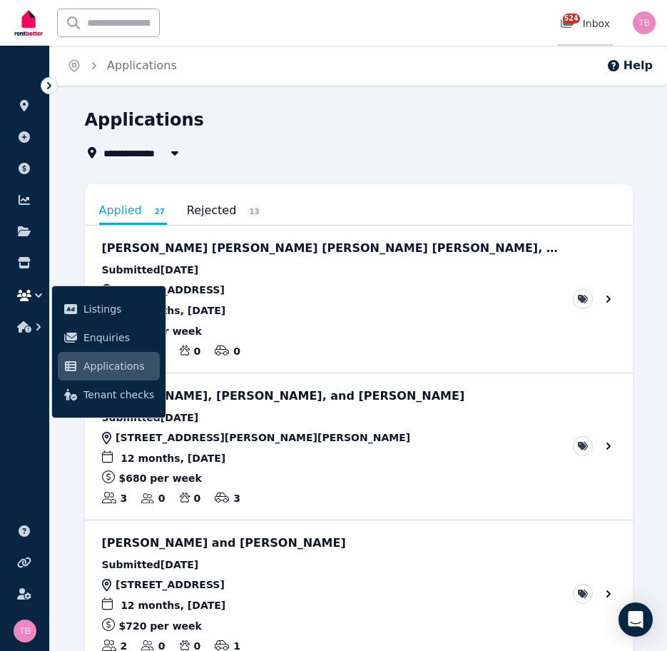
click at [571, 21] on span "524" at bounding box center [571, 19] width 17 height 10
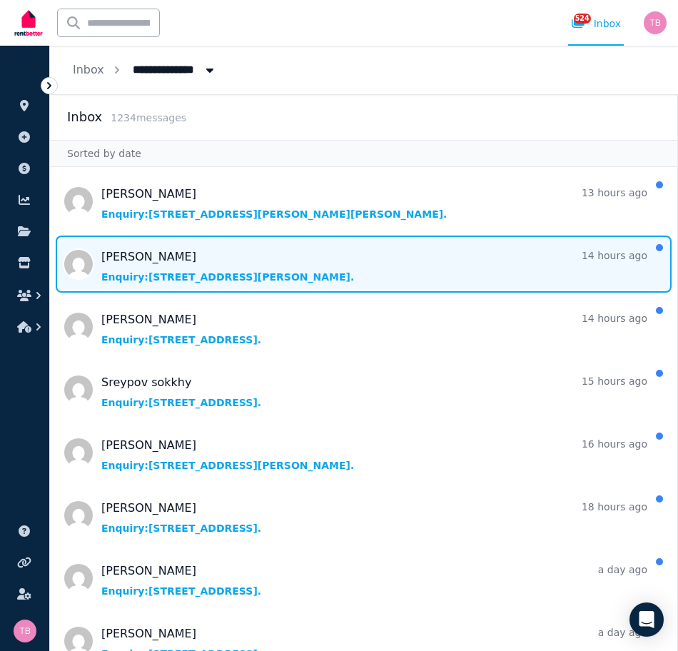
click at [113, 258] on span "Message list" at bounding box center [363, 264] width 627 height 57
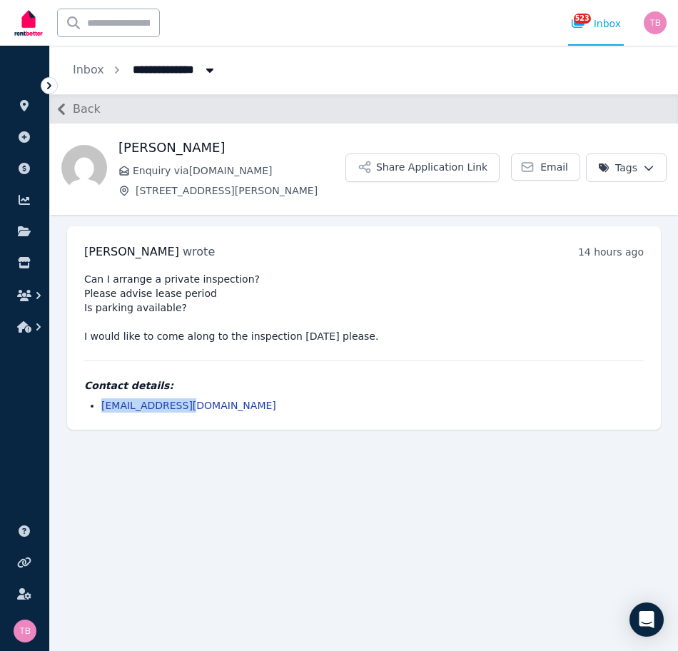
drag, startPoint x: 189, startPoint y: 407, endPoint x: 96, endPoint y: 415, distance: 93.1
click at [96, 415] on div "[PERSON_NAME] wrote 14 hours ago 7:27 pm on [DATE] Can I arrange a private insp…" at bounding box center [364, 327] width 594 height 203
copy link "[EMAIL_ADDRESS][DOMAIN_NAME]"
click at [61, 109] on icon "button" at bounding box center [61, 109] width 23 height 23
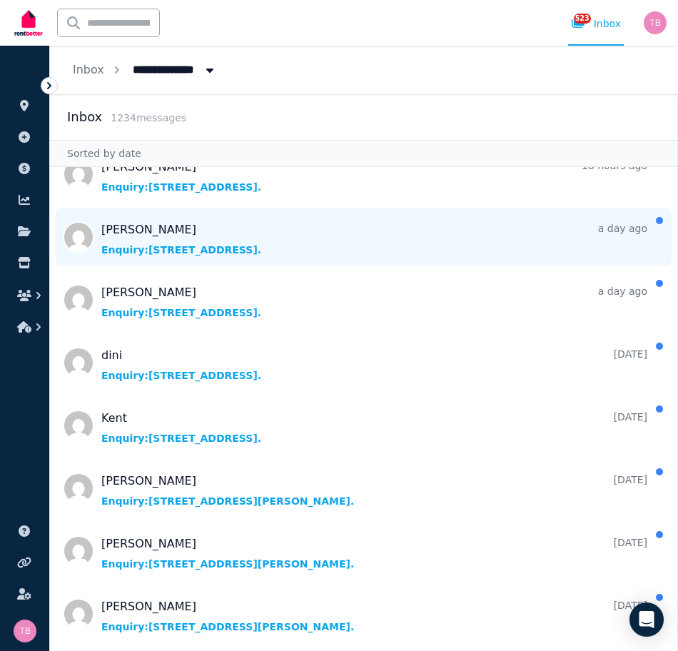
scroll to position [357, 0]
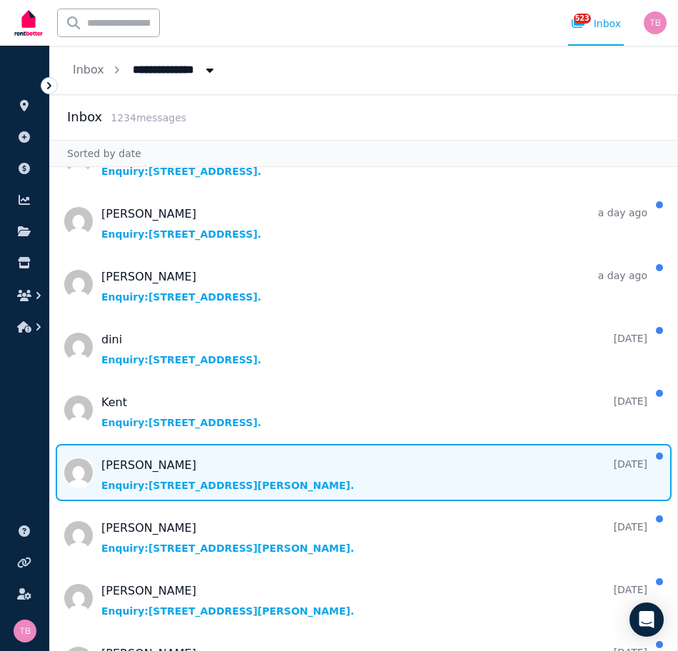
click at [118, 460] on span "Message list" at bounding box center [363, 472] width 627 height 57
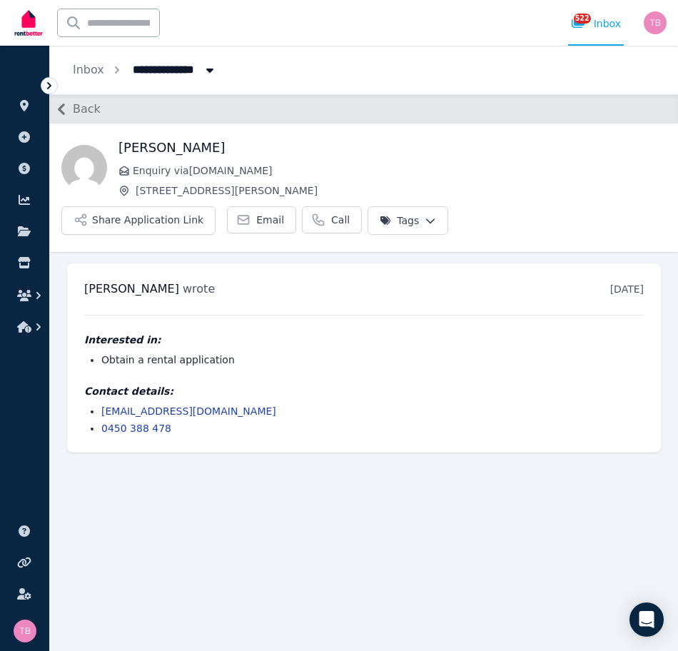
click at [60, 108] on icon "button" at bounding box center [61, 108] width 7 height 11
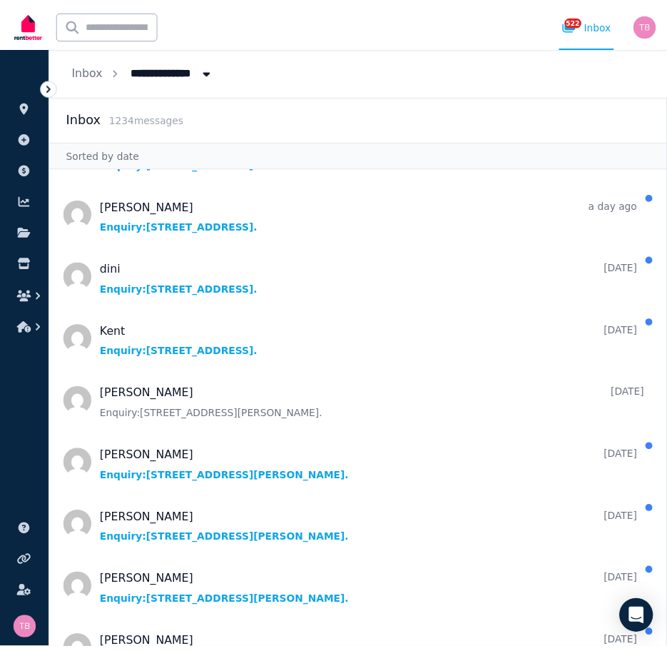
scroll to position [500, 0]
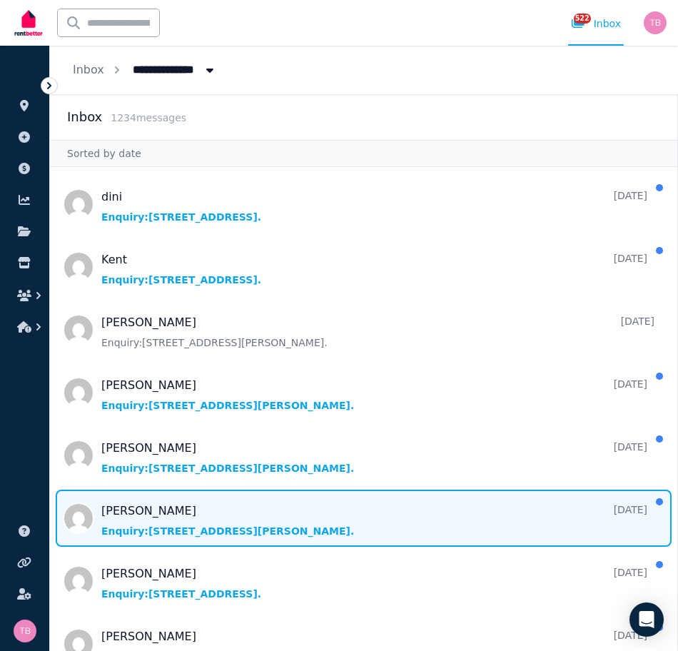
click at [122, 512] on span "Message list" at bounding box center [363, 518] width 627 height 57
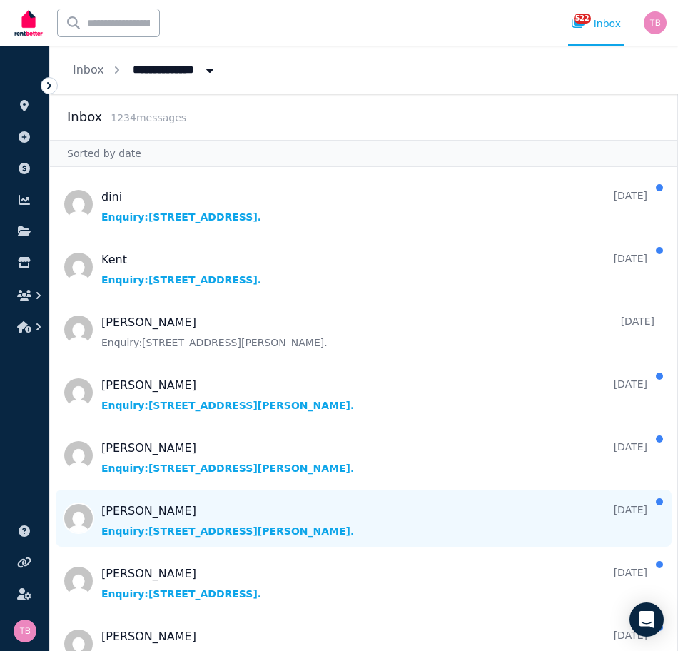
click at [0, 0] on main at bounding box center [0, 0] width 0 height 0
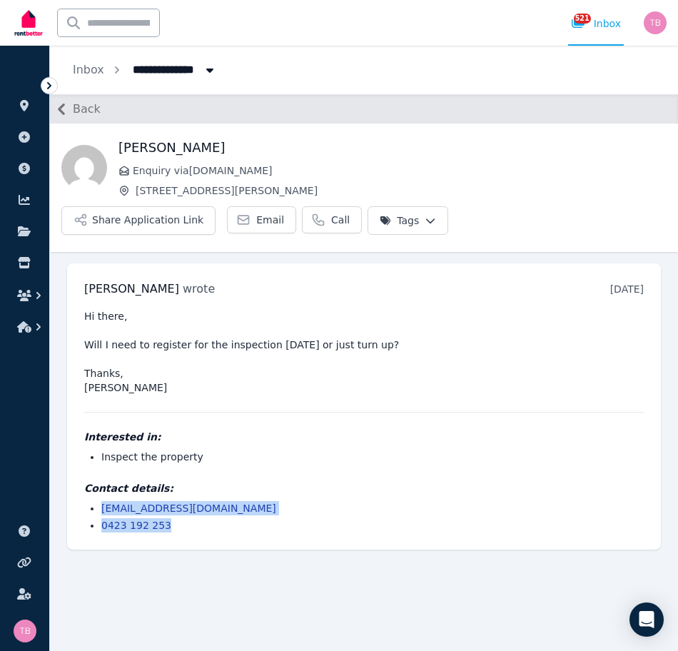
drag, startPoint x: 169, startPoint y: 490, endPoint x: 96, endPoint y: 475, distance: 74.9
click at [96, 501] on ul "[EMAIL_ADDRESS][DOMAIN_NAME] 0423 192 253" at bounding box center [364, 516] width 560 height 31
copy ul "[EMAIL_ADDRESS][DOMAIN_NAME] 0423 192 253"
click at [66, 108] on icon "button" at bounding box center [61, 109] width 23 height 23
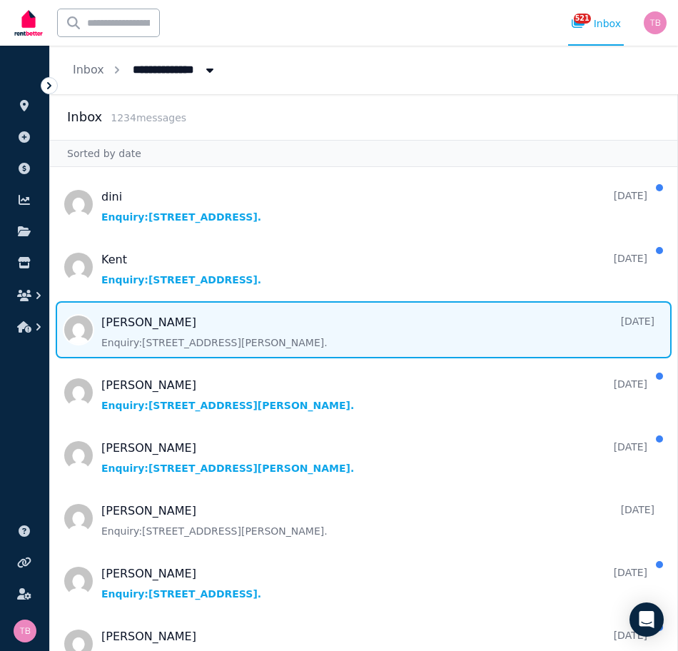
click at [136, 335] on span "Message list" at bounding box center [363, 329] width 627 height 57
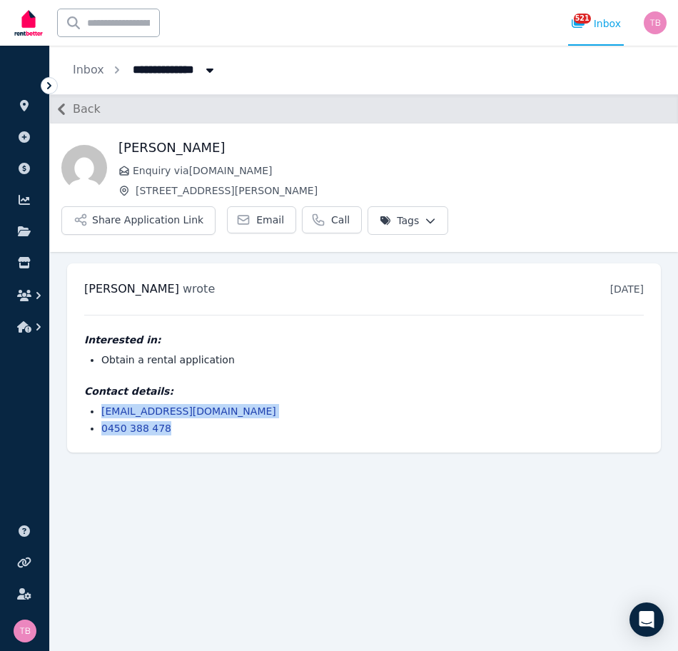
drag, startPoint x: 168, startPoint y: 390, endPoint x: 89, endPoint y: 379, distance: 79.2
click at [89, 404] on ul "[EMAIL_ADDRESS][DOMAIN_NAME] 0450 388 478" at bounding box center [364, 419] width 560 height 31
copy ul "[EMAIL_ADDRESS][DOMAIN_NAME] 0450 388 478"
click at [25, 290] on icon "button" at bounding box center [24, 295] width 14 height 11
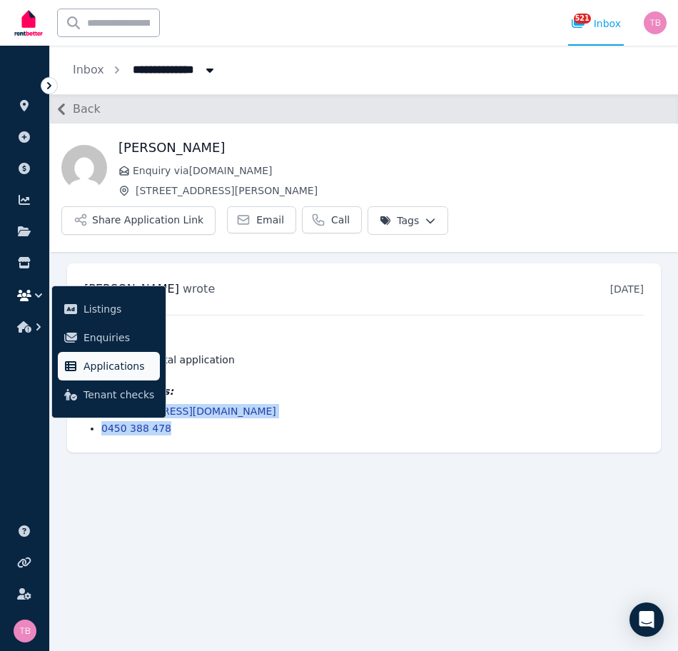
click at [108, 364] on span "Applications" at bounding box center [119, 366] width 71 height 17
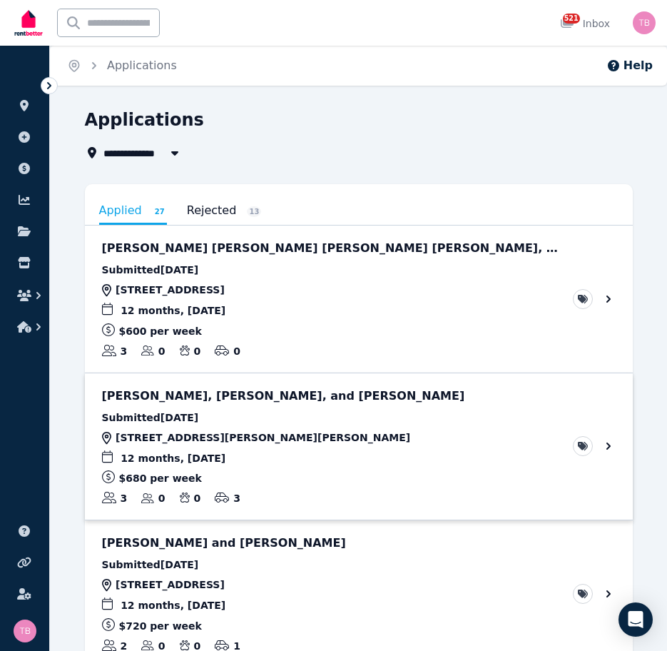
scroll to position [71, 0]
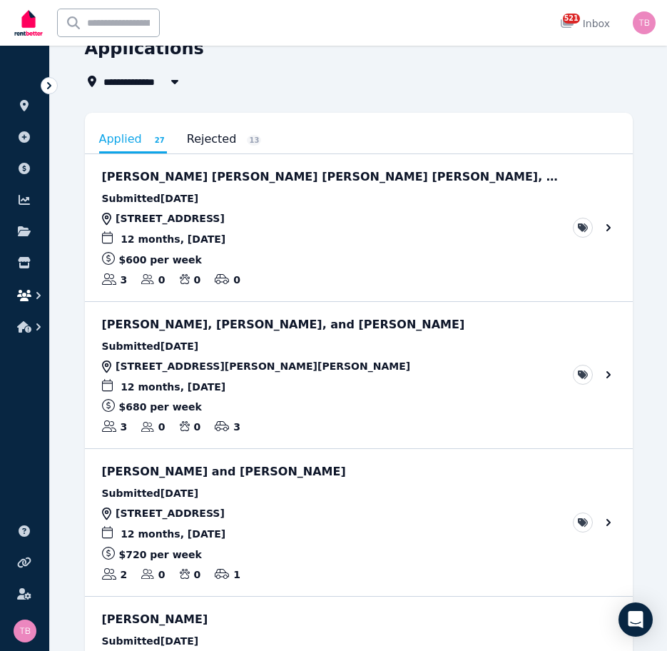
click at [26, 295] on icon "button" at bounding box center [24, 295] width 14 height 11
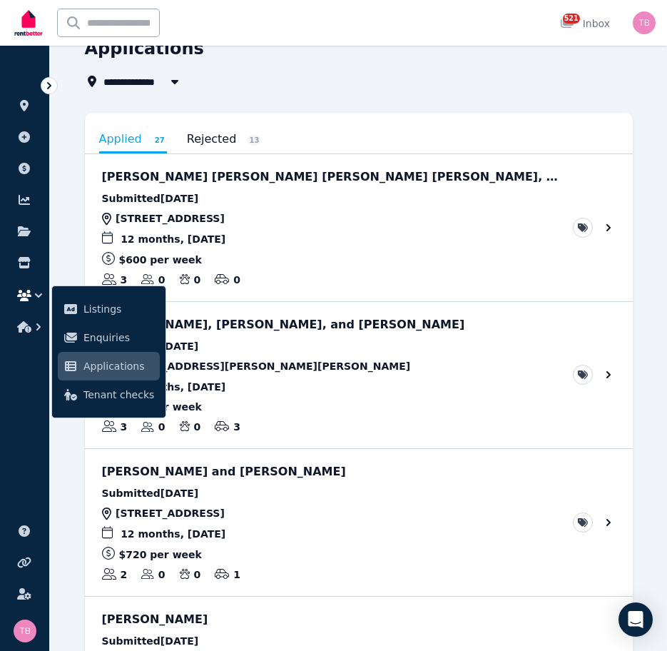
click at [102, 368] on span "Applications" at bounding box center [119, 366] width 71 height 17
click at [344, 369] on link "View application: Valentina Ospitia Giraldo, Steven Ospitia, and Jeffrey Martin…" at bounding box center [359, 375] width 548 height 147
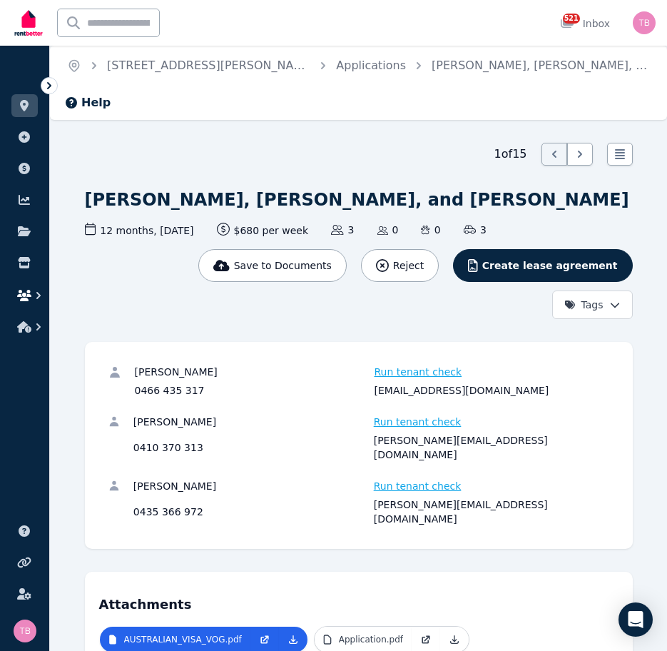
click at [18, 294] on icon "button" at bounding box center [24, 295] width 14 height 11
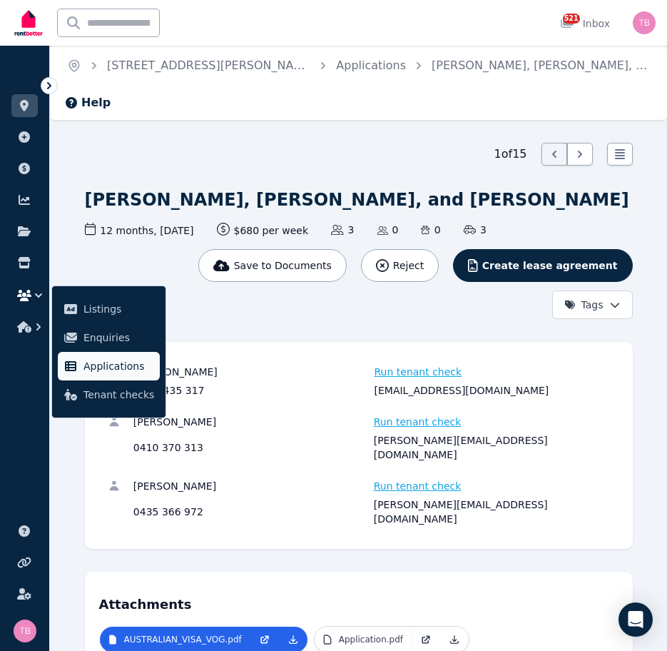
click at [88, 366] on span "Applications" at bounding box center [119, 366] width 71 height 17
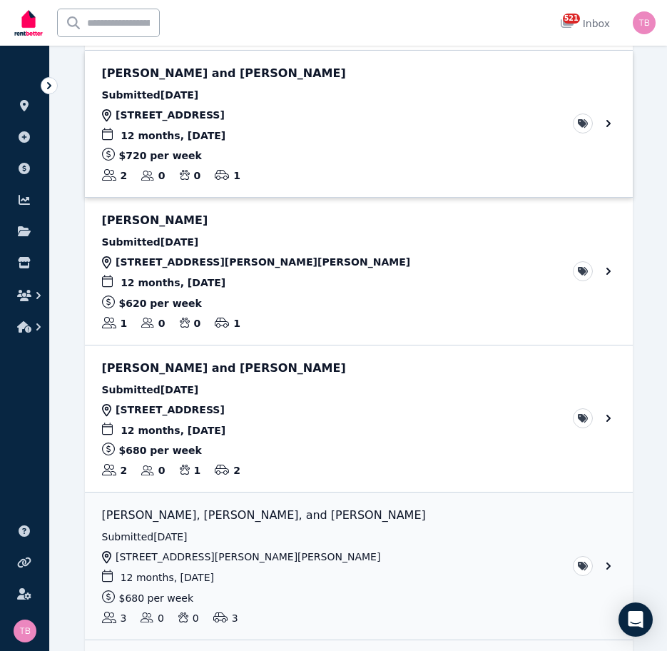
scroll to position [357, 0]
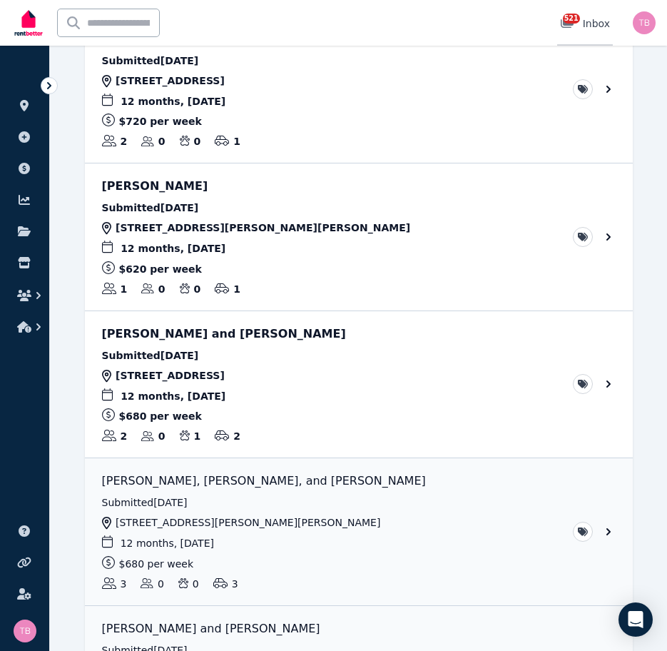
click at [573, 19] on span "521" at bounding box center [571, 19] width 17 height 10
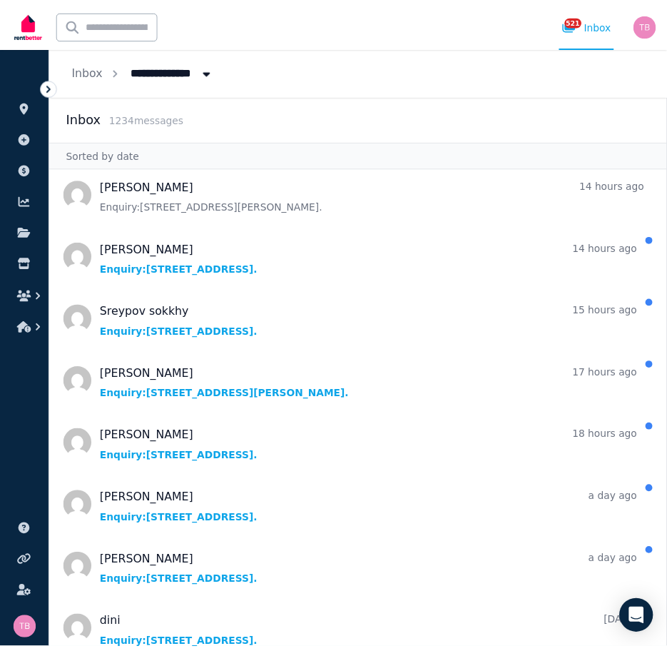
scroll to position [143, 0]
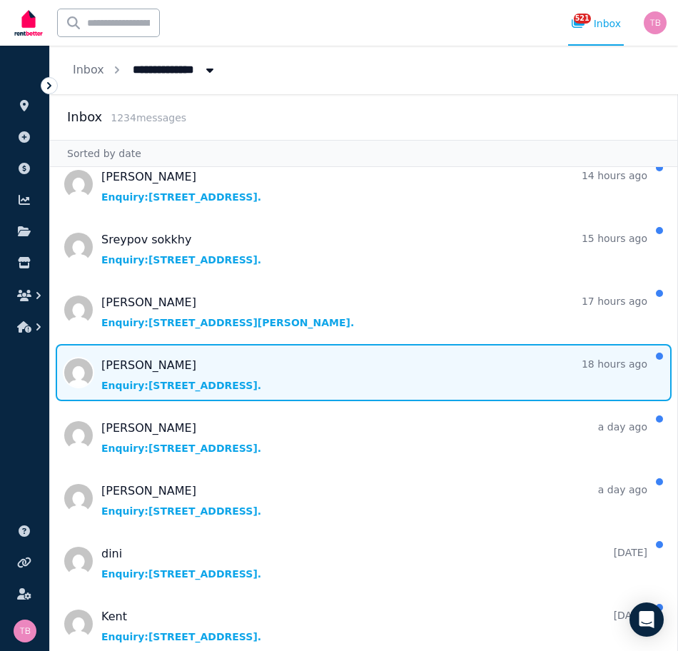
click at [135, 366] on span "Message list" at bounding box center [363, 372] width 627 height 57
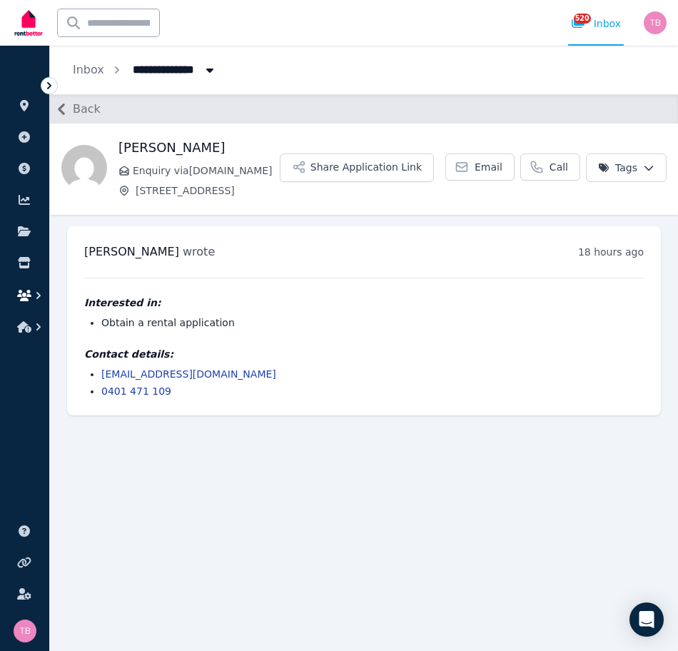
click at [20, 298] on icon "button" at bounding box center [24, 295] width 14 height 11
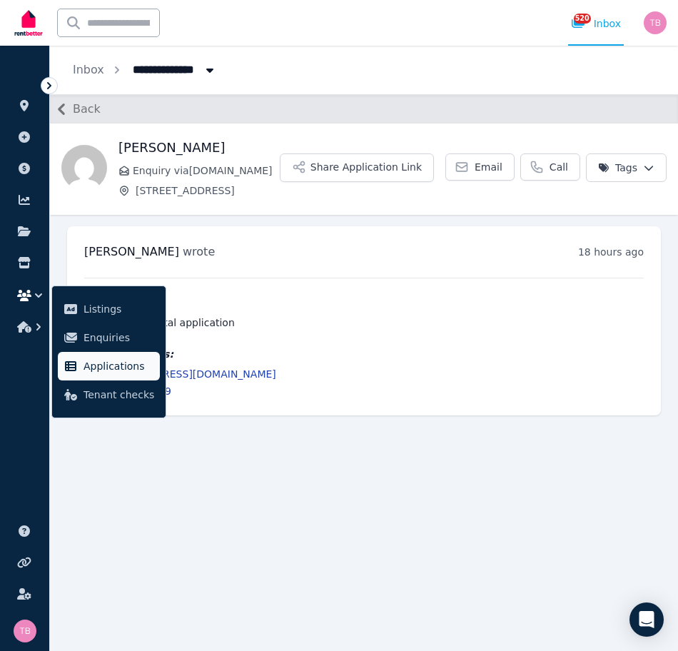
click at [95, 368] on span "Applications" at bounding box center [119, 366] width 71 height 17
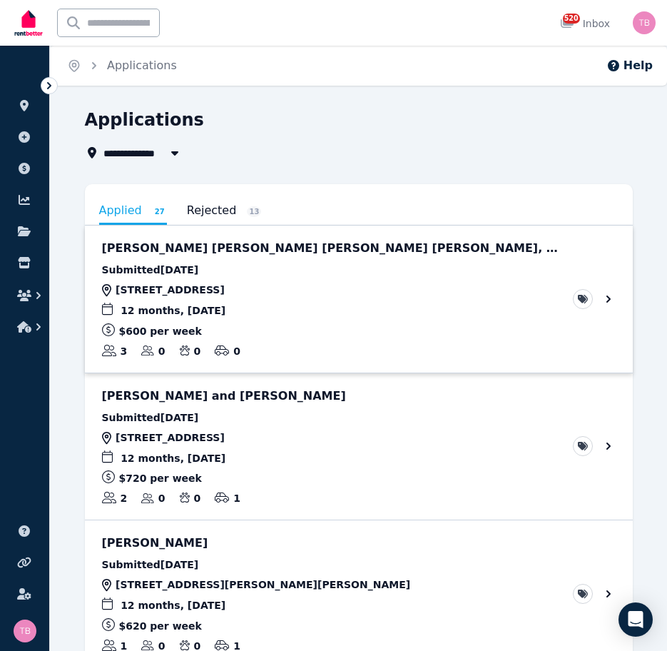
click at [607, 300] on link "View application: Daniela Salcedo Tovar, Andres Felipe Calderon Arteaga, and Ja…" at bounding box center [359, 299] width 548 height 147
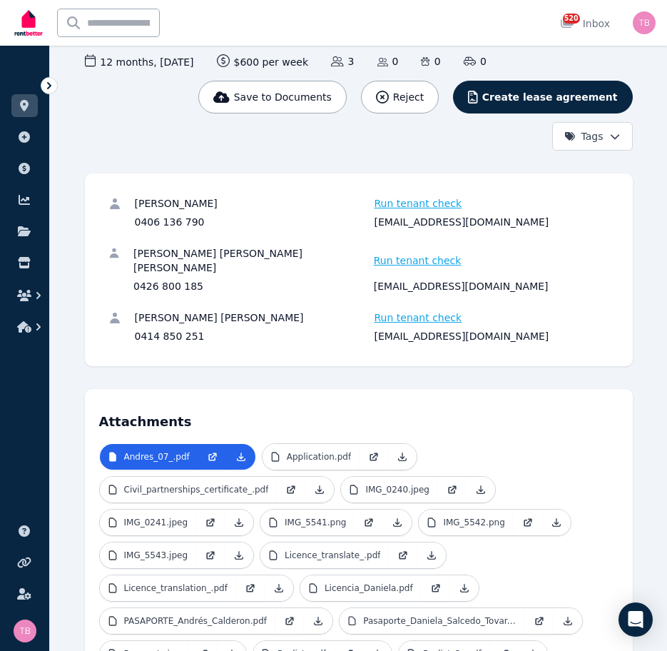
scroll to position [214, 0]
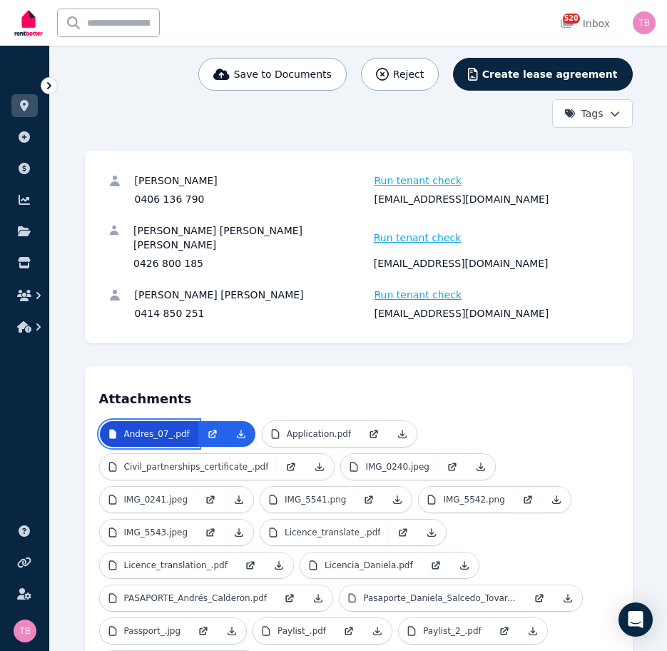
click at [151, 428] on p "Andres_07_.pdf" at bounding box center [157, 433] width 66 height 11
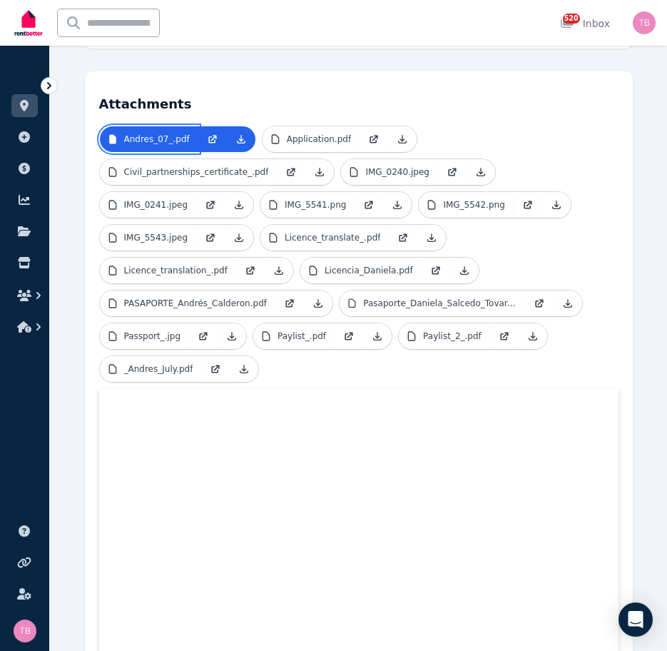
scroll to position [500, 0]
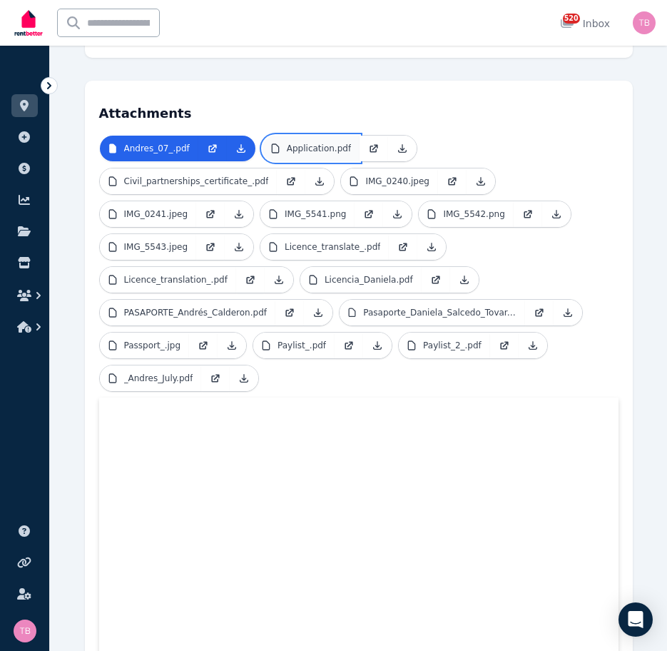
click at [298, 143] on p "Application.pdf" at bounding box center [319, 148] width 64 height 11
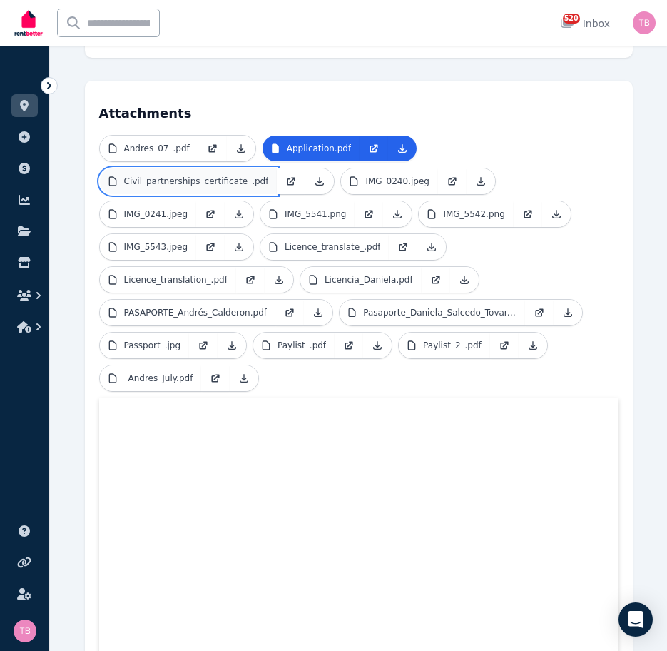
click at [182, 176] on p "Civil_partnerships_certificate_.pdf" at bounding box center [196, 181] width 145 height 11
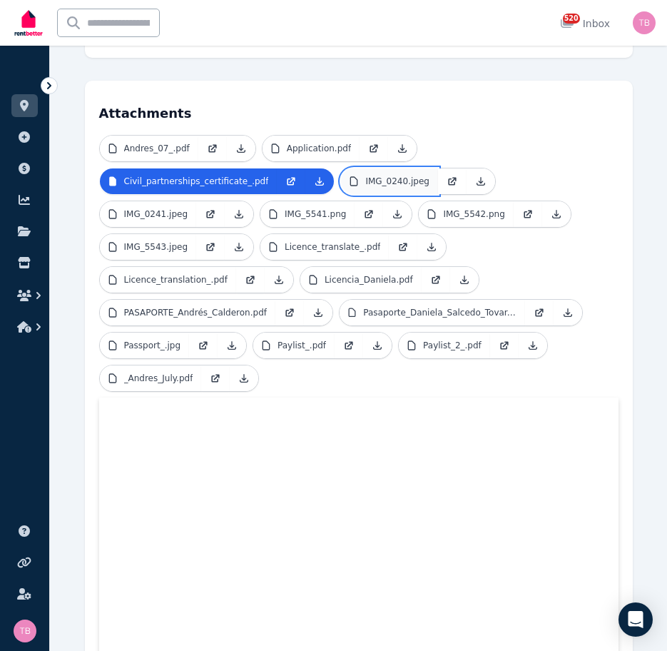
click at [370, 176] on p "IMG_0240.jpeg" at bounding box center [397, 181] width 64 height 11
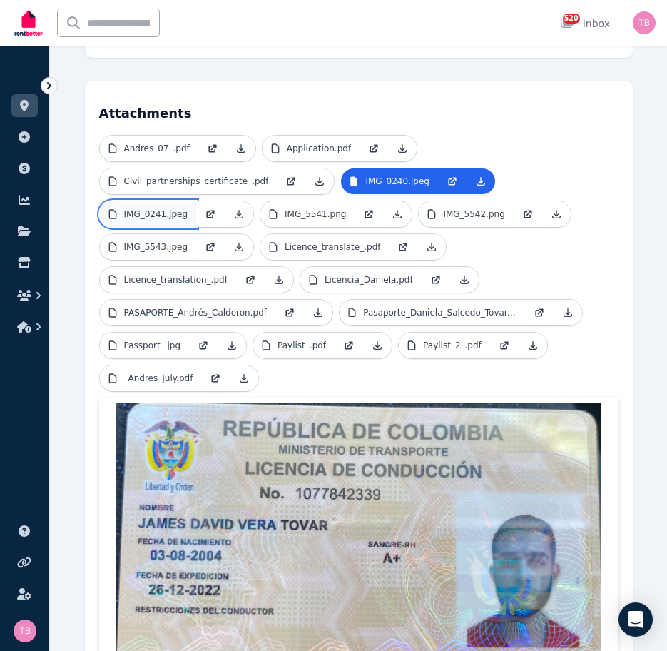
click at [136, 208] on p "IMG_0241.jpeg" at bounding box center [156, 213] width 64 height 11
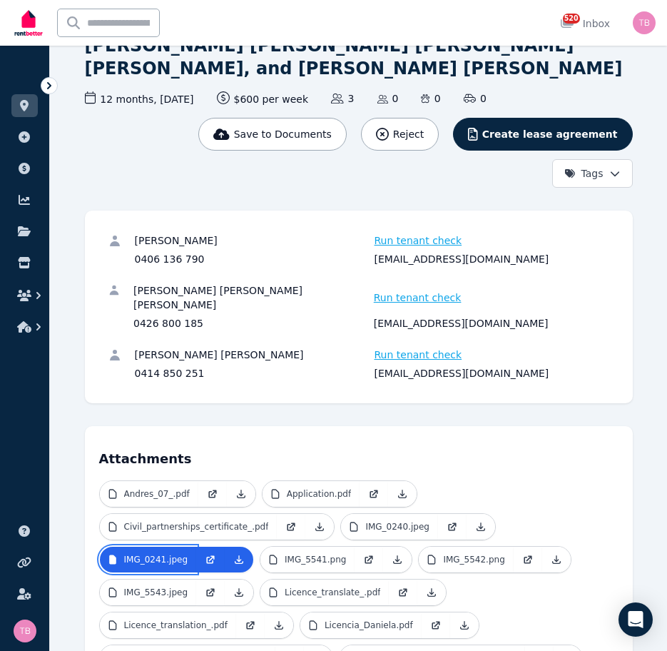
scroll to position [362, 0]
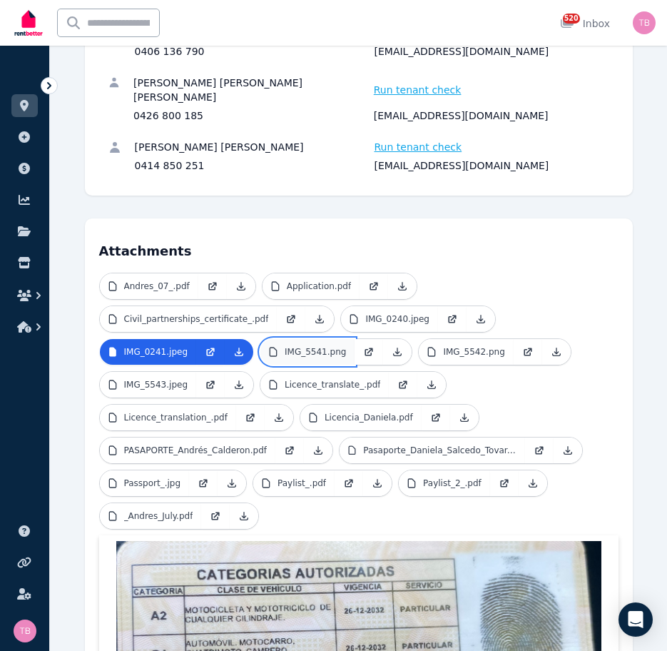
click at [298, 346] on p "IMG_5541.png" at bounding box center [315, 351] width 61 height 11
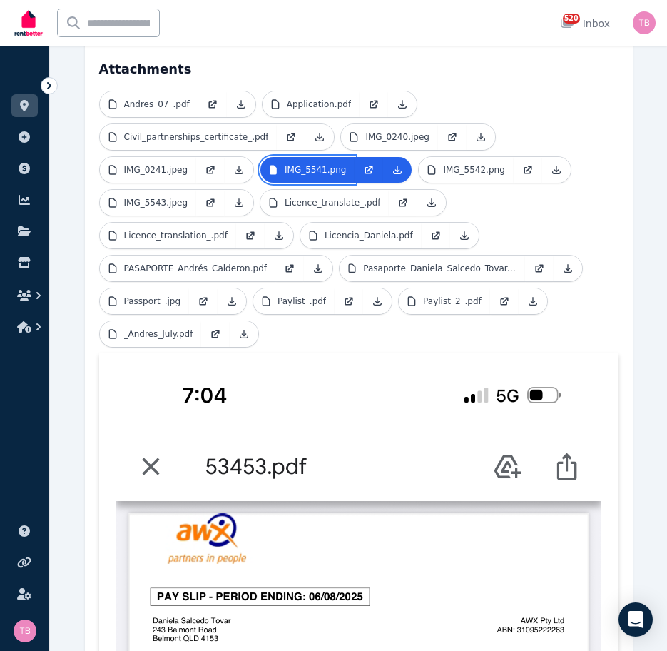
scroll to position [505, 0]
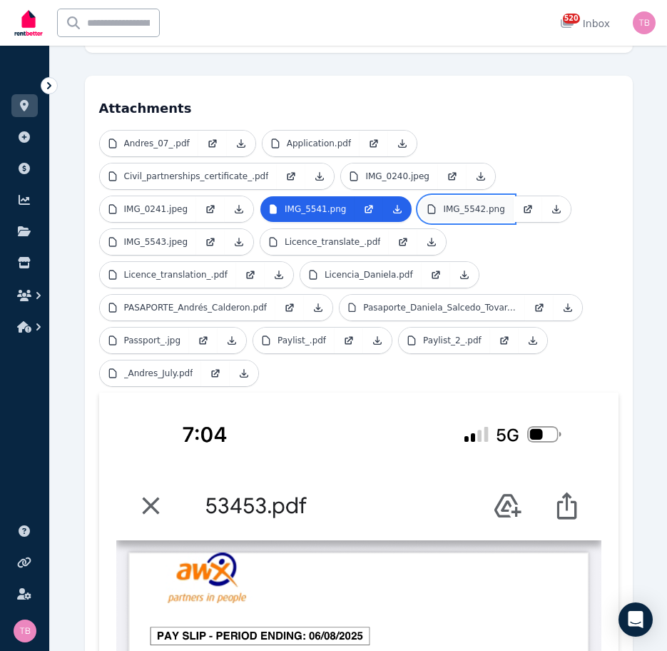
click at [448, 203] on p "IMG_5542.png" at bounding box center [473, 208] width 61 height 11
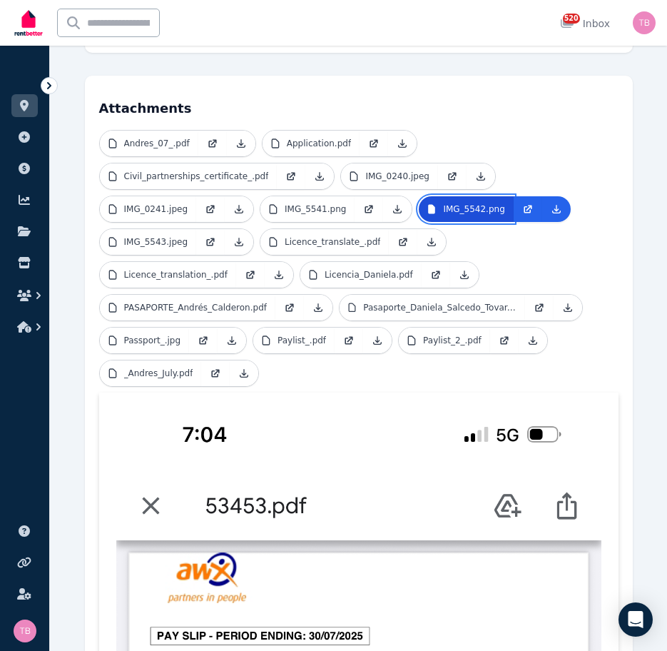
click at [453, 203] on p "IMG_5542.png" at bounding box center [473, 208] width 61 height 11
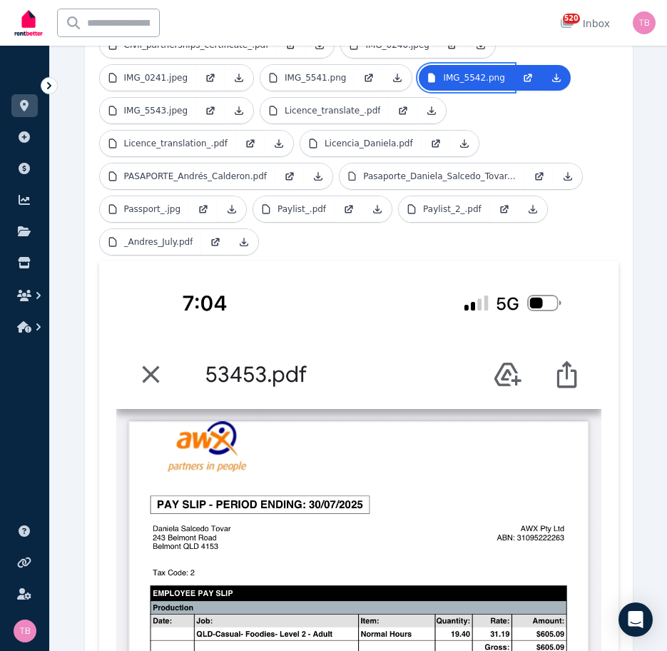
scroll to position [647, 0]
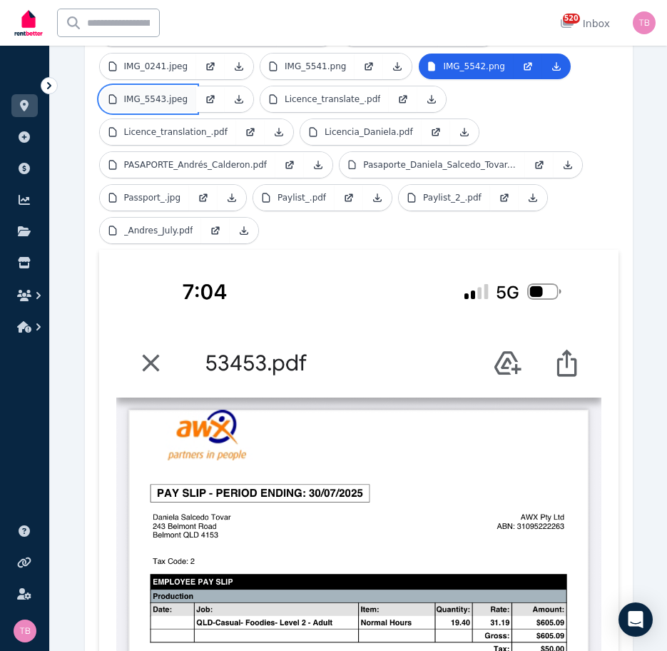
click at [151, 94] on p "IMG_5543.jpeg" at bounding box center [156, 99] width 64 height 11
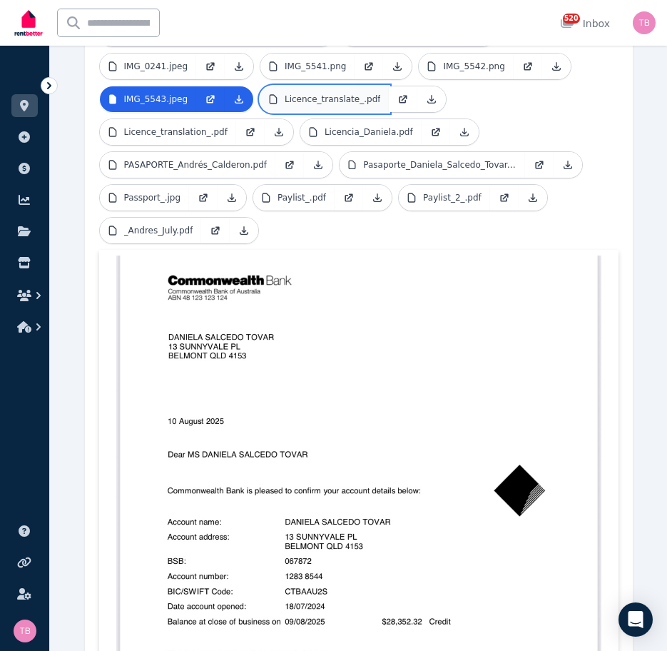
click at [295, 94] on p "Licence_translate_.pdf" at bounding box center [333, 99] width 96 height 11
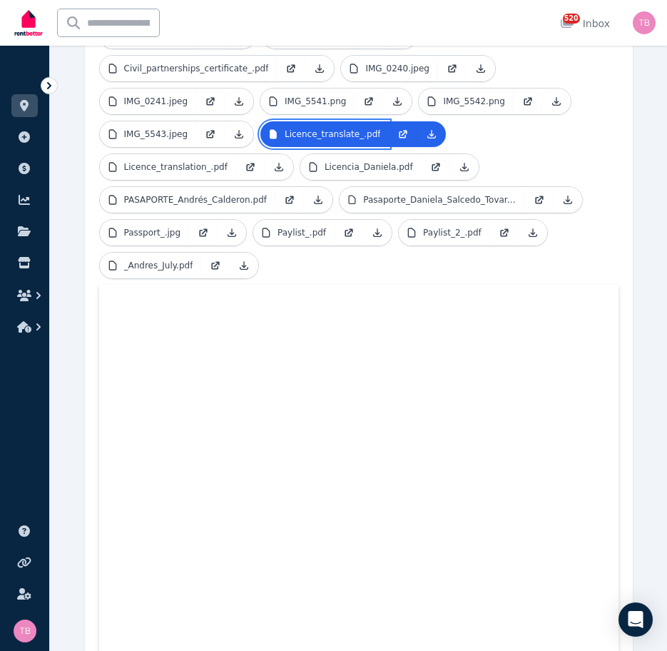
scroll to position [576, 0]
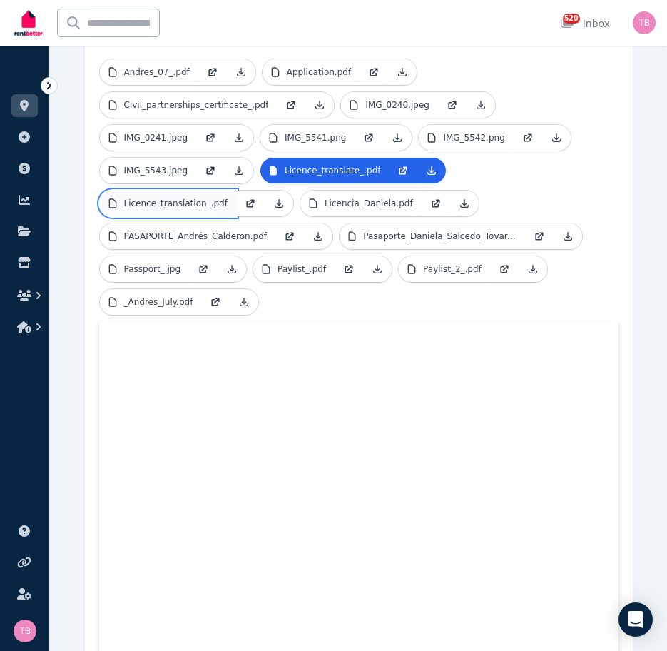
click at [161, 198] on p "Licence_translation_.pdf" at bounding box center [175, 203] width 103 height 11
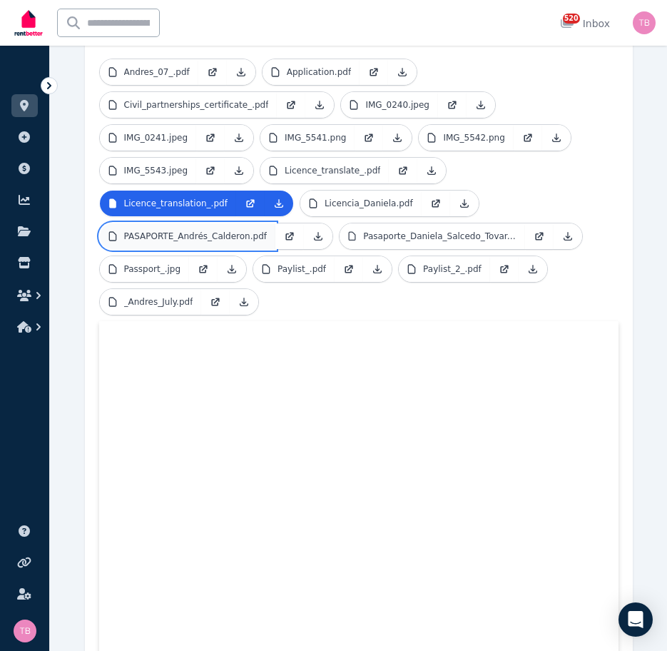
click at [158, 231] on p "PASAPORTE_Andrés_Calderon.pdf" at bounding box center [195, 236] width 143 height 11
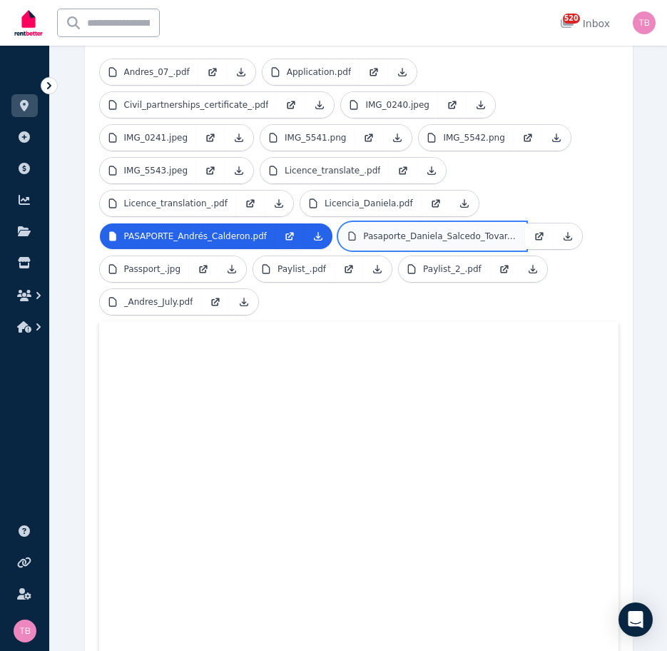
click at [412, 231] on p "Pasaporte_Daniela_Salcedo_Tovar.pdf" at bounding box center [439, 236] width 153 height 11
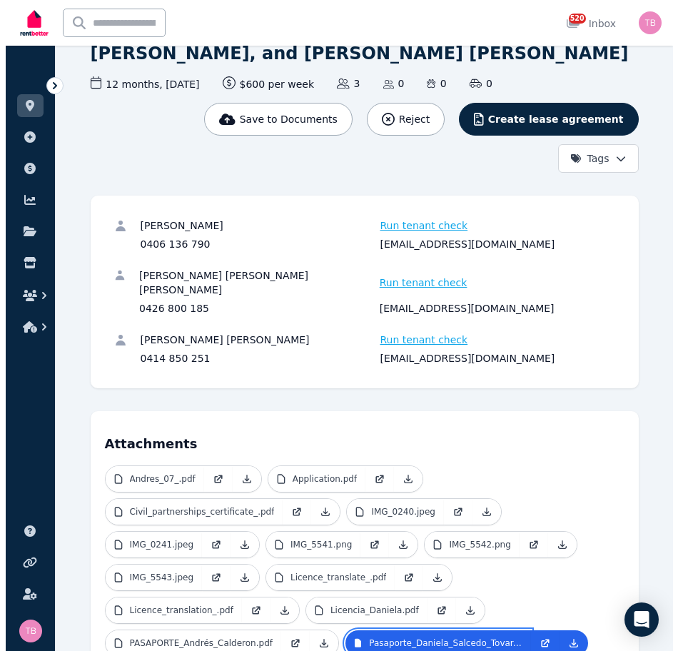
scroll to position [0, 0]
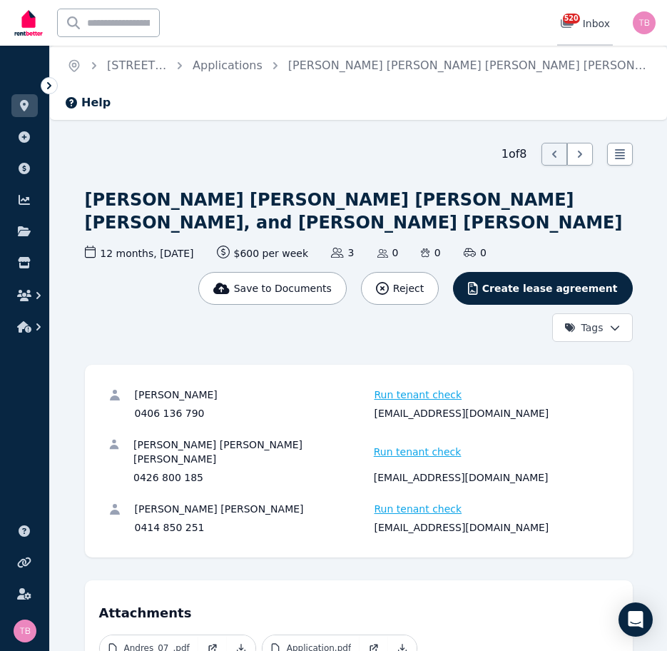
click at [570, 20] on span "520" at bounding box center [571, 19] width 17 height 10
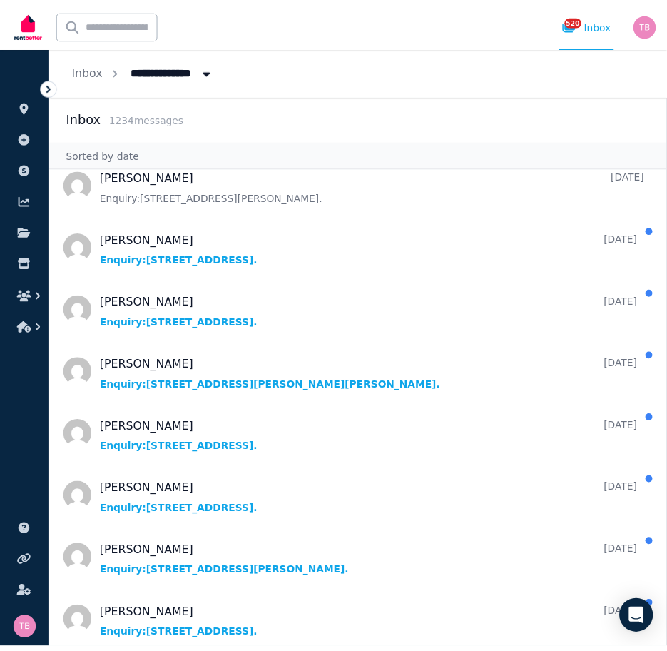
scroll to position [856, 0]
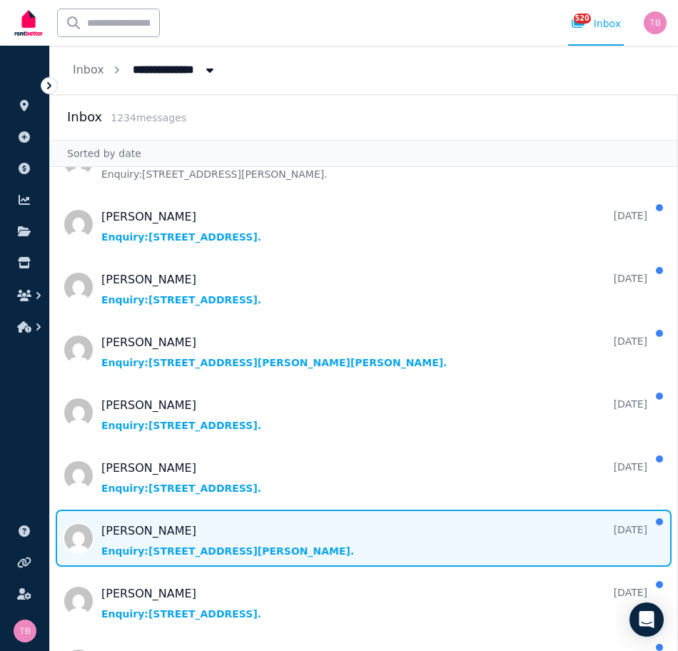
click at [156, 532] on span "Message list" at bounding box center [363, 538] width 627 height 57
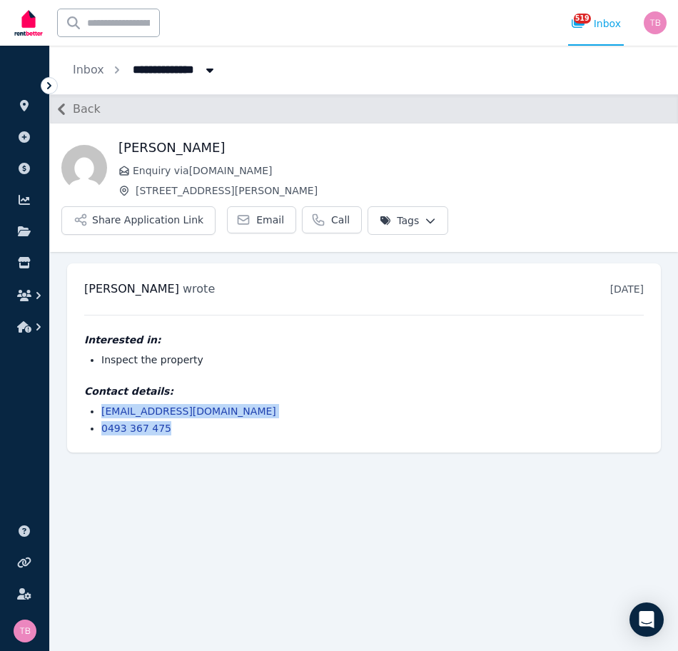
drag, startPoint x: 175, startPoint y: 392, endPoint x: 102, endPoint y: 380, distance: 73.8
click at [102, 404] on ul "[EMAIL_ADDRESS][DOMAIN_NAME] 0493 367 475" at bounding box center [364, 419] width 560 height 31
copy ul "[EMAIL_ADDRESS][DOMAIN_NAME] 0493 367 475"
click at [182, 71] on span "All Properties" at bounding box center [179, 68] width 111 height 23
type input "**********"
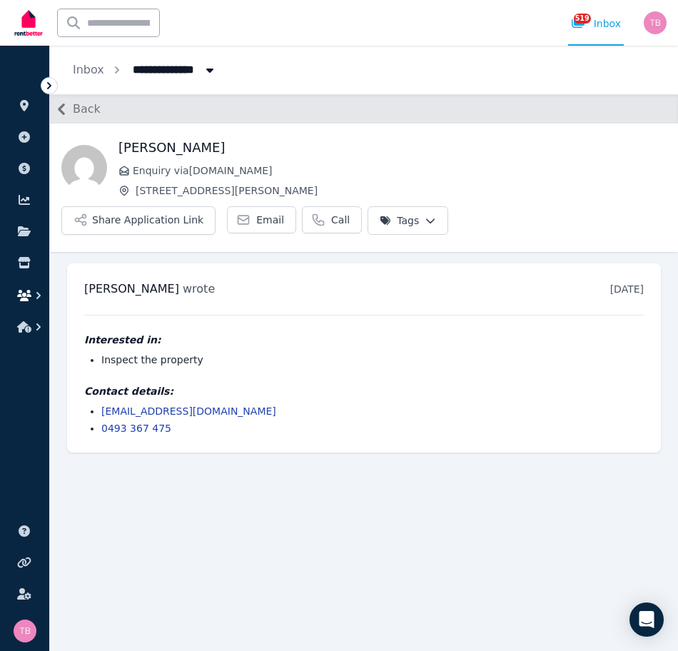
click at [29, 301] on button "button" at bounding box center [24, 296] width 26 height 26
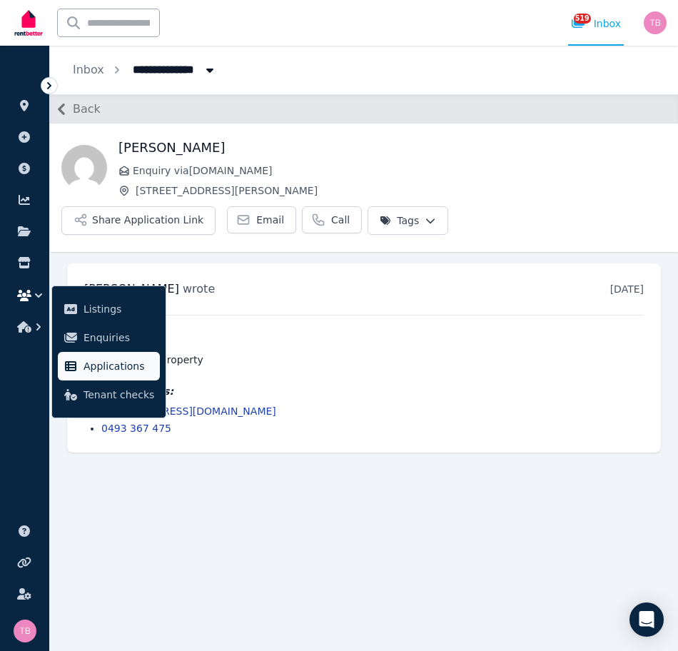
click at [113, 370] on span "Applications" at bounding box center [119, 366] width 71 height 17
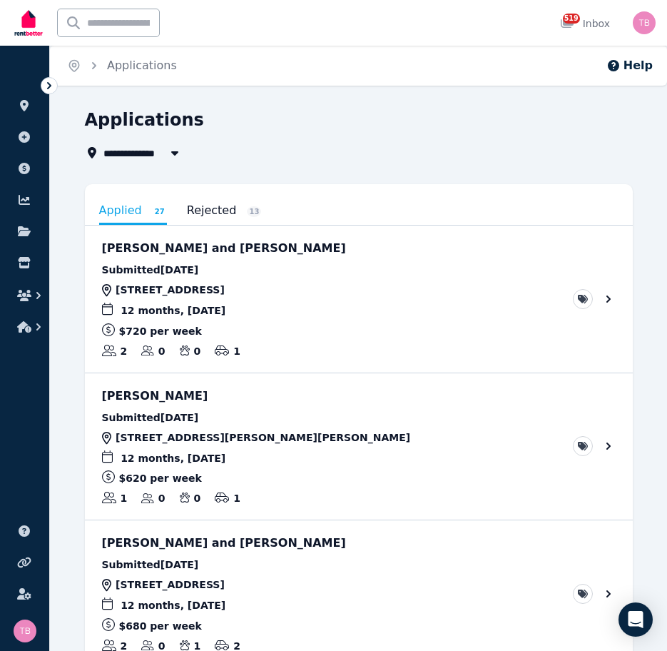
click at [128, 153] on span "All Properties" at bounding box center [149, 152] width 92 height 17
type input "**********"
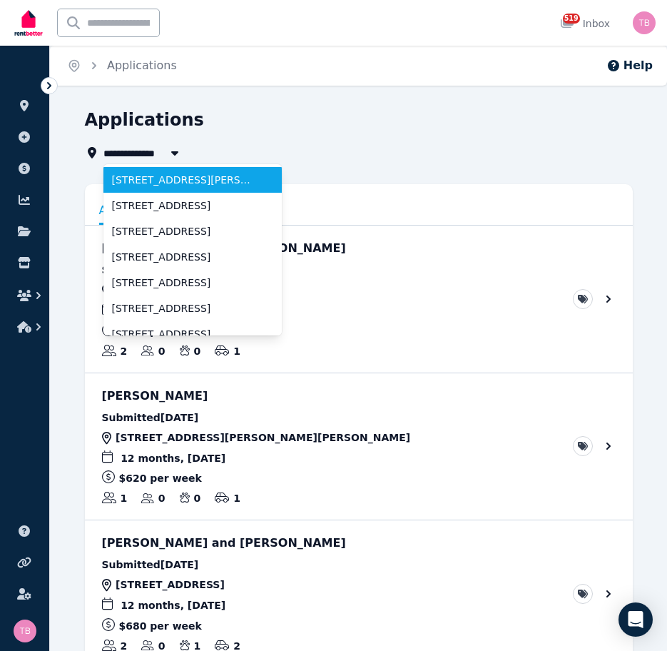
scroll to position [71, 0]
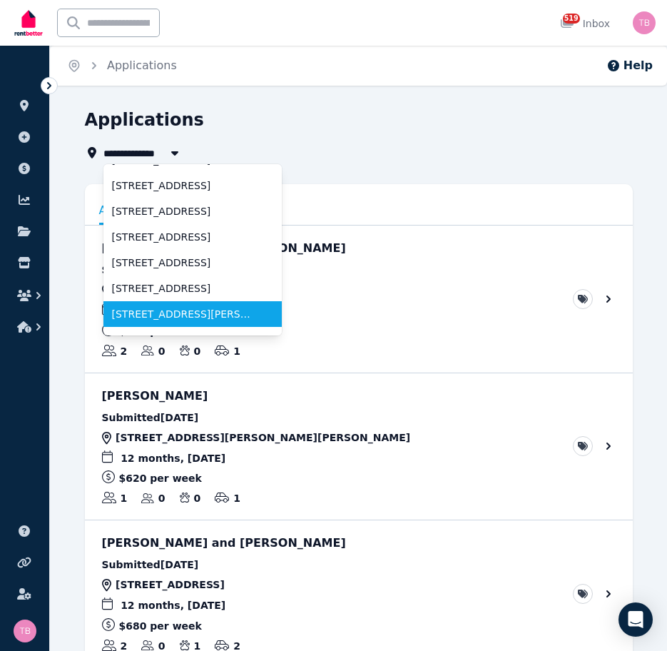
click at [145, 317] on span "[STREET_ADDRESS][PERSON_NAME][PERSON_NAME]" at bounding box center [184, 314] width 144 height 14
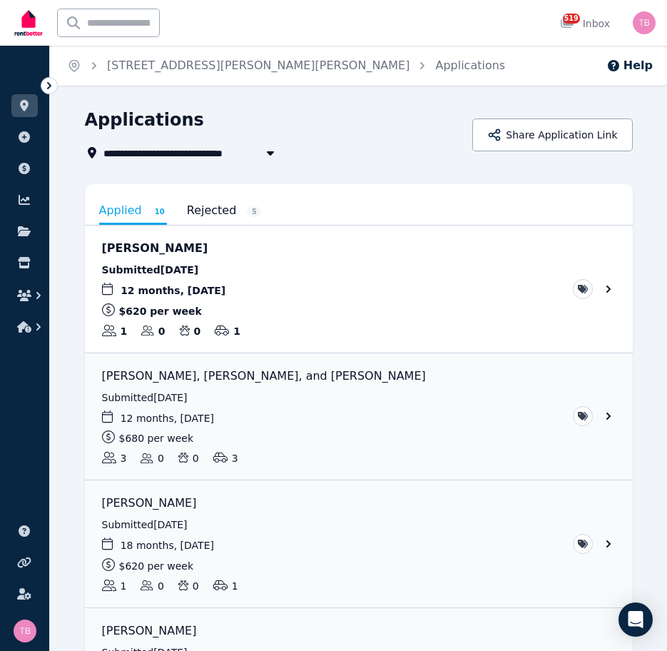
click at [193, 207] on link "Rejected 5" at bounding box center [224, 210] width 75 height 24
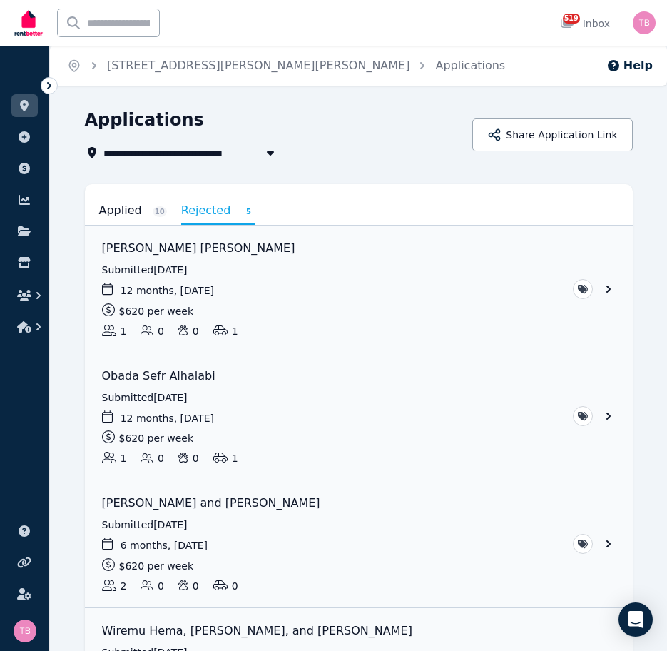
click at [110, 210] on link "Applied 10" at bounding box center [133, 210] width 68 height 24
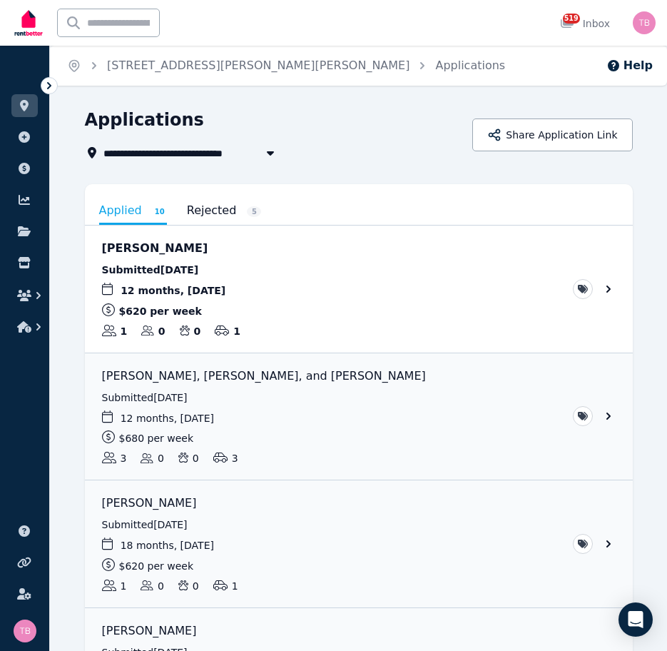
click at [166, 154] on span "[STREET_ADDRESS][PERSON_NAME][PERSON_NAME]" at bounding box center [248, 152] width 290 height 17
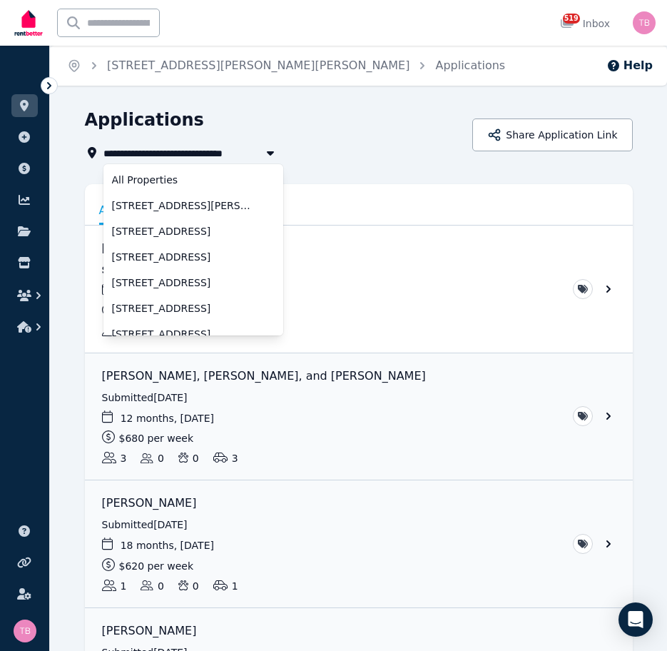
scroll to position [63, 0]
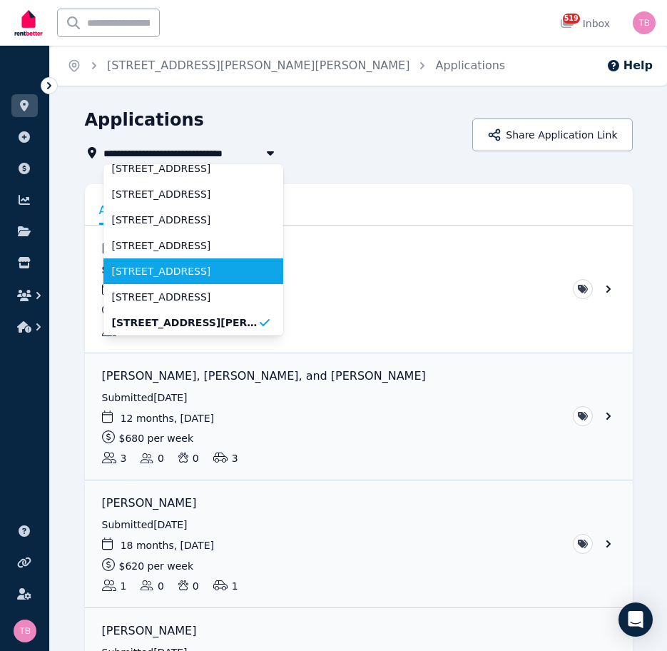
click at [148, 276] on span "[STREET_ADDRESS]" at bounding box center [185, 271] width 146 height 14
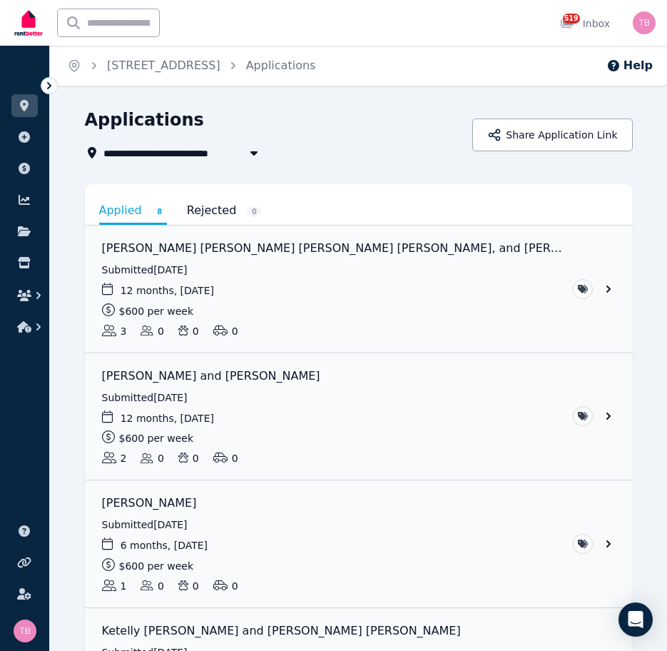
click at [213, 150] on span "[STREET_ADDRESS]" at bounding box center [165, 152] width 125 height 17
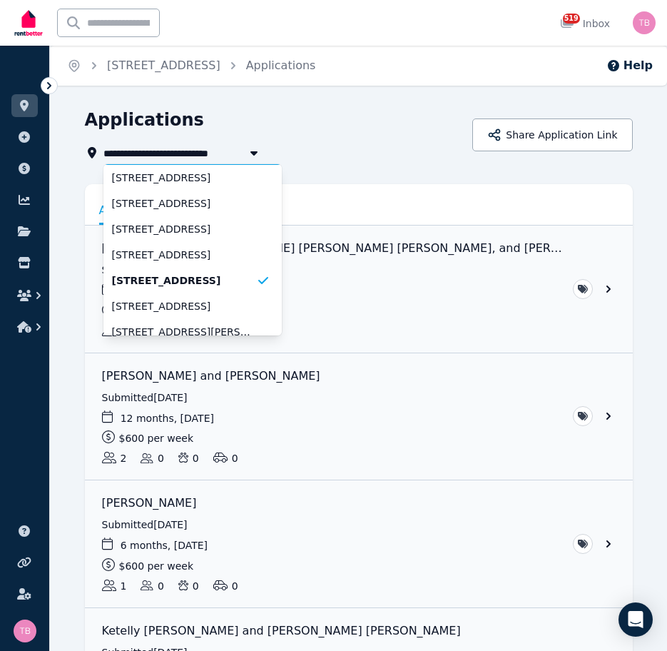
scroll to position [143, 0]
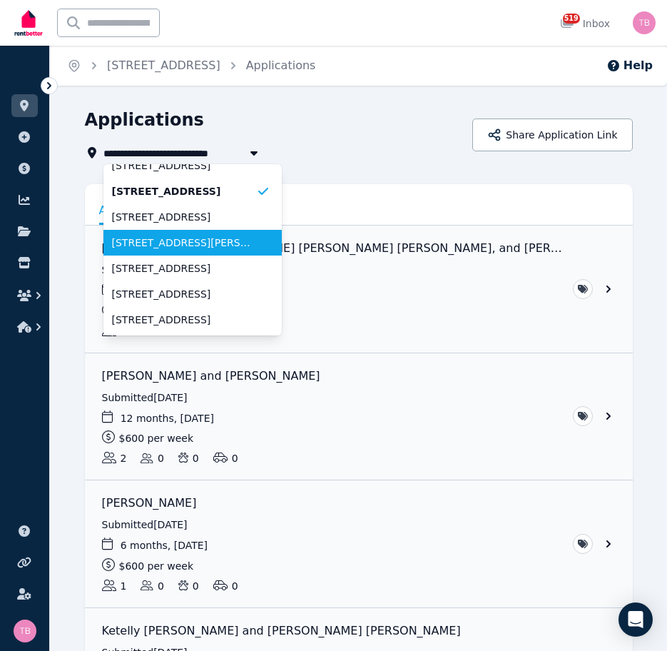
click at [168, 248] on span "[STREET_ADDRESS][PERSON_NAME][PERSON_NAME]" at bounding box center [184, 243] width 144 height 14
type input "**********"
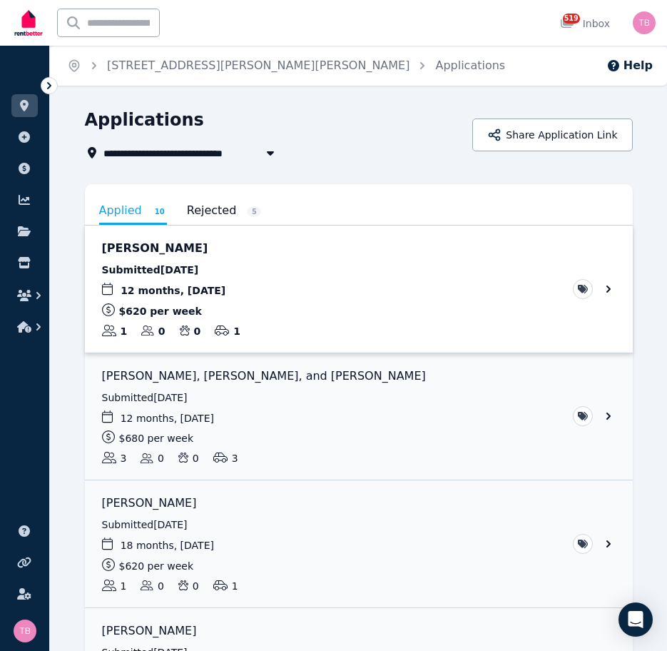
click at [607, 290] on link "View application: Claire Apostolidis" at bounding box center [359, 289] width 548 height 127
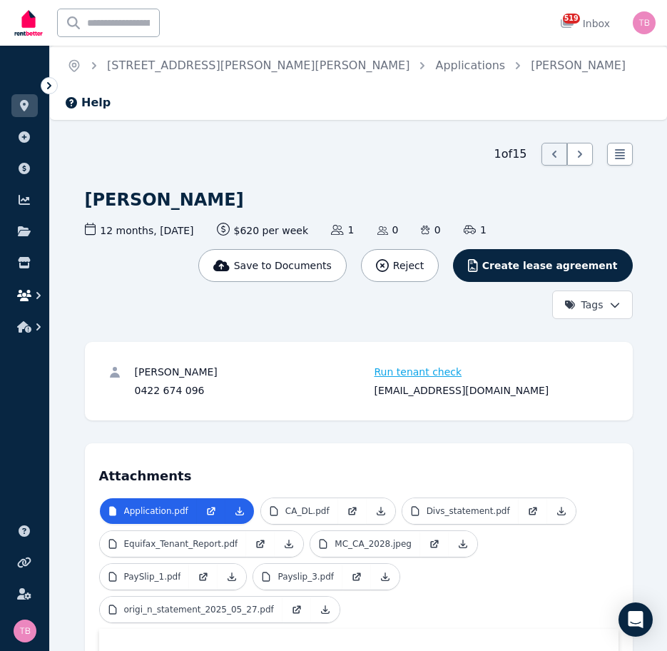
click at [24, 293] on icon "button" at bounding box center [24, 295] width 14 height 11
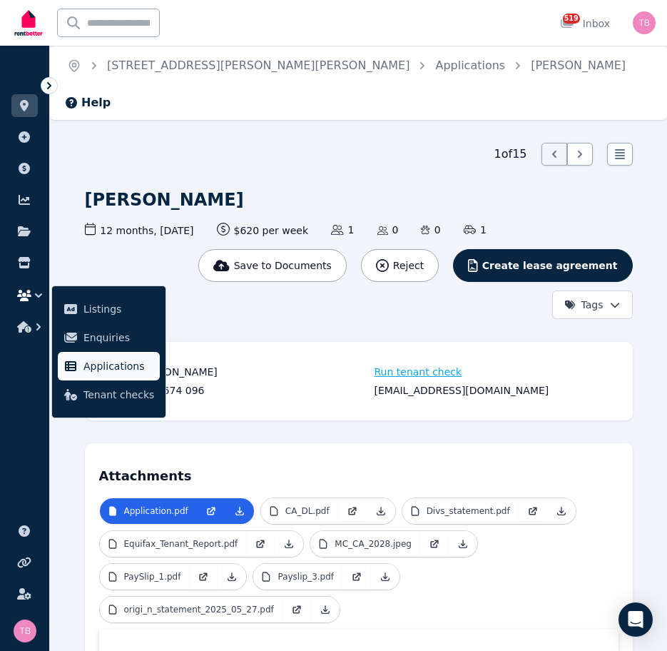
click at [97, 368] on span "Applications" at bounding box center [119, 366] width 71 height 17
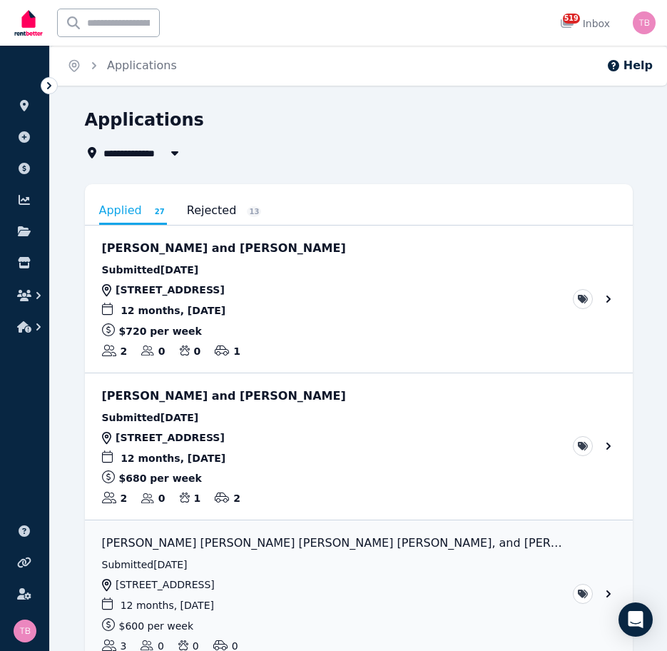
click at [137, 143] on div "**********" at bounding box center [355, 134] width 540 height 53
click at [126, 151] on span "All Properties" at bounding box center [149, 152] width 92 height 17
type input "**********"
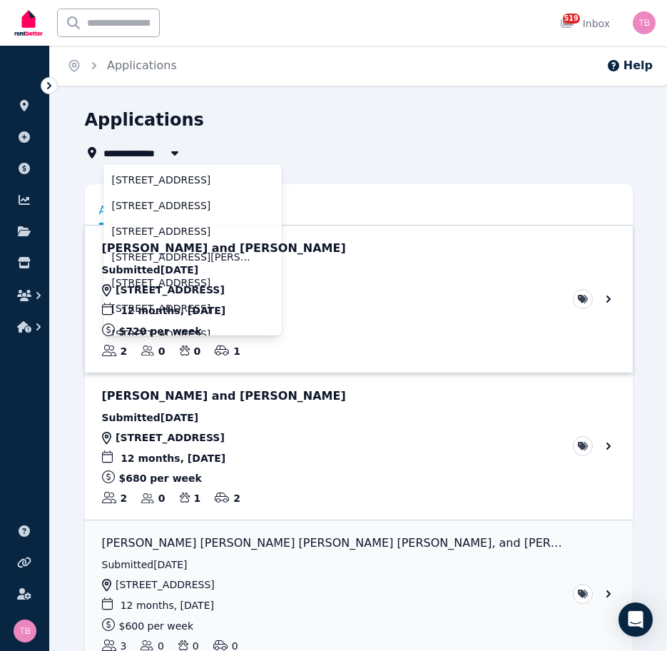
scroll to position [143, 0]
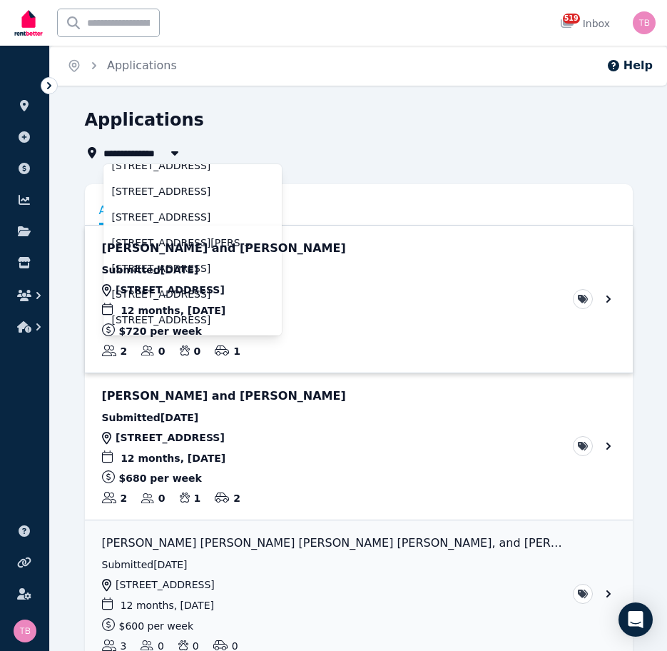
click at [153, 245] on link "View application: Courtney Jansz and Crystal McKendrick" at bounding box center [359, 299] width 548 height 147
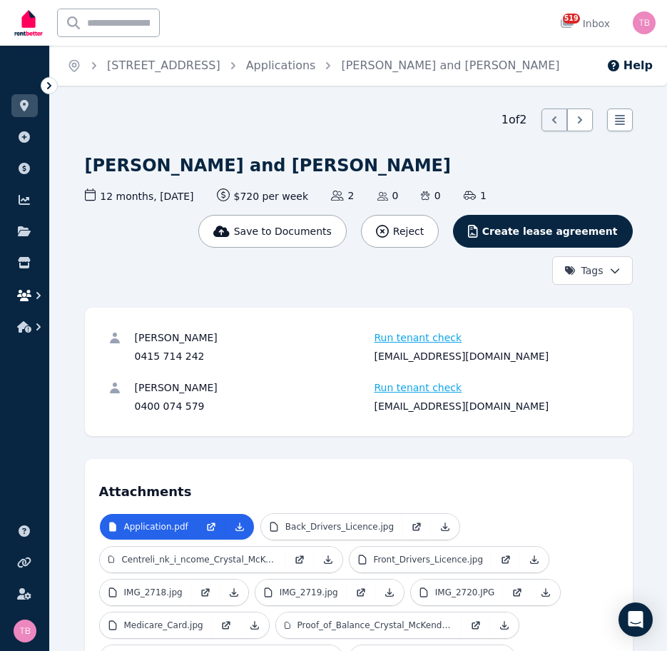
click at [29, 289] on button "button" at bounding box center [24, 296] width 26 height 26
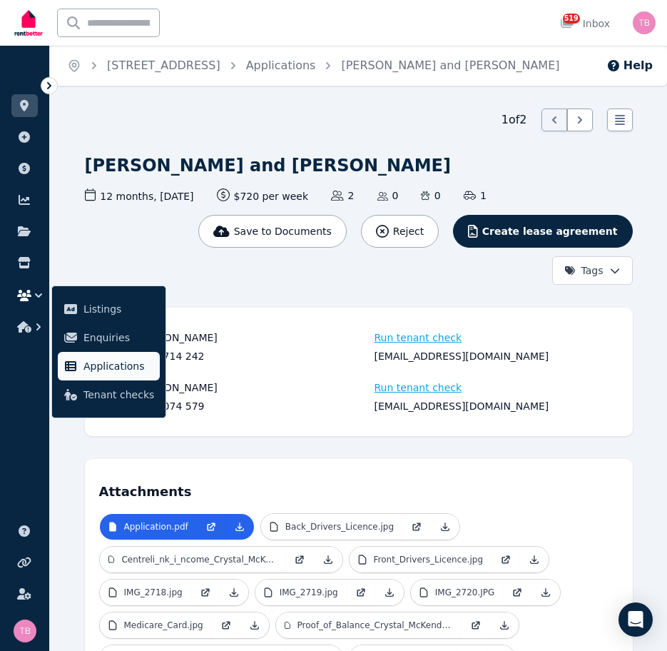
click at [113, 369] on span "Applications" at bounding box center [119, 366] width 71 height 17
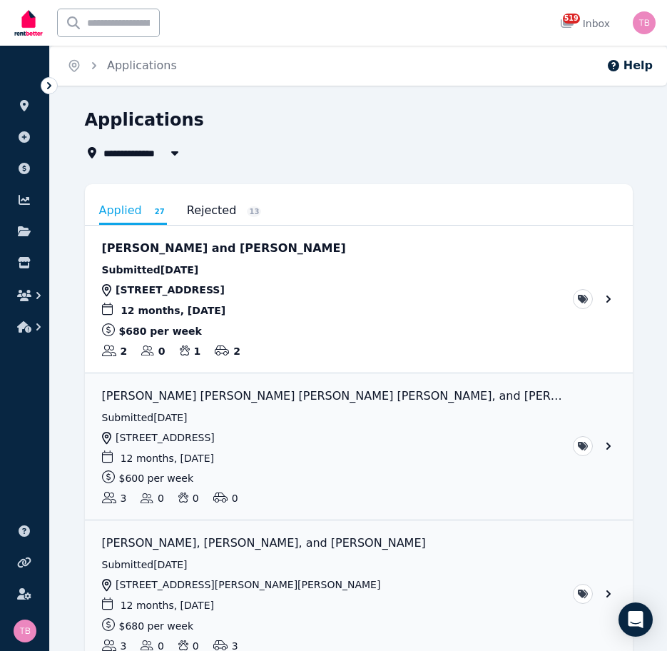
click at [129, 151] on span "All Properties" at bounding box center [149, 152] width 92 height 17
type input "**********"
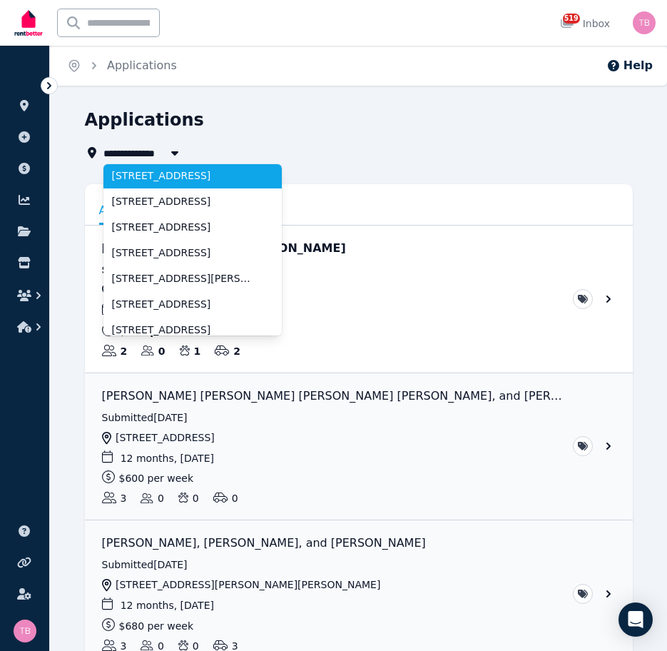
scroll to position [143, 0]
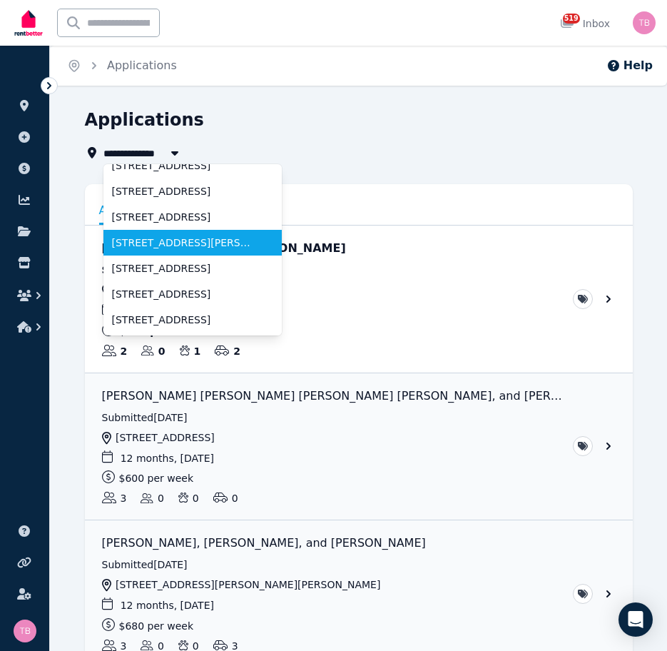
click at [169, 241] on span "[STREET_ADDRESS][PERSON_NAME][PERSON_NAME]" at bounding box center [184, 243] width 144 height 14
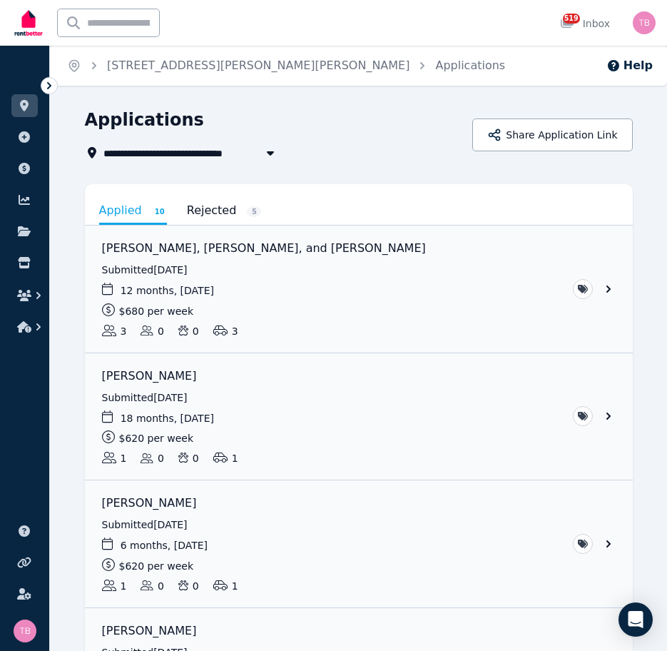
click at [198, 211] on link "Rejected 5" at bounding box center [224, 210] width 75 height 24
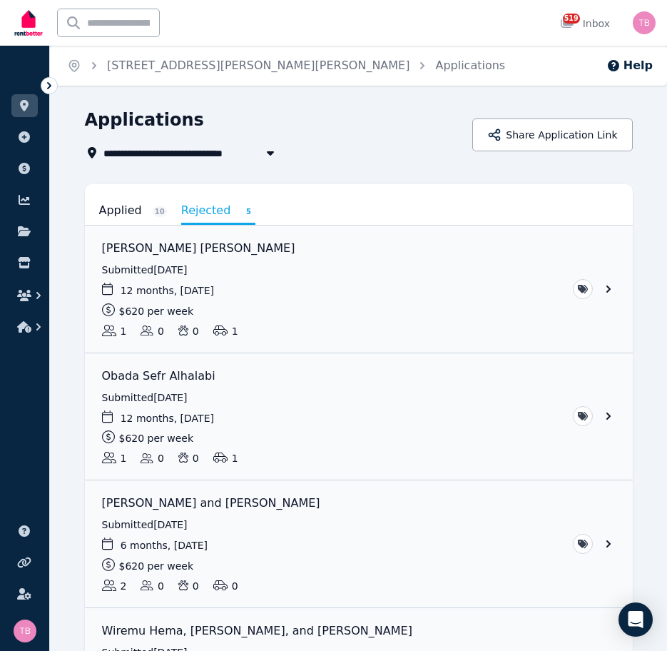
click at [106, 210] on link "Applied 10" at bounding box center [133, 210] width 68 height 24
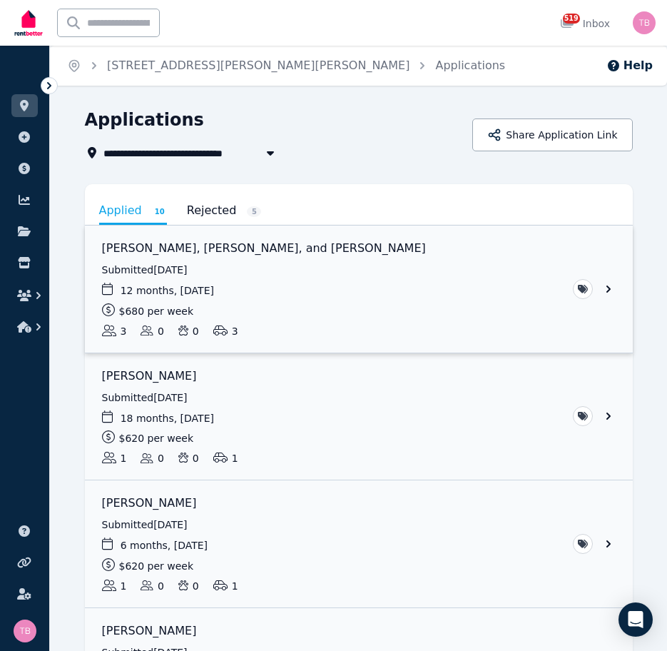
click at [608, 288] on link "View application: Valentina Ospitia Giraldo, Steven Ospitia, and Jeffrey Martin…" at bounding box center [359, 289] width 548 height 127
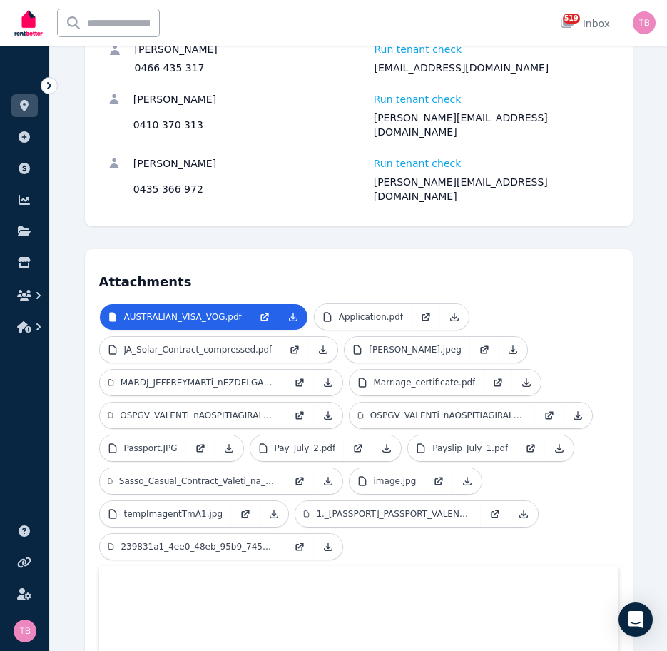
scroll to position [357, 0]
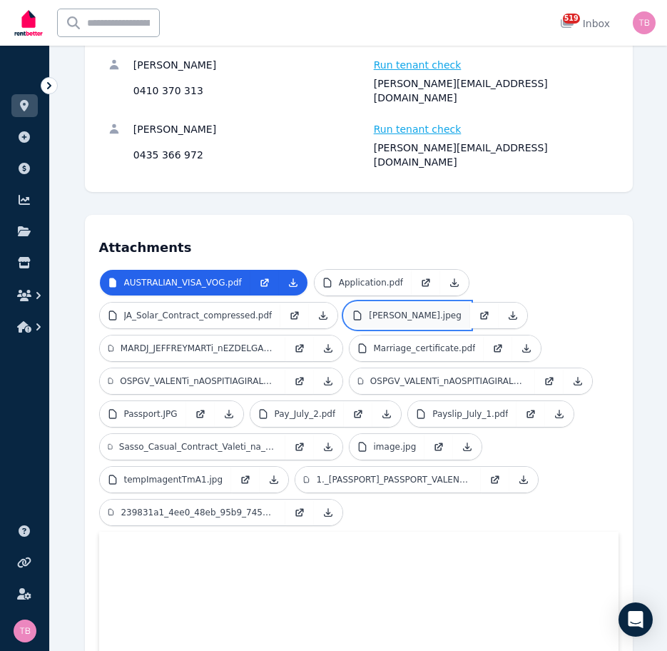
click at [387, 310] on p "[PERSON_NAME].jpeg" at bounding box center [415, 315] width 92 height 11
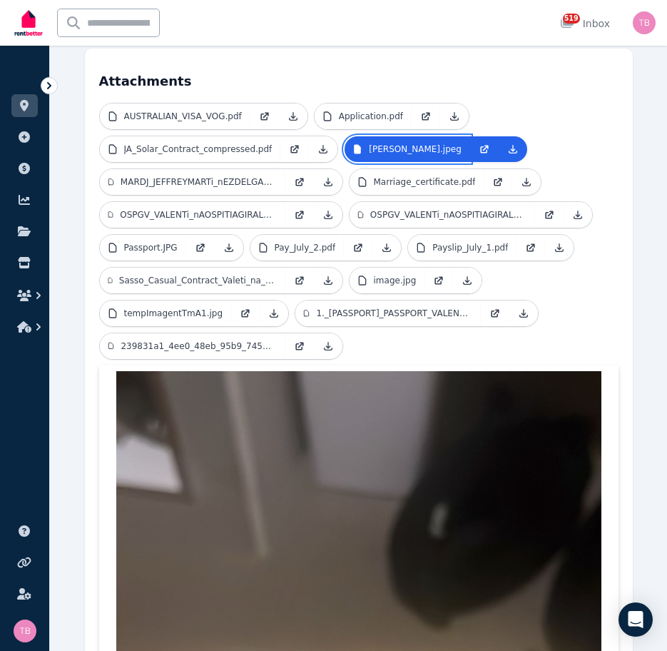
scroll to position [428, 0]
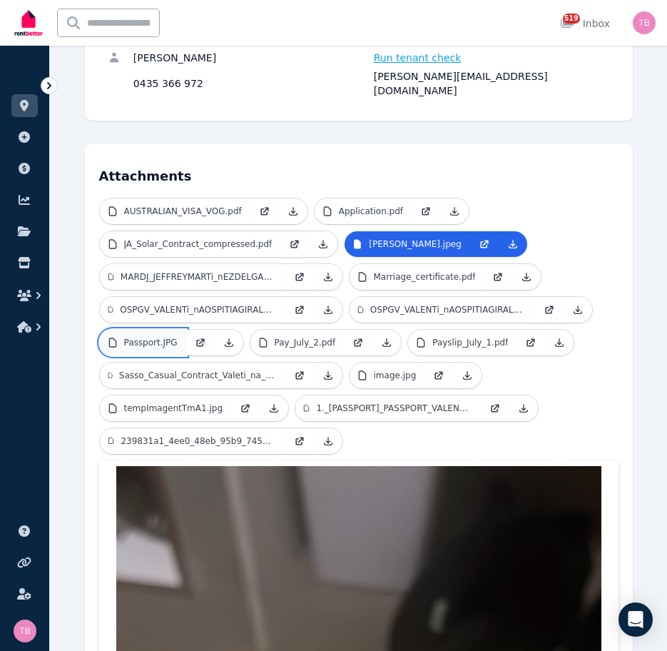
click at [147, 337] on p "Passport.JPG" at bounding box center [151, 342] width 54 height 11
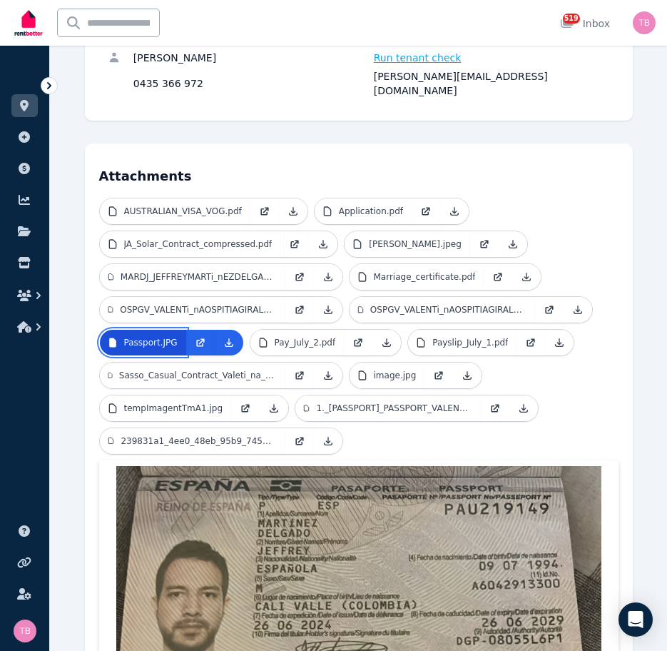
click at [147, 337] on p "Passport.JPG" at bounding box center [151, 342] width 54 height 11
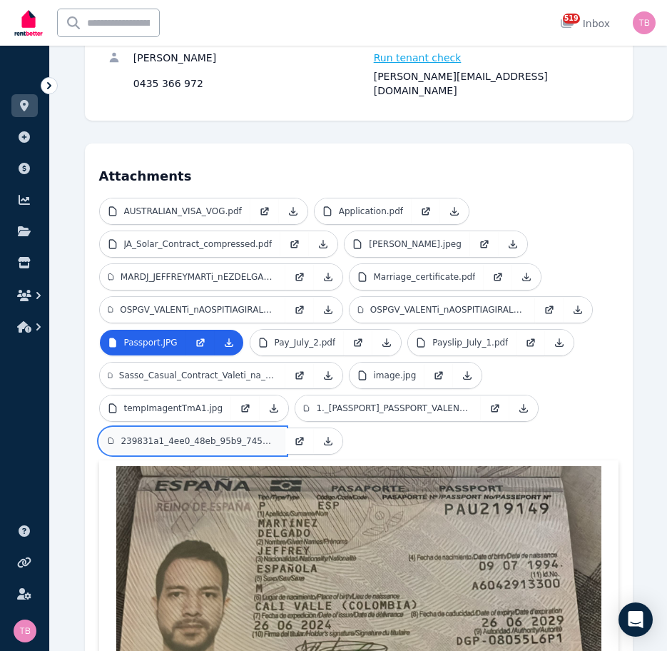
click at [193, 435] on p "239831a1_4ee0_48eb_95b9_745de6f2c097.jpeg" at bounding box center [199, 440] width 156 height 11
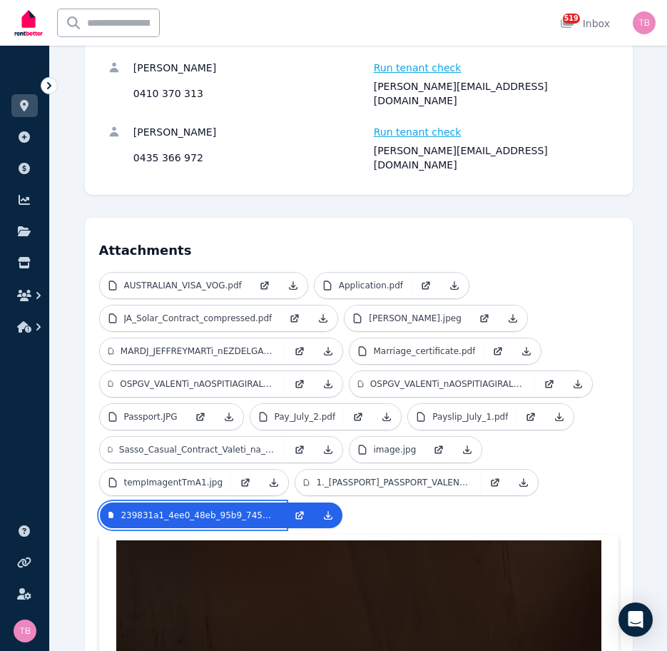
scroll to position [285, 0]
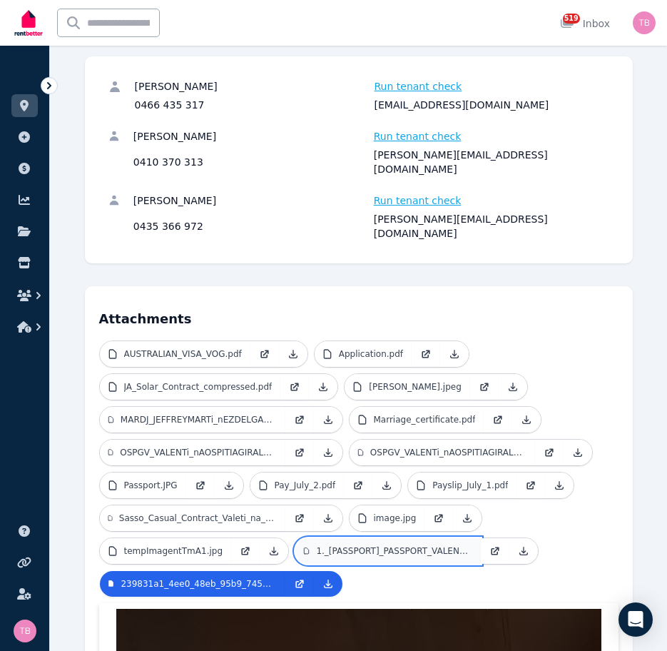
click at [355, 545] on p "1._[PASSPORT]_PASSPORT_VALENTi_nA_OSPITIA.pdf" at bounding box center [394, 550] width 156 height 11
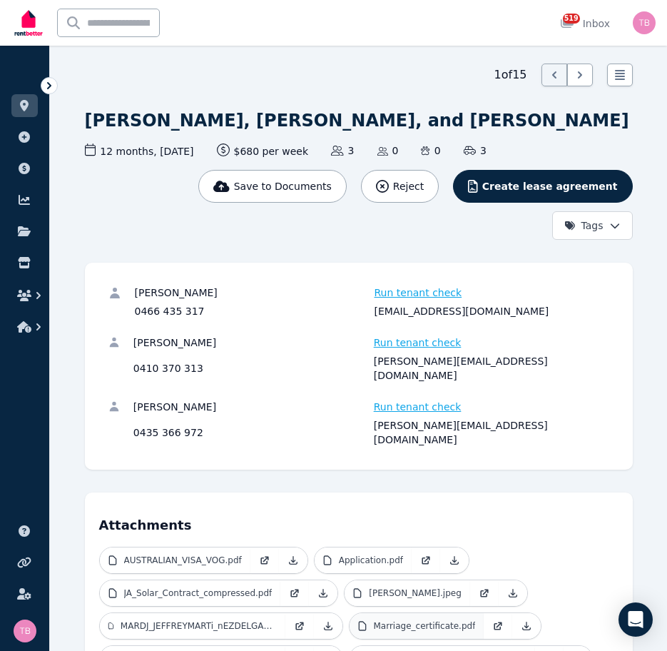
scroll to position [146, 0]
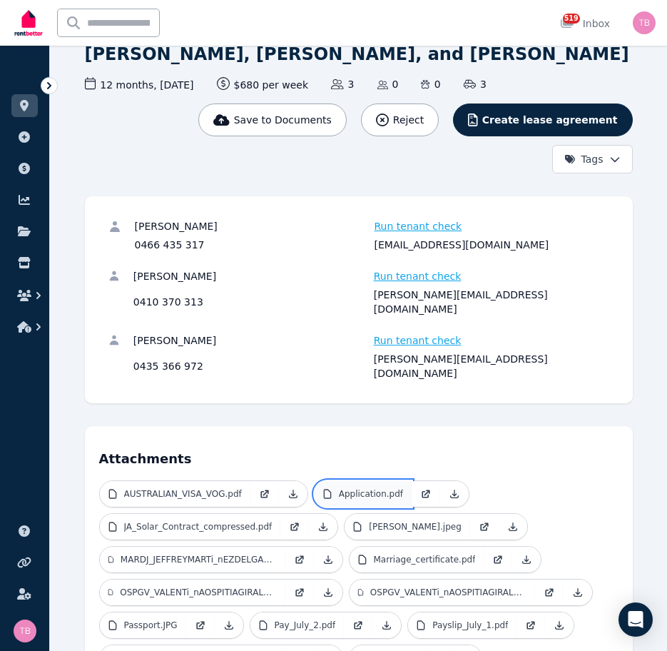
click at [350, 488] on p "Application.pdf" at bounding box center [371, 493] width 64 height 11
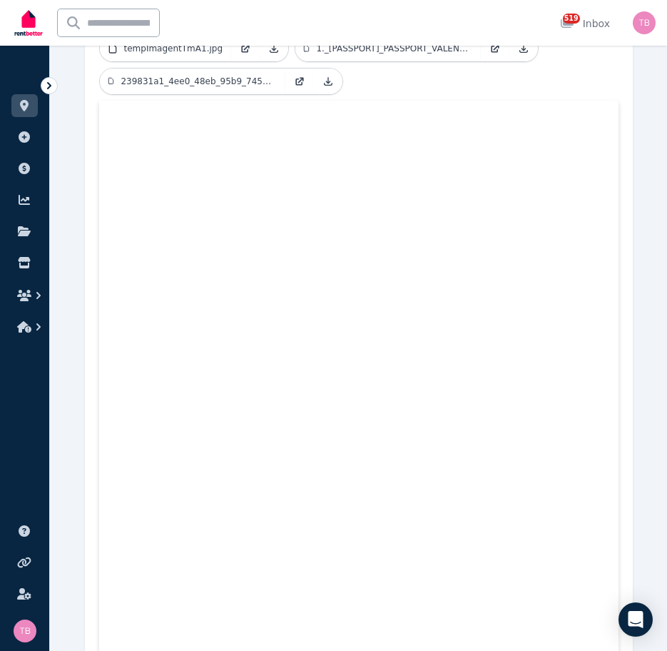
scroll to position [288, 0]
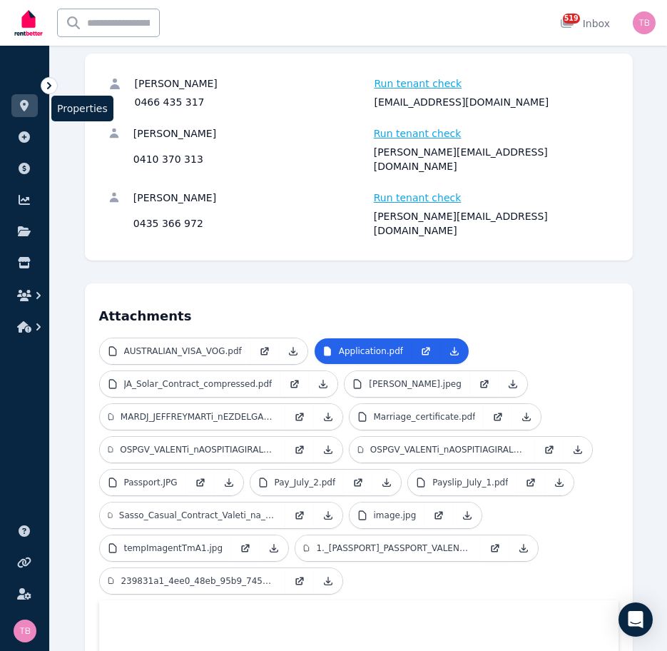
click at [24, 103] on icon at bounding box center [24, 105] width 9 height 11
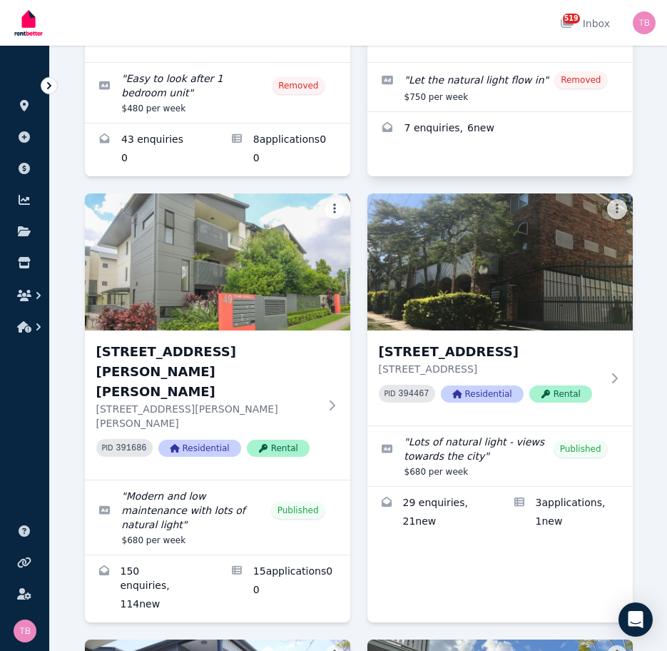
scroll to position [2213, 0]
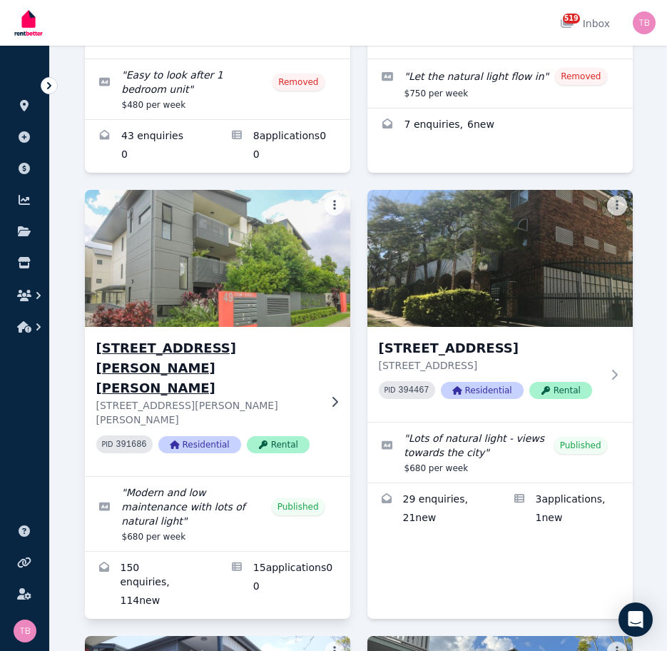
click at [194, 338] on h3 "[STREET_ADDRESS][PERSON_NAME][PERSON_NAME]" at bounding box center [207, 368] width 223 height 60
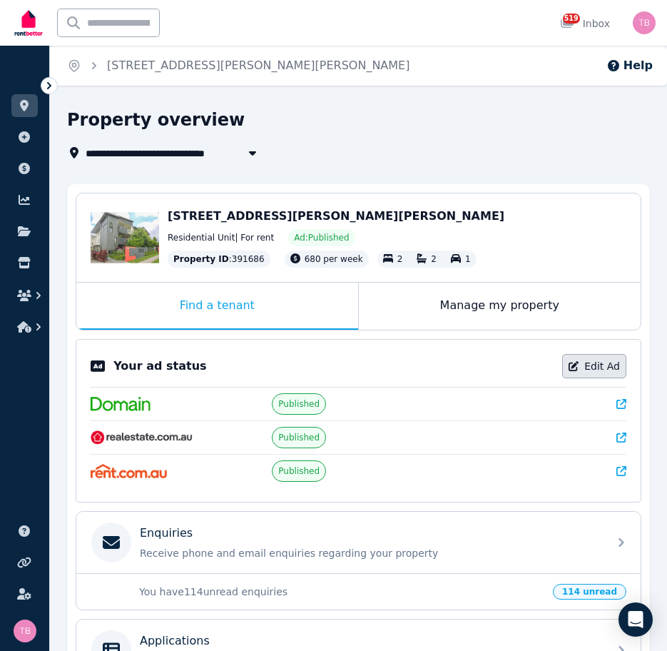
click at [592, 365] on link "Edit Ad" at bounding box center [594, 366] width 64 height 24
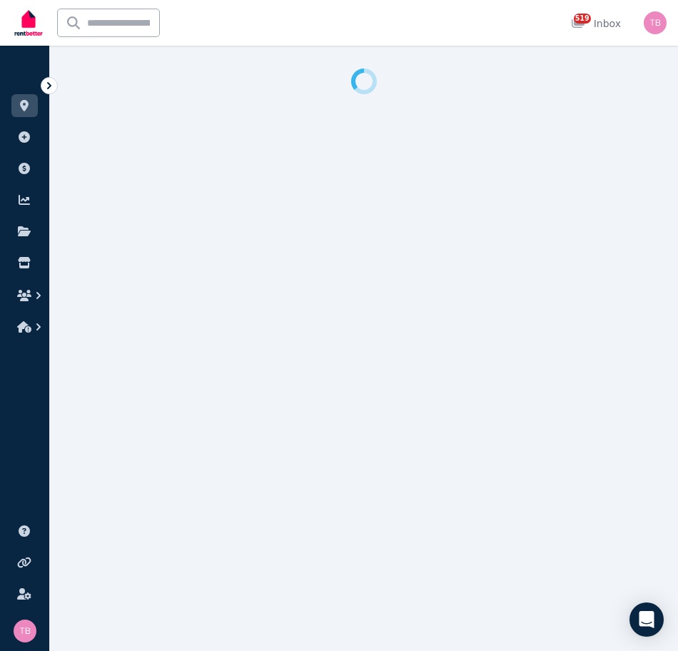
select select "**********"
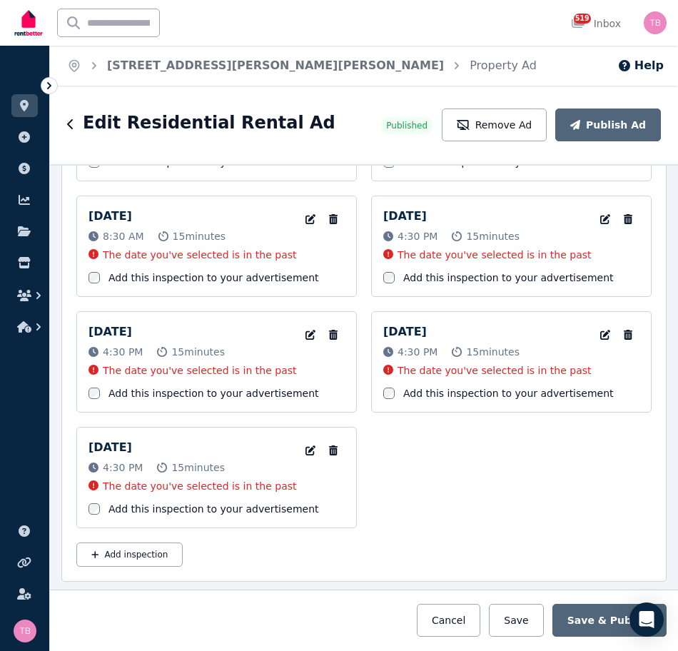
scroll to position [2498, 0]
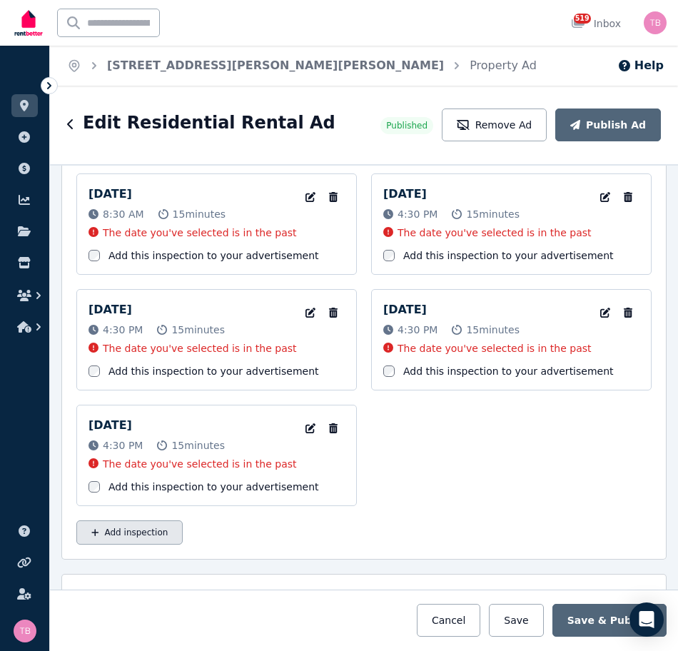
click at [145, 532] on button "Add inspection" at bounding box center [129, 532] width 106 height 24
select select "**"
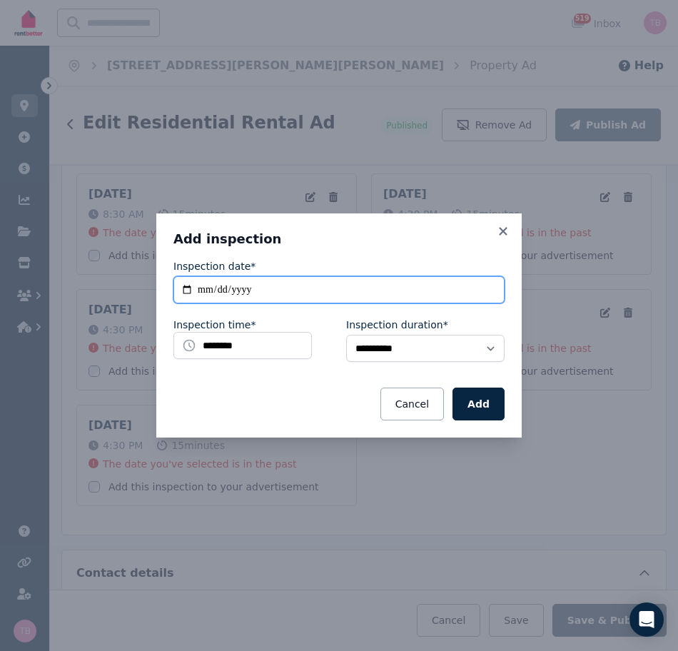
click at [188, 291] on input "**********" at bounding box center [338, 289] width 331 height 27
type input "**********"
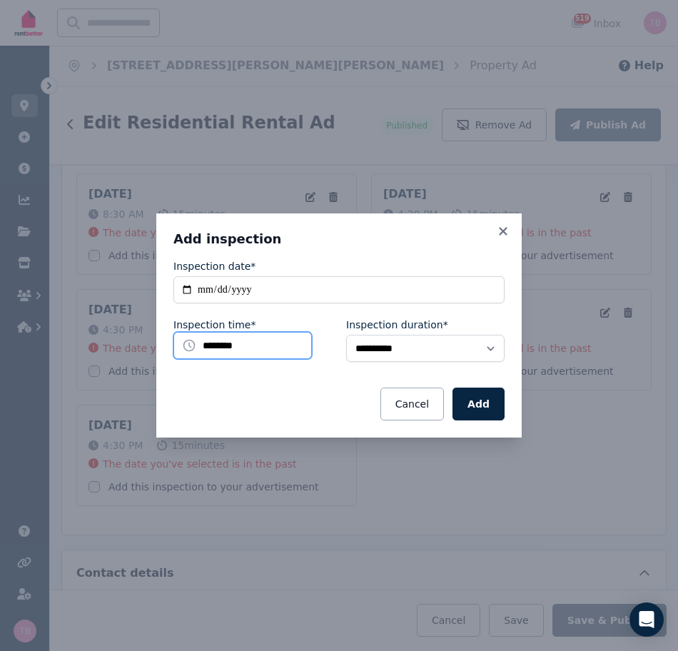
click at [262, 345] on input "********" at bounding box center [242, 345] width 138 height 27
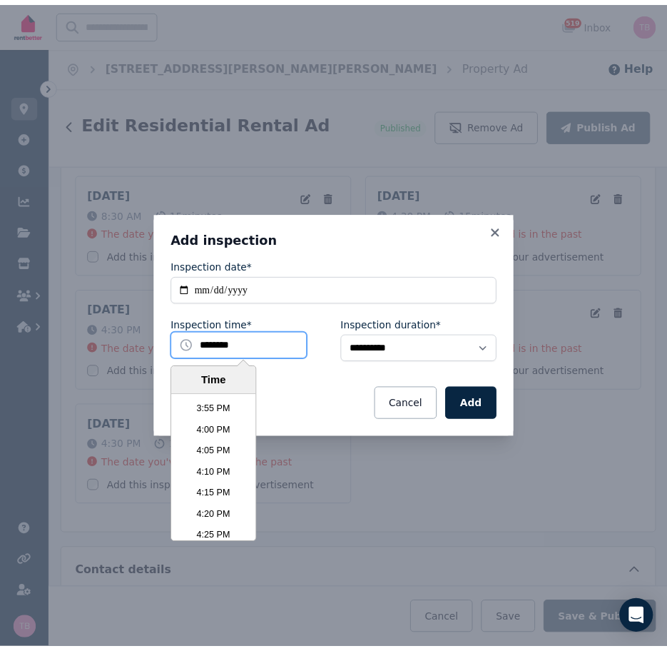
scroll to position [4133, 0]
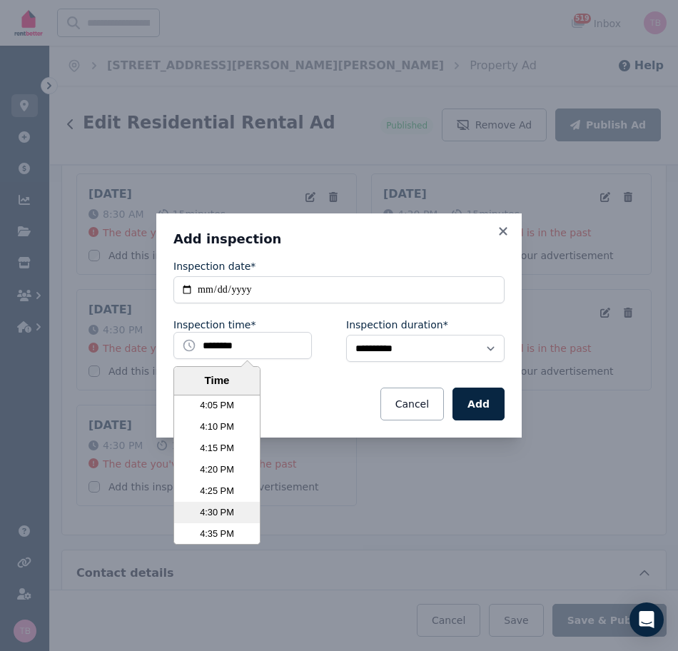
click at [208, 512] on li "4:30 PM" at bounding box center [217, 512] width 86 height 21
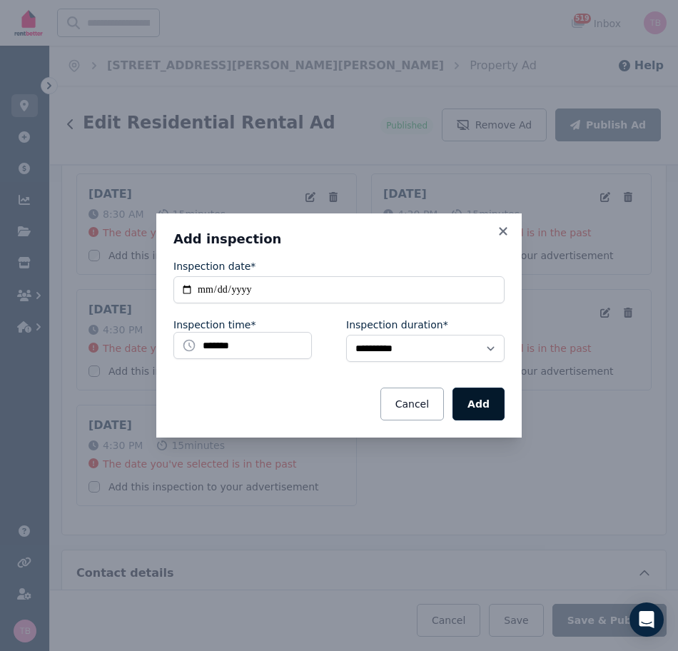
click at [476, 401] on button "Add" at bounding box center [479, 404] width 52 height 33
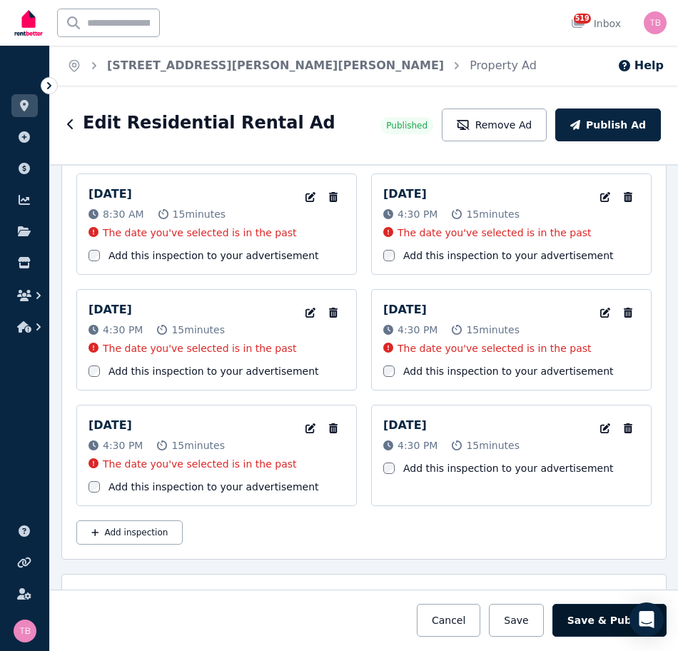
click at [611, 620] on button "Save & Publish" at bounding box center [609, 620] width 114 height 33
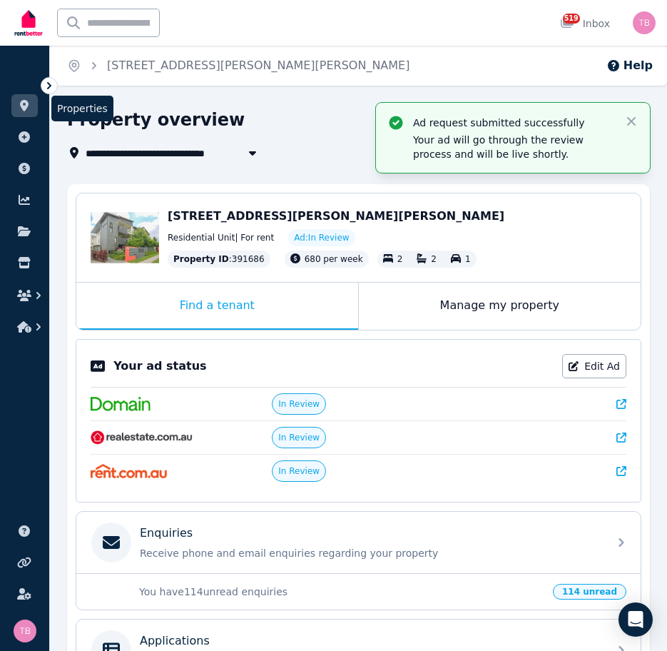
click at [23, 106] on icon at bounding box center [24, 105] width 9 height 11
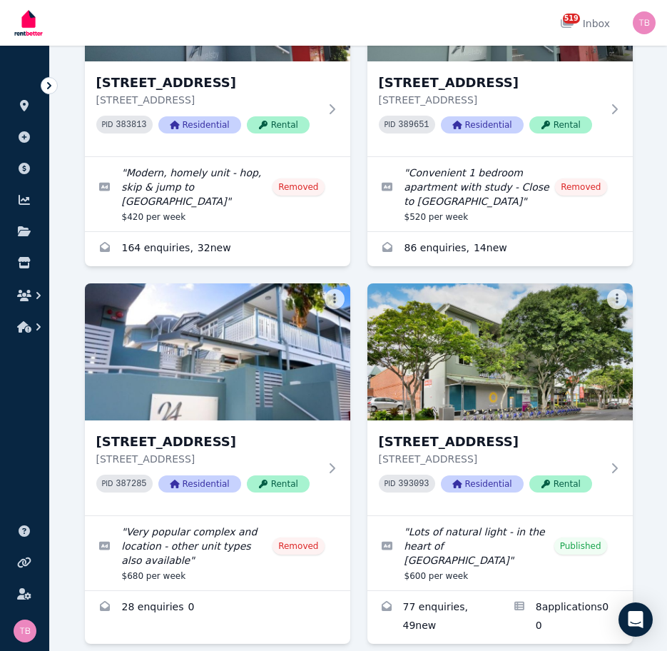
scroll to position [2926, 0]
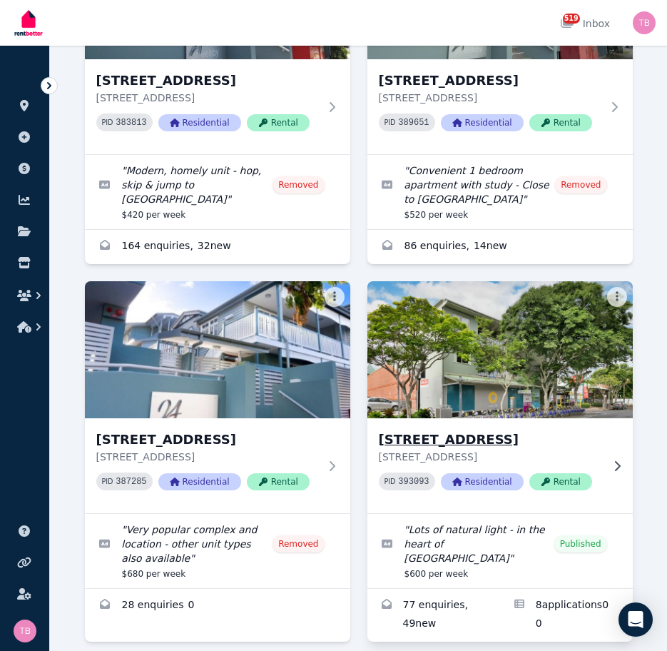
click at [414, 430] on h3 "[STREET_ADDRESS]" at bounding box center [490, 440] width 223 height 20
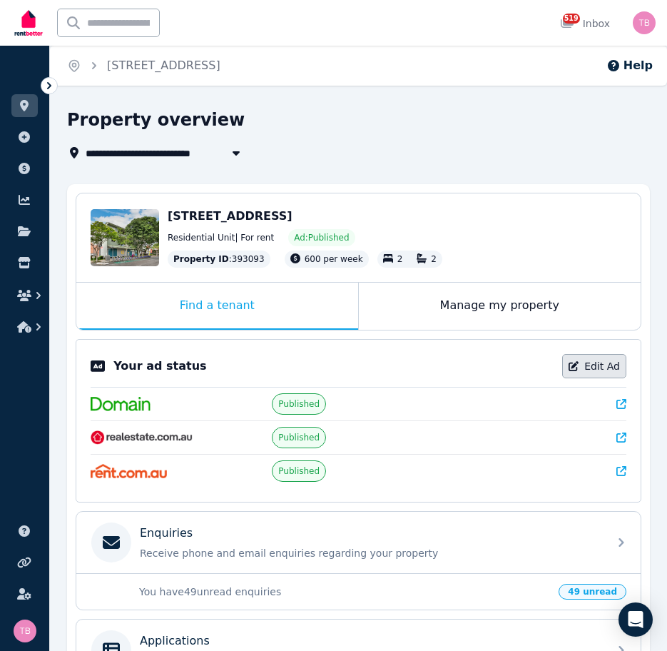
click at [602, 368] on link "Edit Ad" at bounding box center [594, 366] width 64 height 24
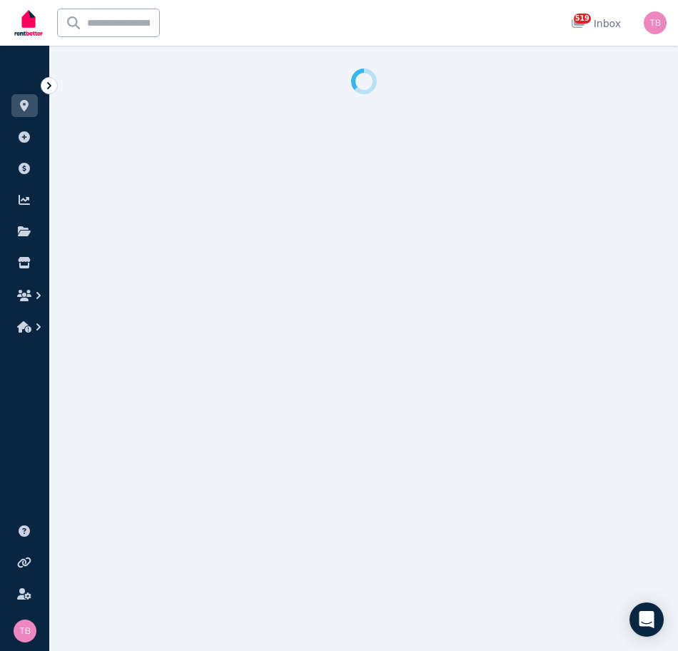
select select "**********"
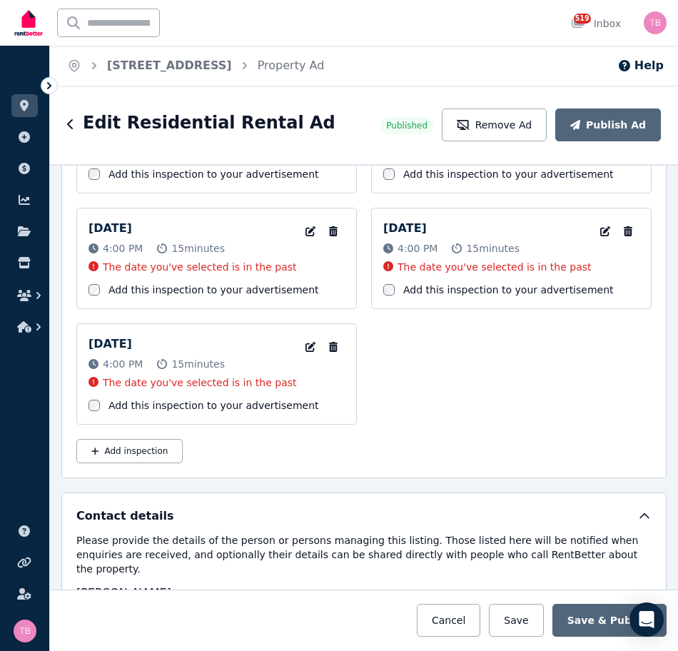
scroll to position [2712, 0]
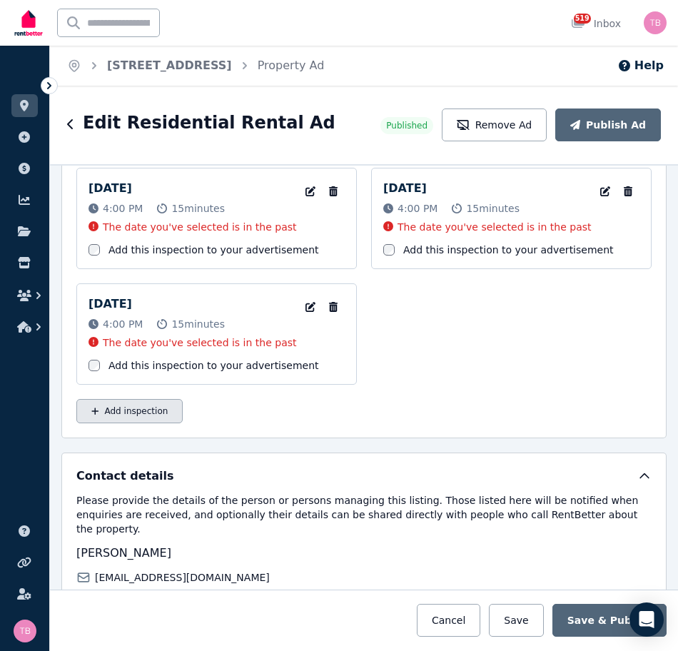
click at [127, 408] on button "Add inspection" at bounding box center [129, 411] width 106 height 24
select select "**"
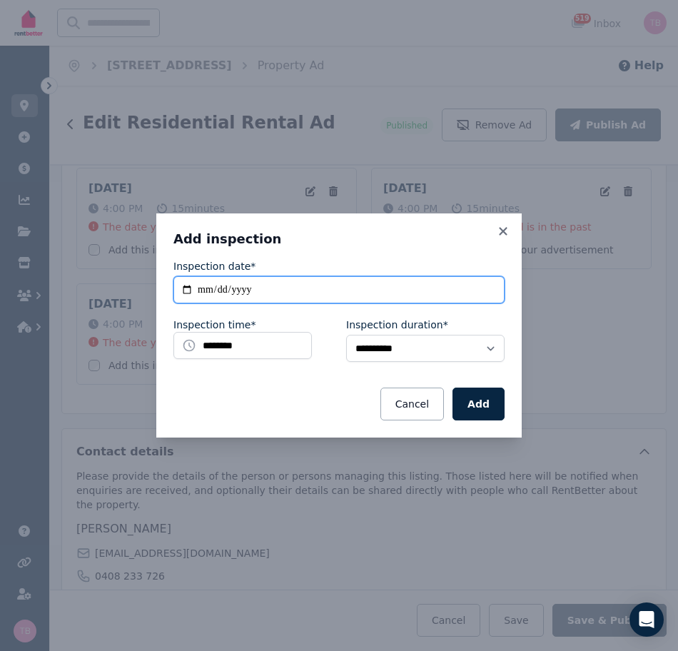
click at [186, 289] on input "**********" at bounding box center [338, 289] width 331 height 27
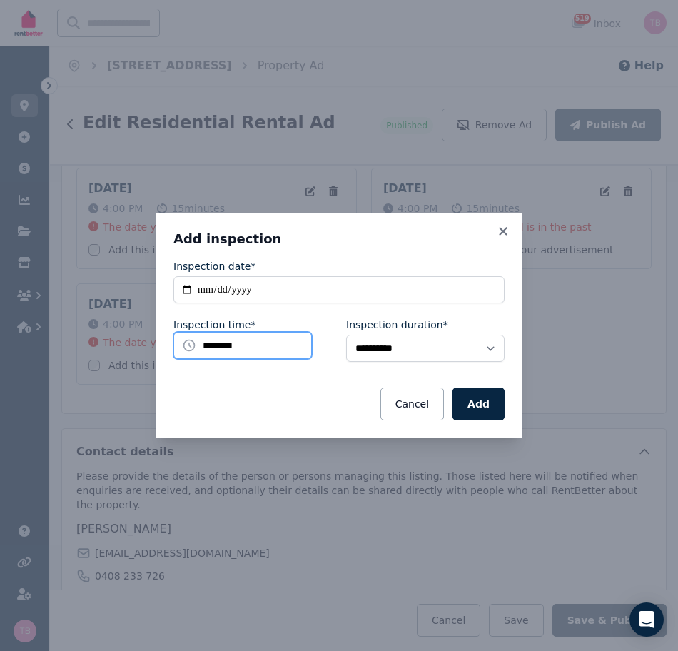
click at [281, 345] on input "********" at bounding box center [242, 345] width 138 height 27
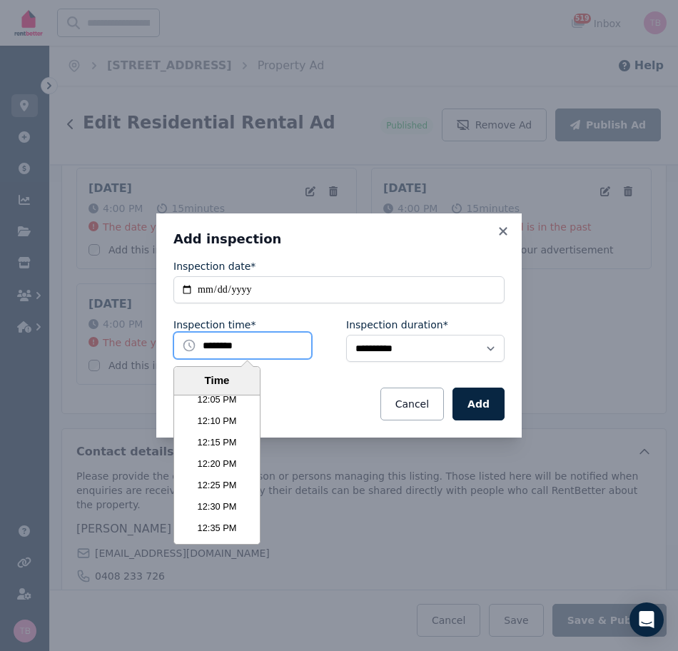
scroll to position [3205, 0]
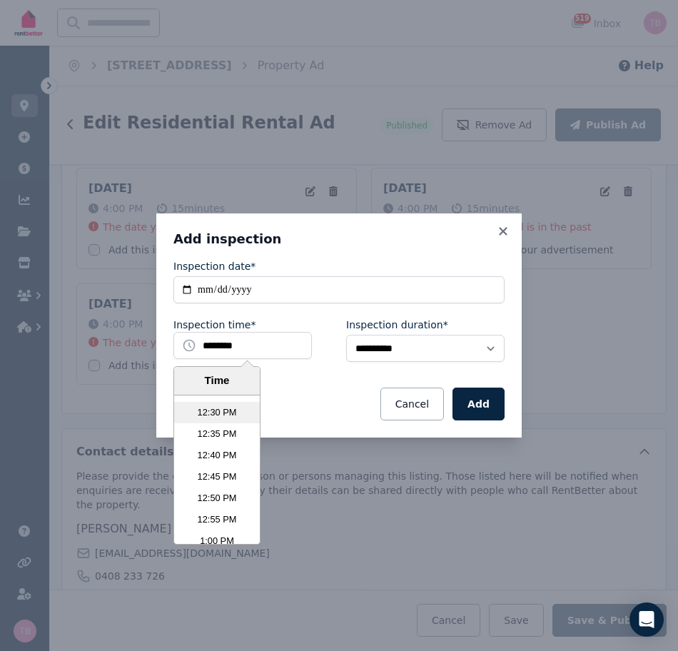
click at [211, 411] on li "12:30 PM" at bounding box center [217, 412] width 86 height 21
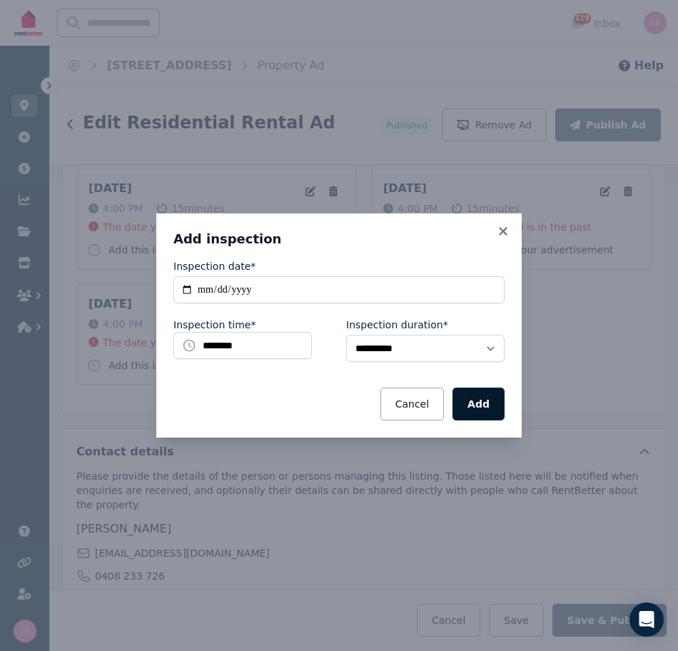
click at [473, 393] on button "Add" at bounding box center [479, 404] width 52 height 33
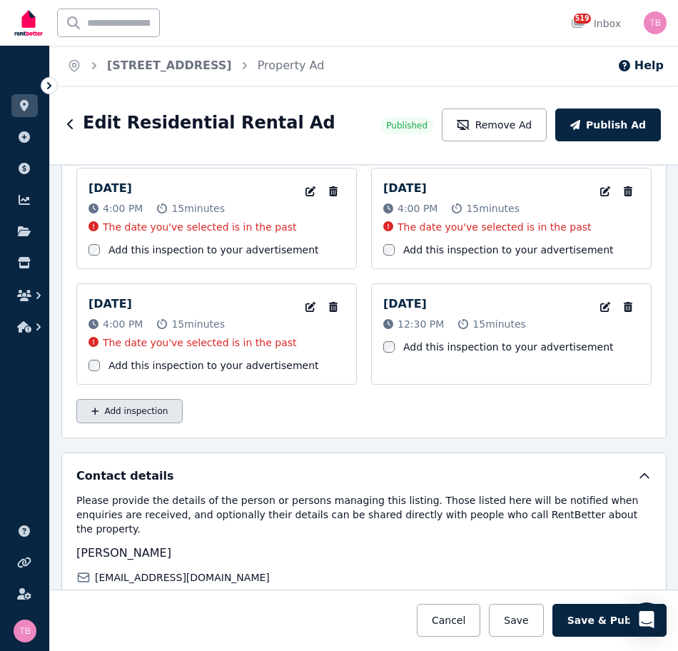
click at [130, 407] on button "Add inspection" at bounding box center [129, 411] width 106 height 24
select select "**"
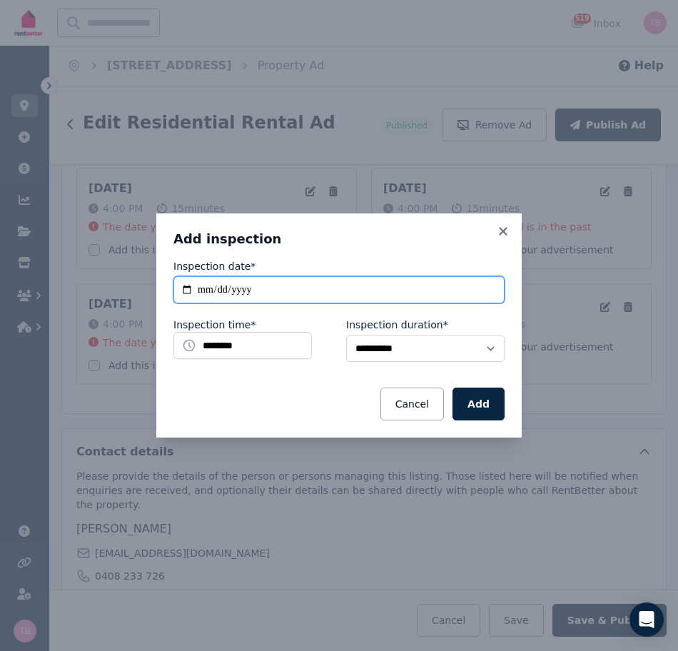
click at [188, 290] on input "**********" at bounding box center [338, 289] width 331 height 27
type input "**********"
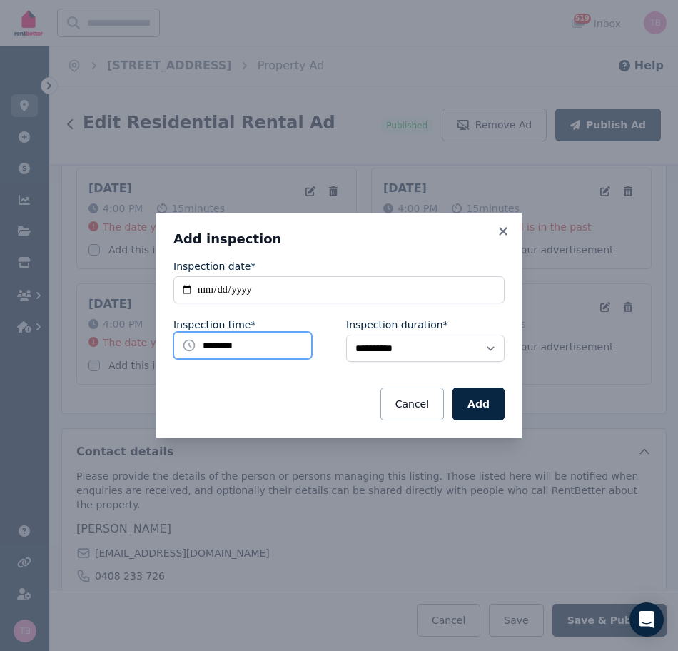
drag, startPoint x: 254, startPoint y: 346, endPoint x: 256, endPoint y: 353, distance: 7.5
click at [256, 346] on input "********" at bounding box center [242, 345] width 138 height 27
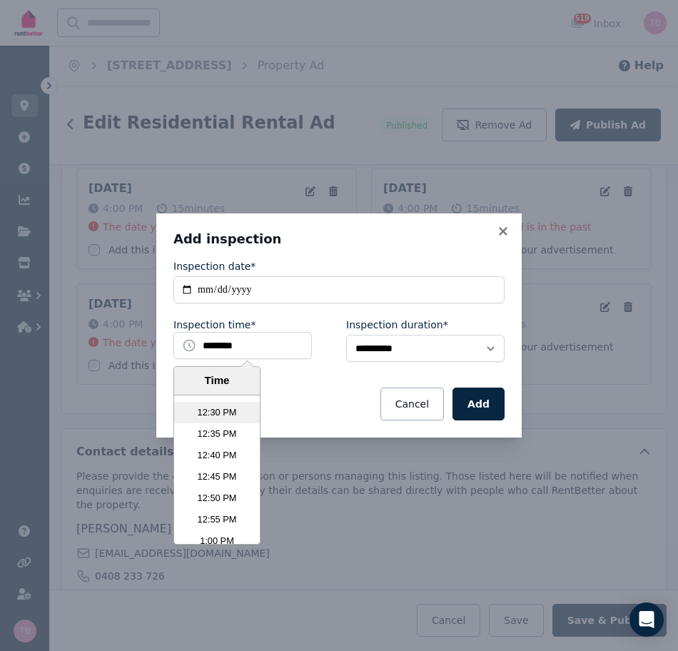
click at [212, 416] on li "12:30 PM" at bounding box center [217, 412] width 86 height 21
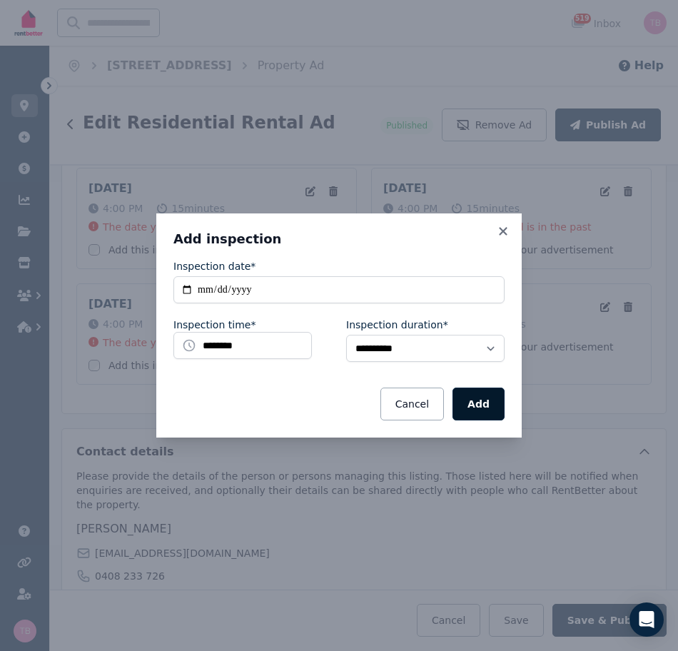
click at [465, 402] on button "Add" at bounding box center [479, 404] width 52 height 33
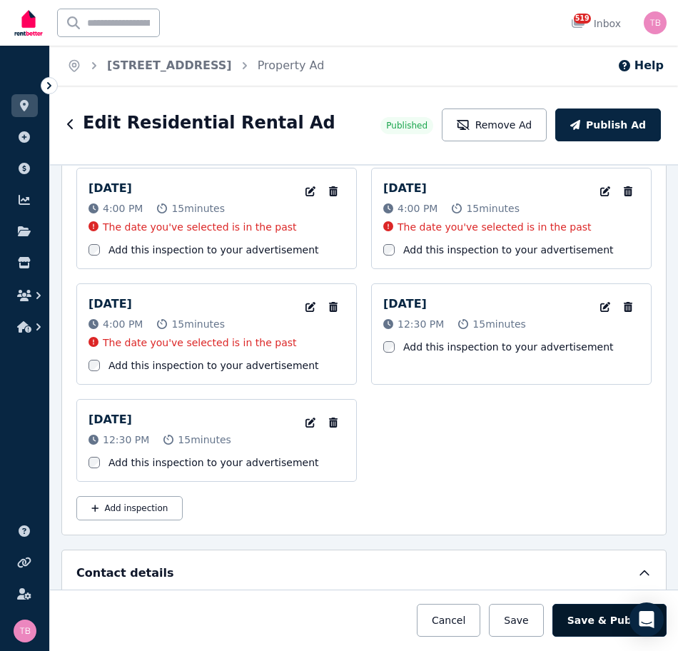
click at [601, 621] on button "Save & Publish" at bounding box center [609, 620] width 114 height 33
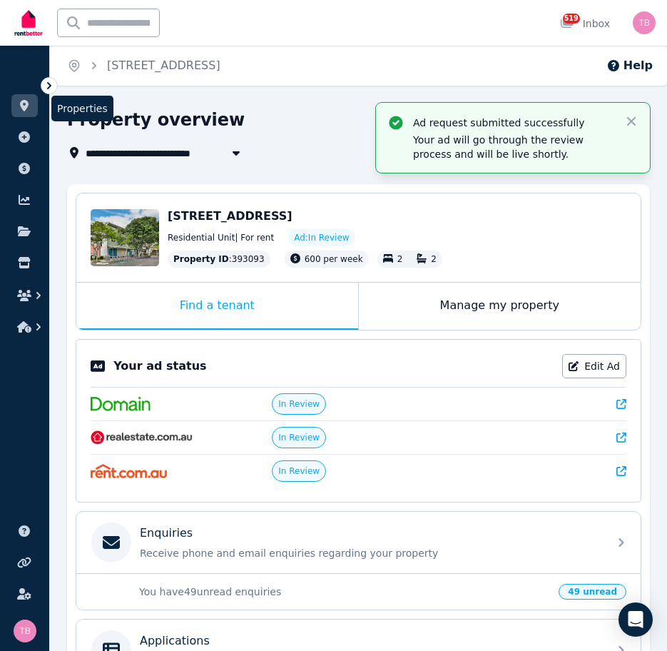
click at [29, 102] on icon at bounding box center [24, 105] width 14 height 11
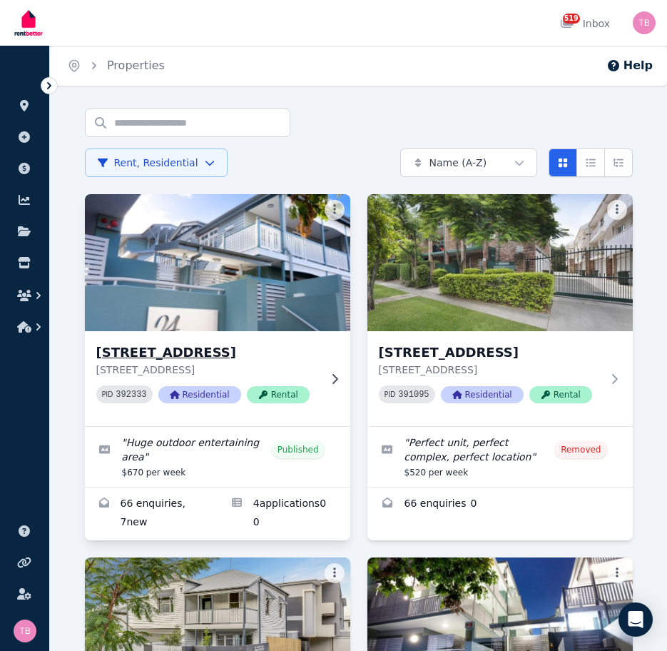
click at [188, 351] on h3 "[STREET_ADDRESS]" at bounding box center [207, 353] width 223 height 20
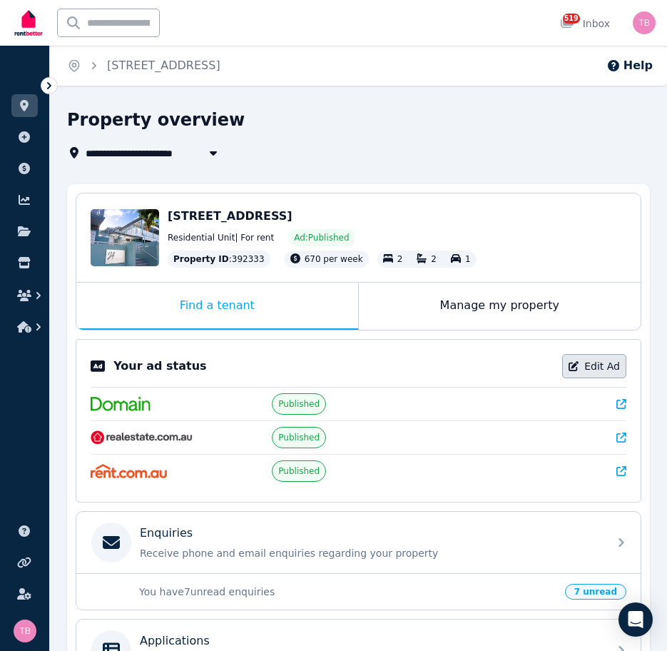
click at [599, 368] on link "Edit Ad" at bounding box center [594, 366] width 64 height 24
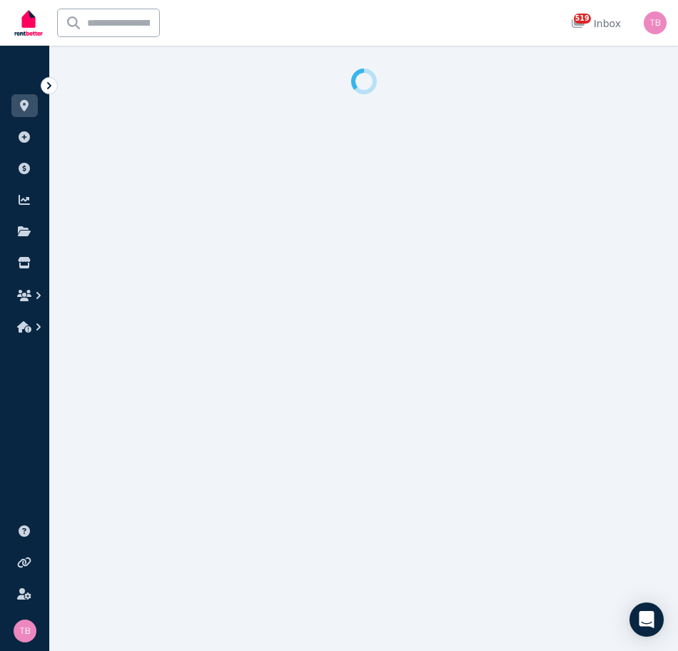
select select "***"
select select "**********"
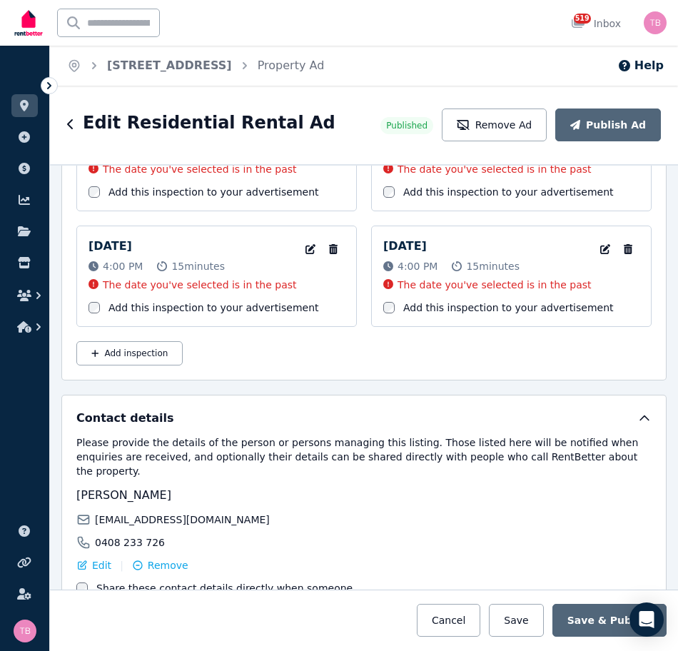
scroll to position [3063, 0]
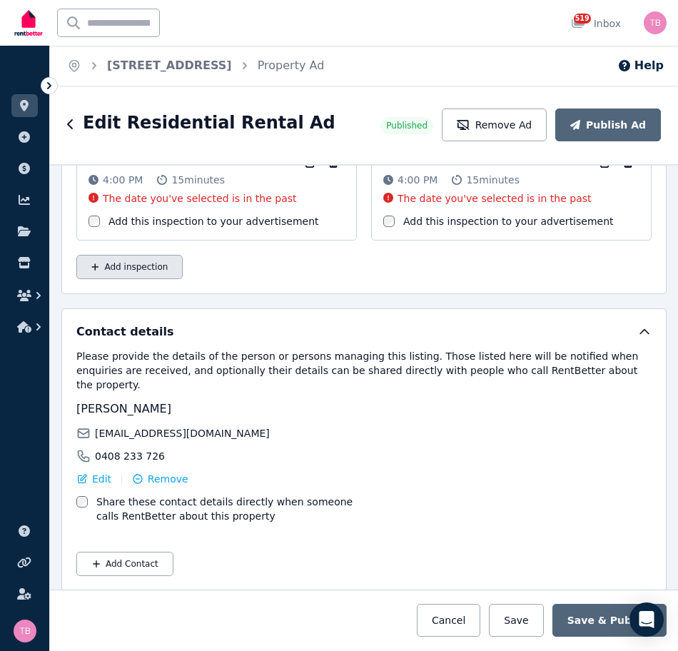
click at [138, 271] on button "Add inspection" at bounding box center [129, 267] width 106 height 24
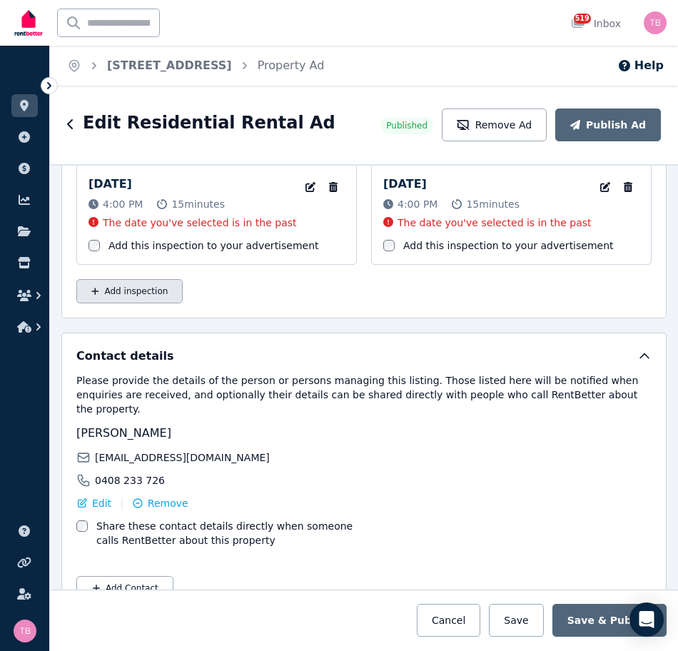
select select "**"
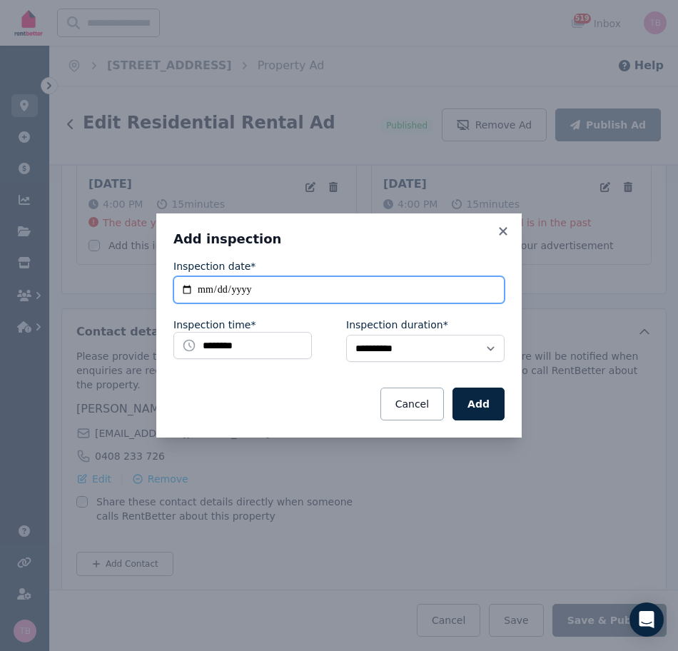
click at [186, 290] on input "**********" at bounding box center [338, 289] width 331 height 27
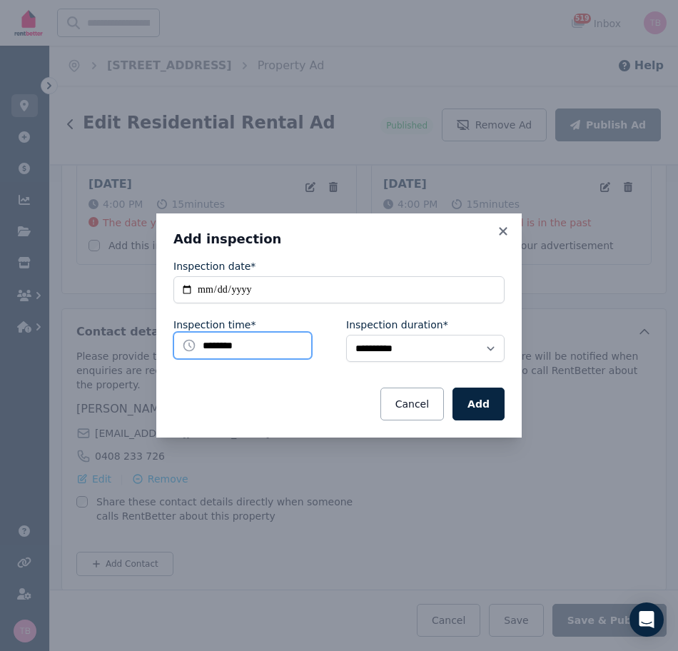
click at [239, 345] on input "********" at bounding box center [242, 345] width 138 height 27
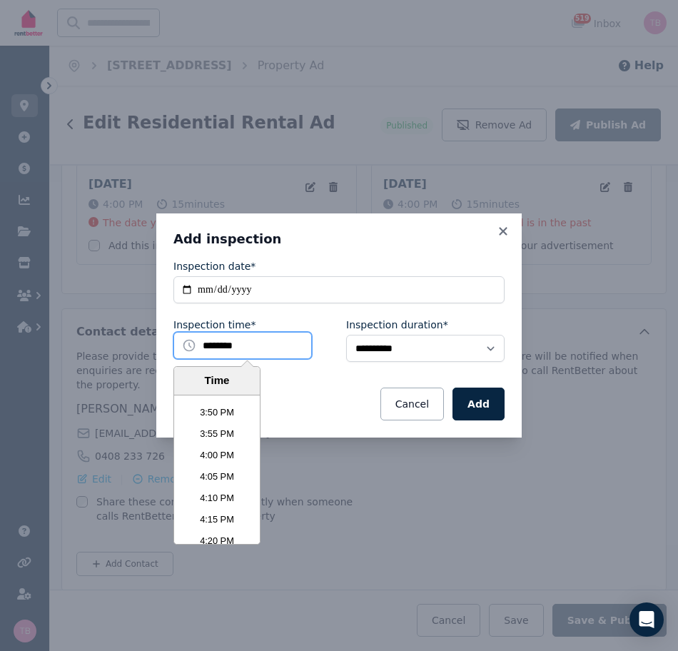
scroll to position [4133, 0]
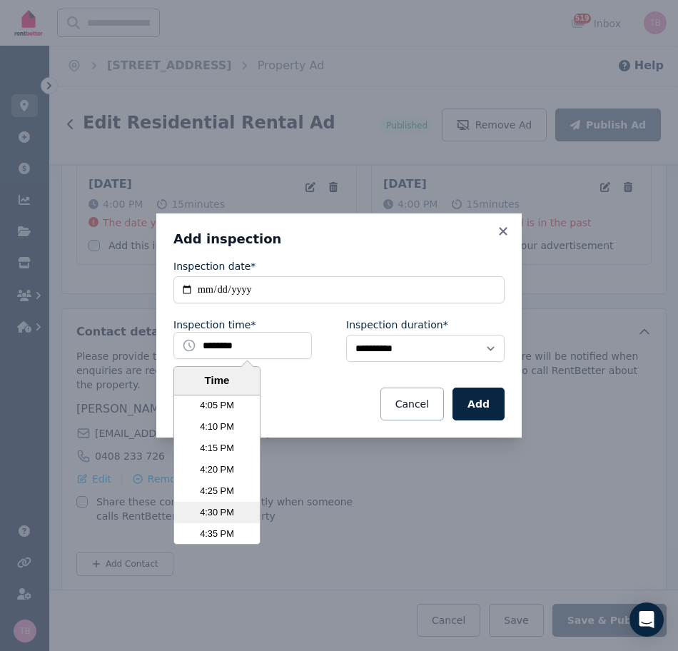
click at [203, 512] on li "4:30 PM" at bounding box center [217, 512] width 86 height 21
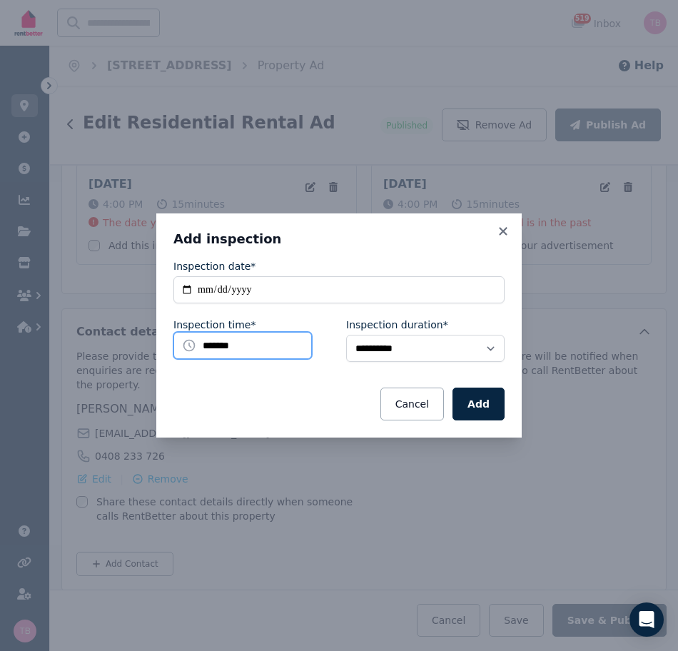
click at [267, 355] on input "*******" at bounding box center [242, 345] width 138 height 27
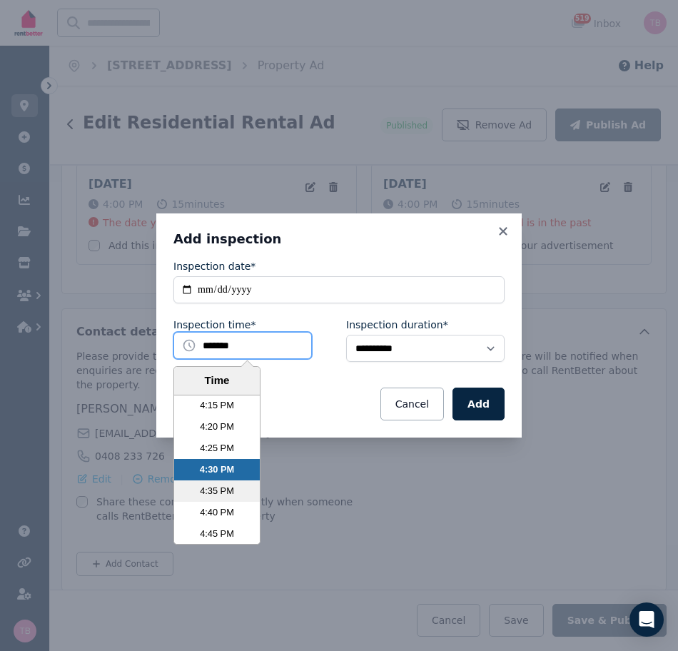
scroll to position [4105, 0]
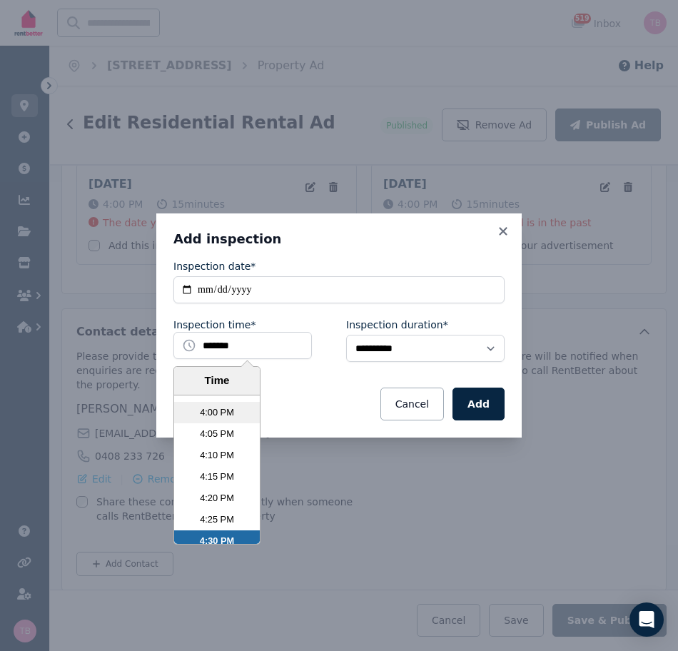
click at [208, 416] on li "4:00 PM" at bounding box center [217, 412] width 86 height 21
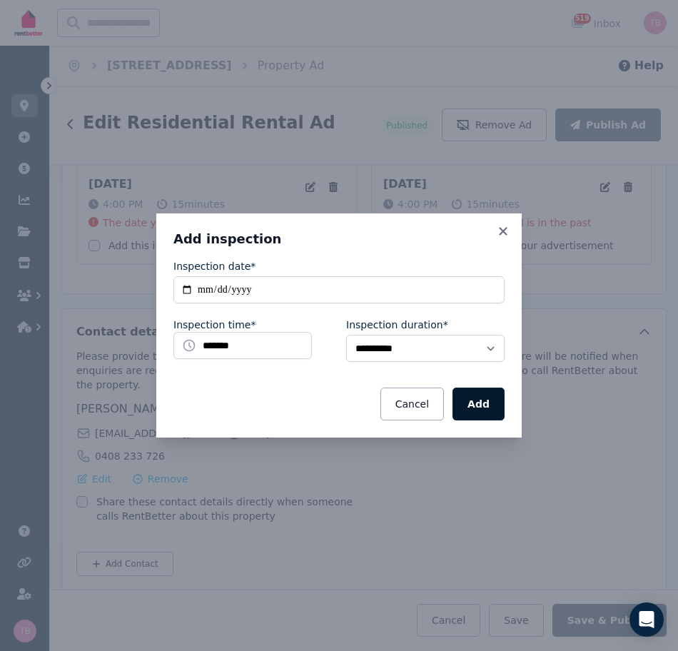
click at [477, 405] on button "Add" at bounding box center [479, 404] width 52 height 33
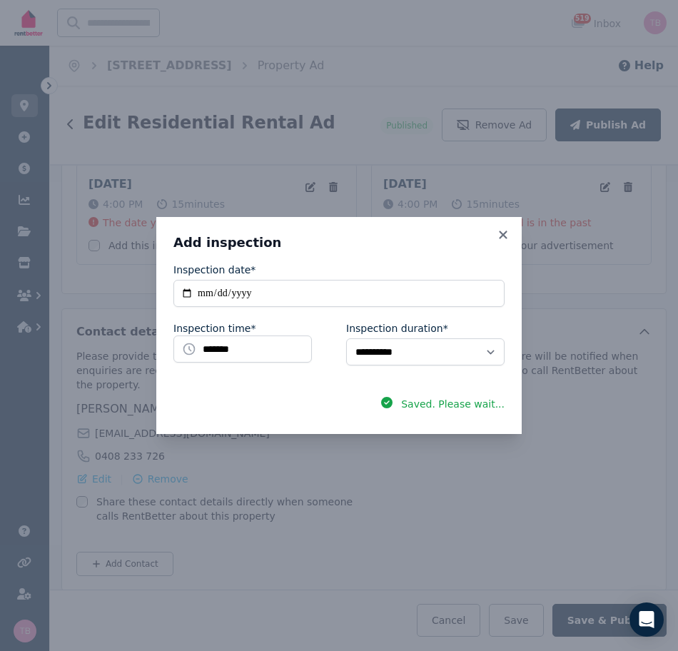
scroll to position [3063, 0]
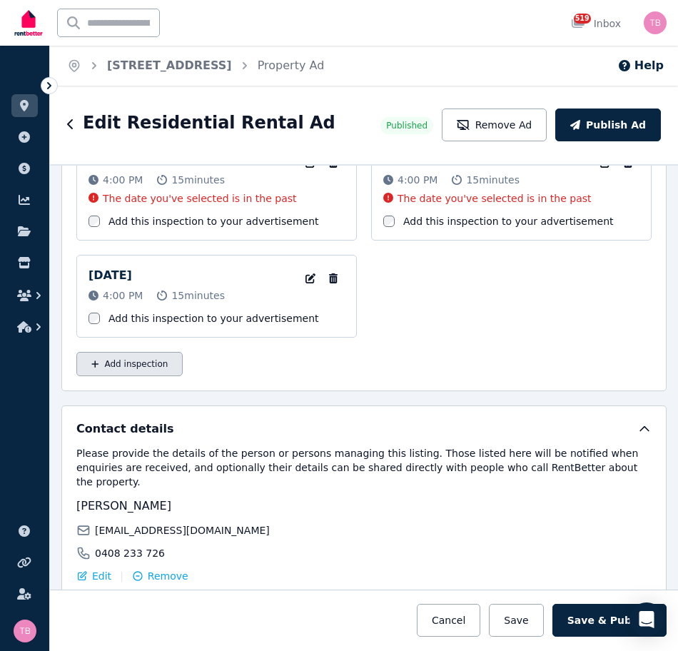
click at [121, 363] on button "Add inspection" at bounding box center [129, 364] width 106 height 24
select select "**"
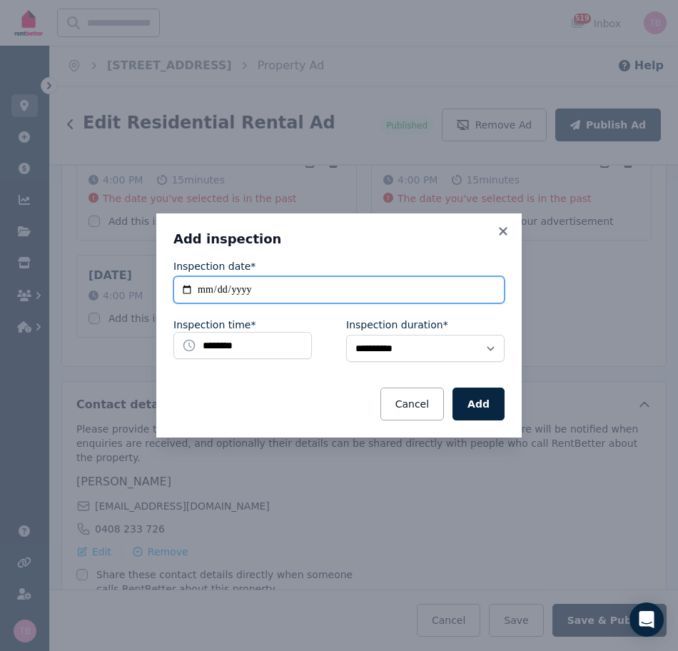
click at [186, 290] on input "**********" at bounding box center [338, 289] width 331 height 27
type input "**********"
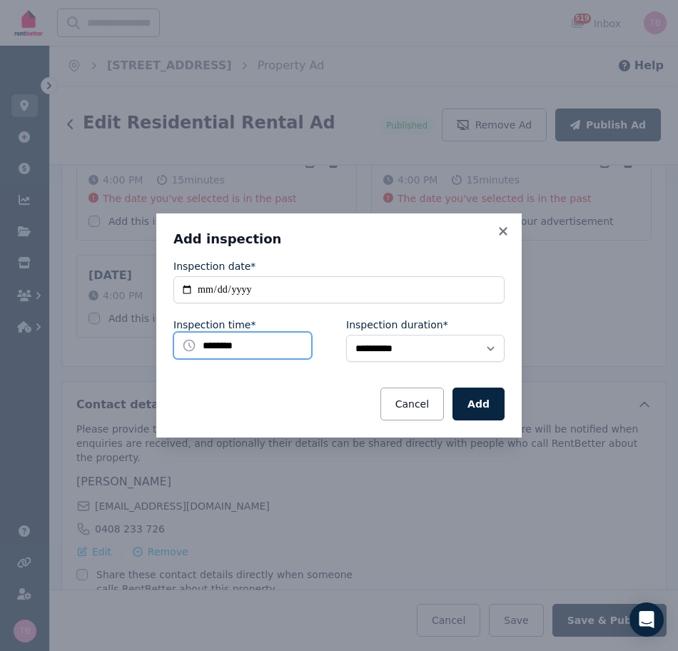
click at [249, 348] on input "********" at bounding box center [242, 345] width 138 height 27
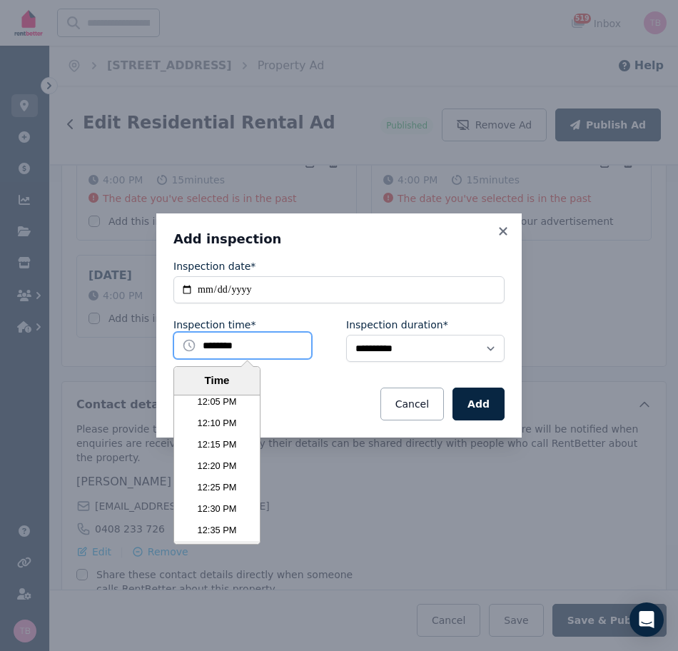
scroll to position [3134, 0]
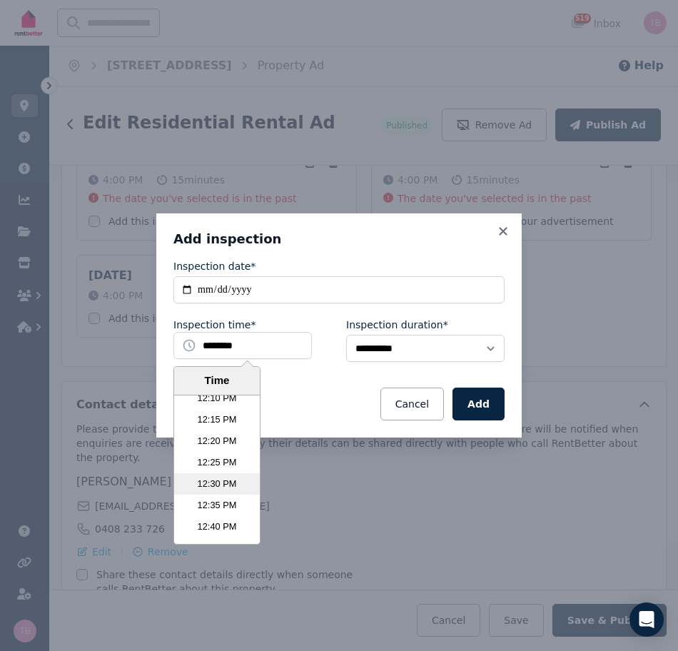
click at [208, 483] on li "12:30 PM" at bounding box center [217, 483] width 86 height 21
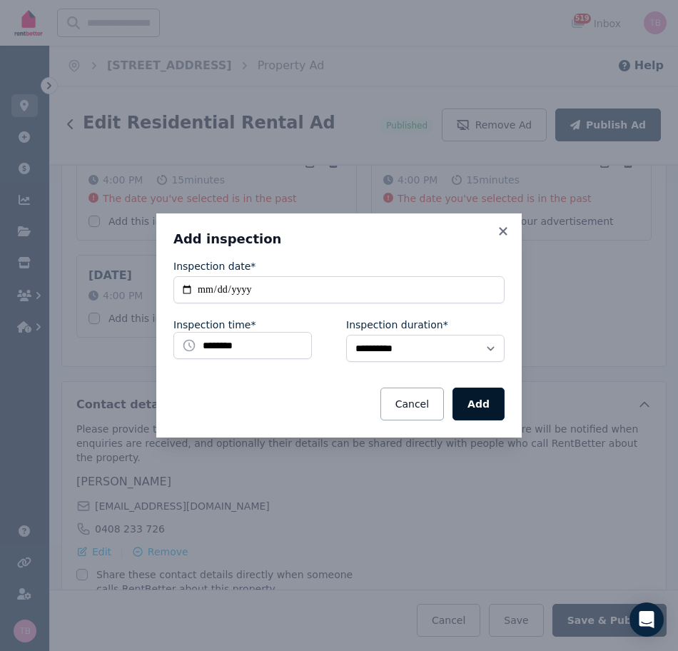
click at [479, 401] on button "Add" at bounding box center [479, 404] width 52 height 33
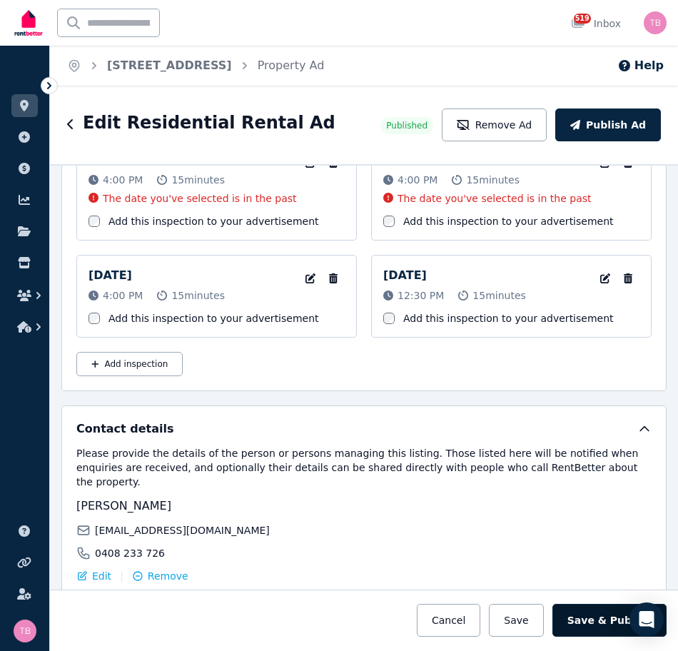
click at [584, 620] on button "Save & Publish" at bounding box center [609, 620] width 114 height 33
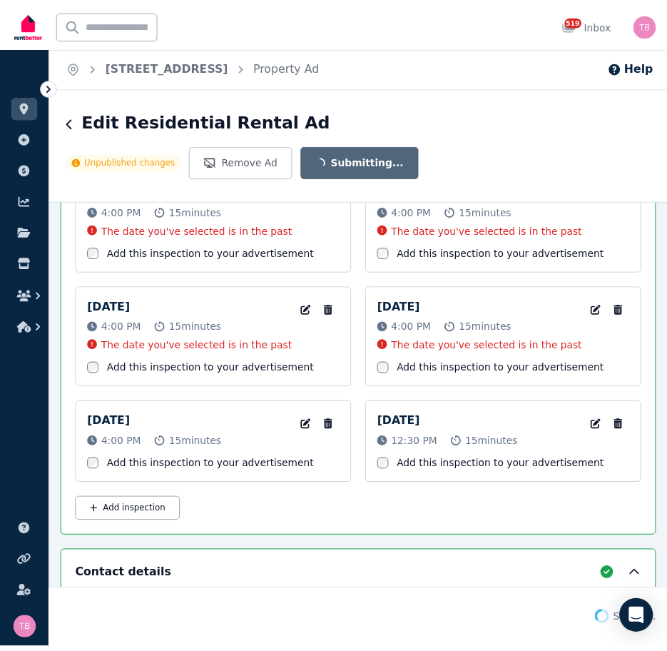
scroll to position [3174, 0]
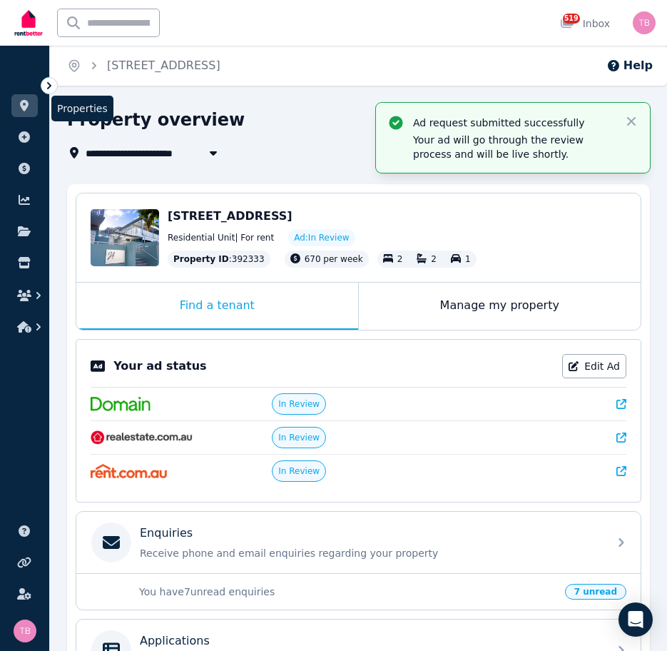
click at [26, 98] on link at bounding box center [24, 105] width 26 height 23
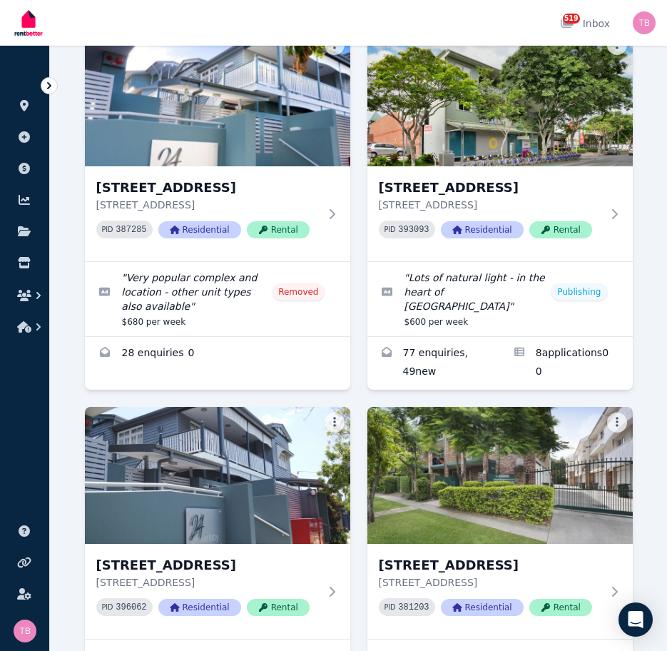
scroll to position [3212, 0]
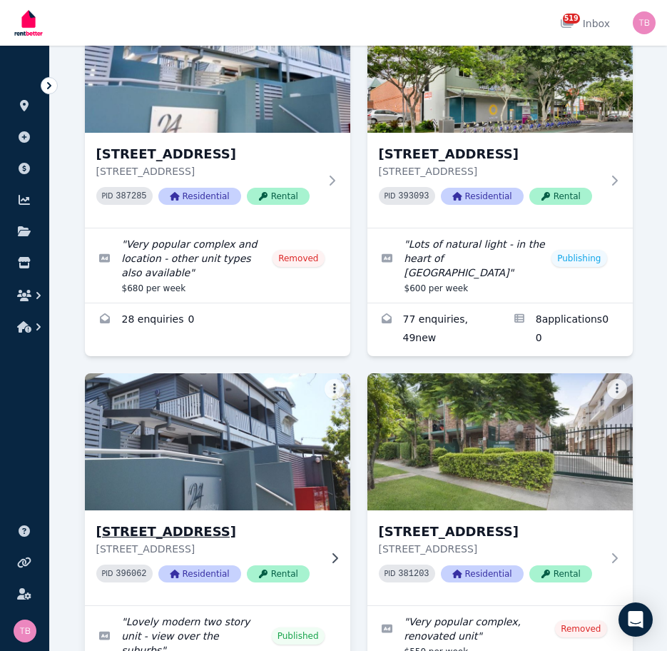
click at [228, 522] on h3 "[STREET_ADDRESS]" at bounding box center [207, 532] width 223 height 20
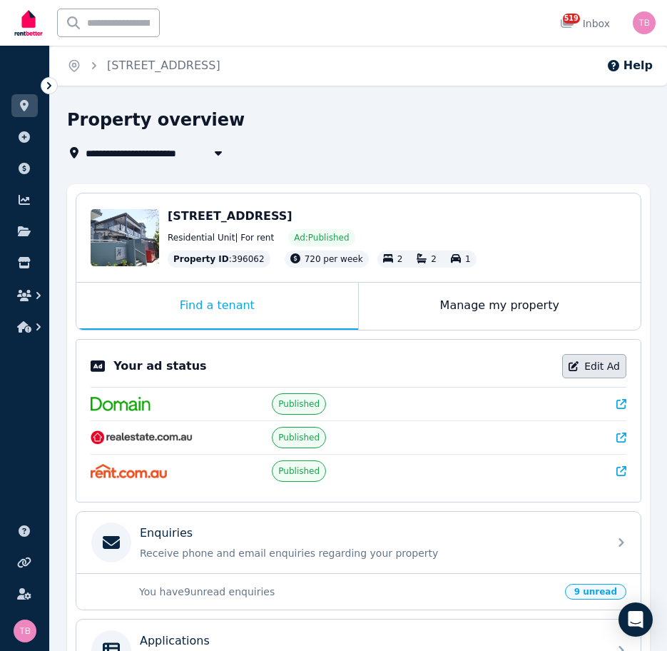
click at [602, 364] on link "Edit Ad" at bounding box center [594, 366] width 64 height 24
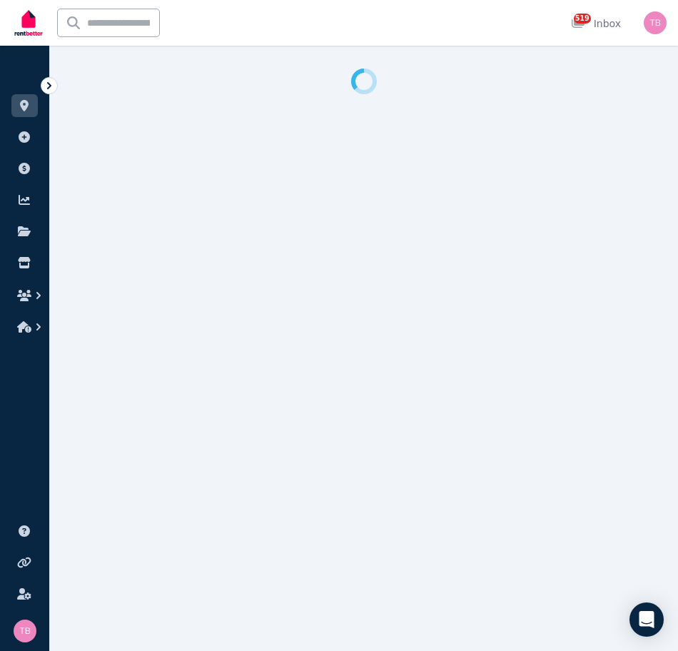
select select "**********"
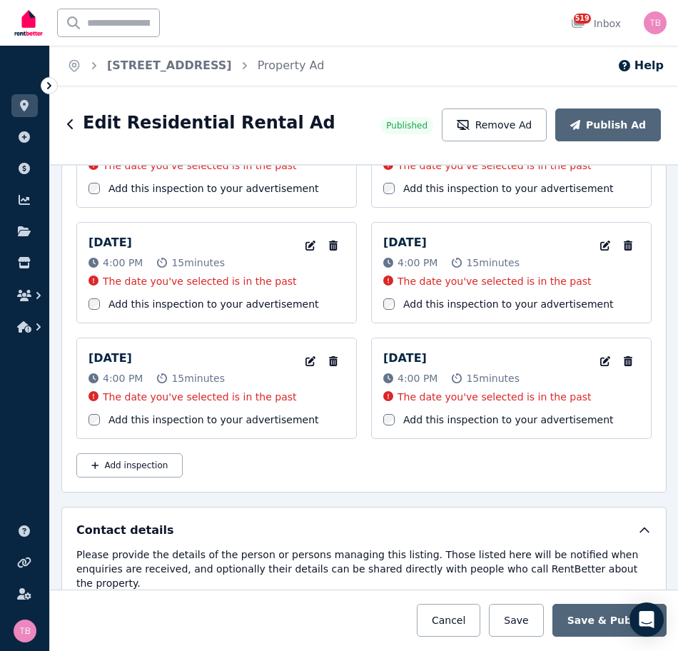
scroll to position [2569, 0]
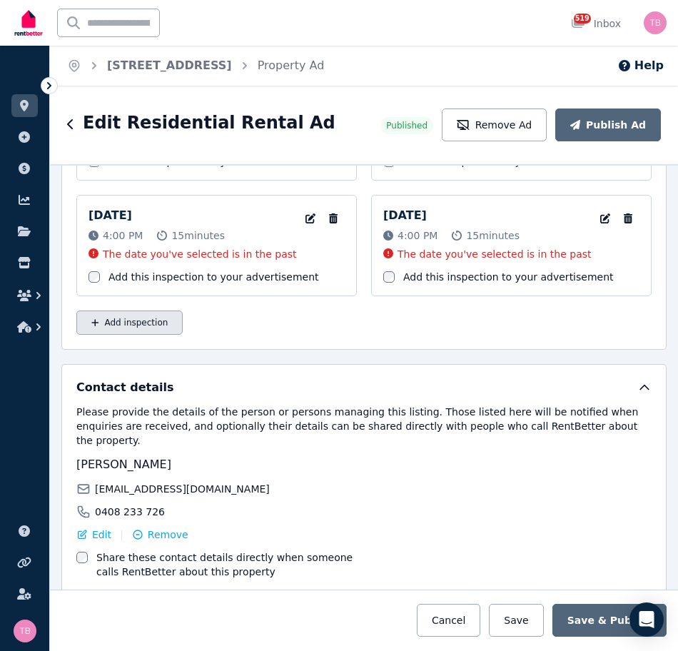
click at [108, 320] on button "Add inspection" at bounding box center [129, 322] width 106 height 24
select select "**"
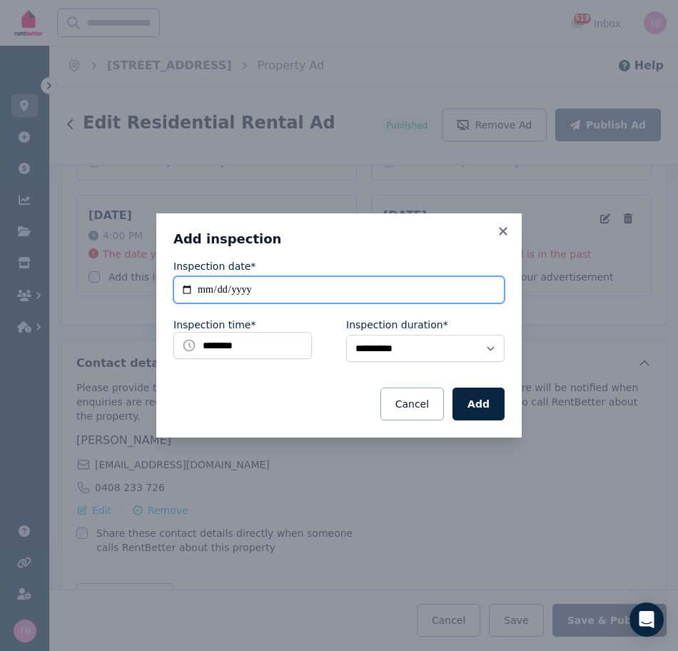
click at [188, 290] on input "**********" at bounding box center [338, 289] width 331 height 27
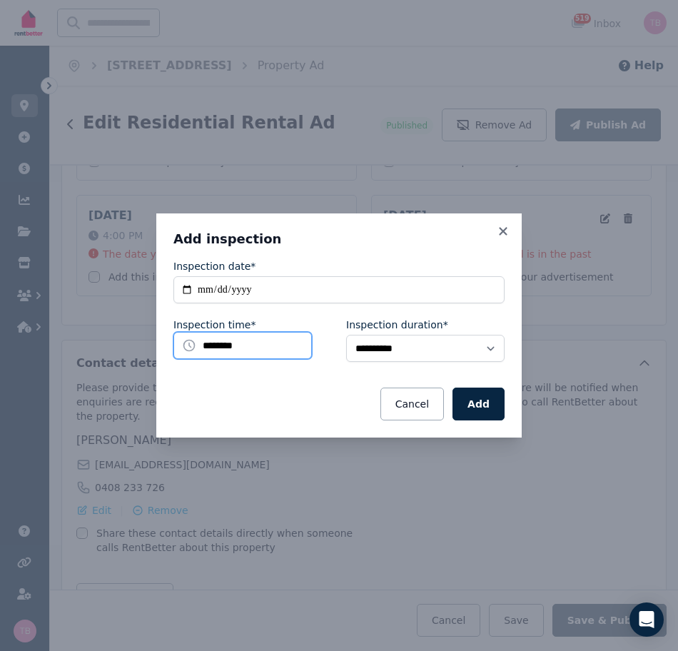
click at [211, 344] on input "********" at bounding box center [242, 345] width 138 height 27
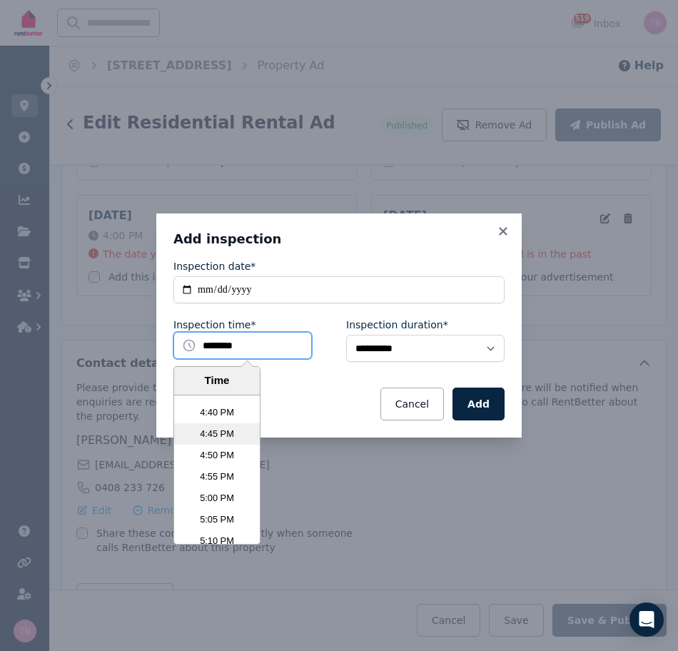
scroll to position [4205, 0]
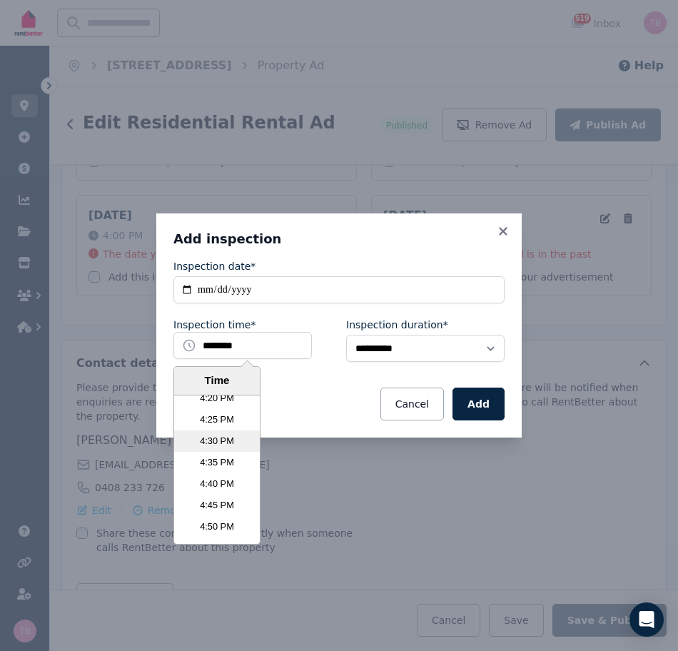
click at [213, 441] on li "4:30 PM" at bounding box center [217, 440] width 86 height 21
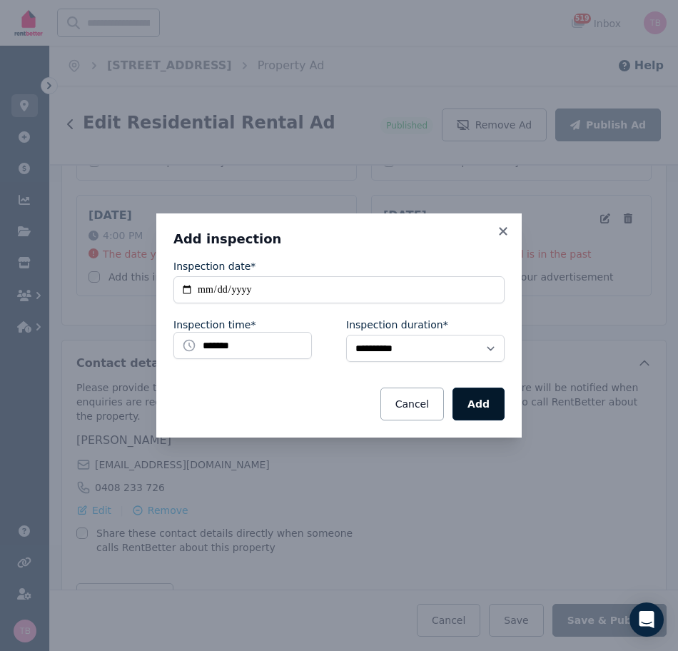
click at [479, 405] on button "Add" at bounding box center [479, 404] width 52 height 33
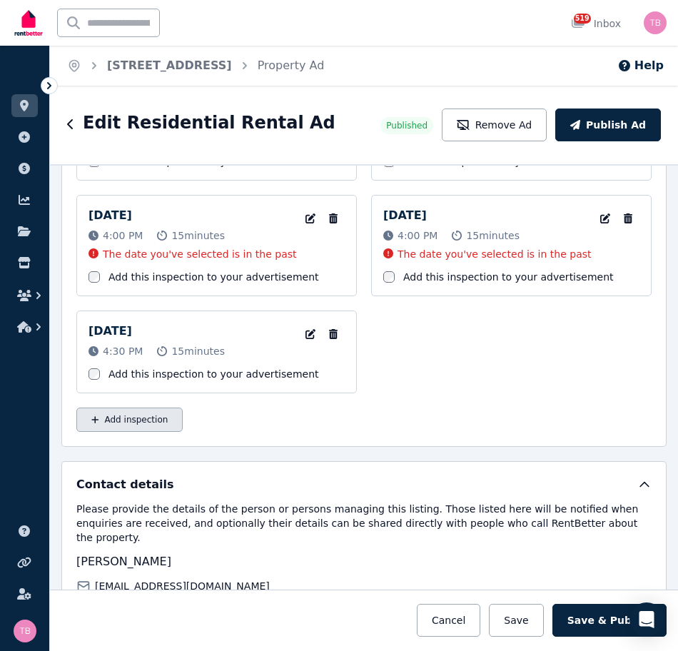
click at [132, 423] on button "Add inspection" at bounding box center [129, 420] width 106 height 24
select select "**"
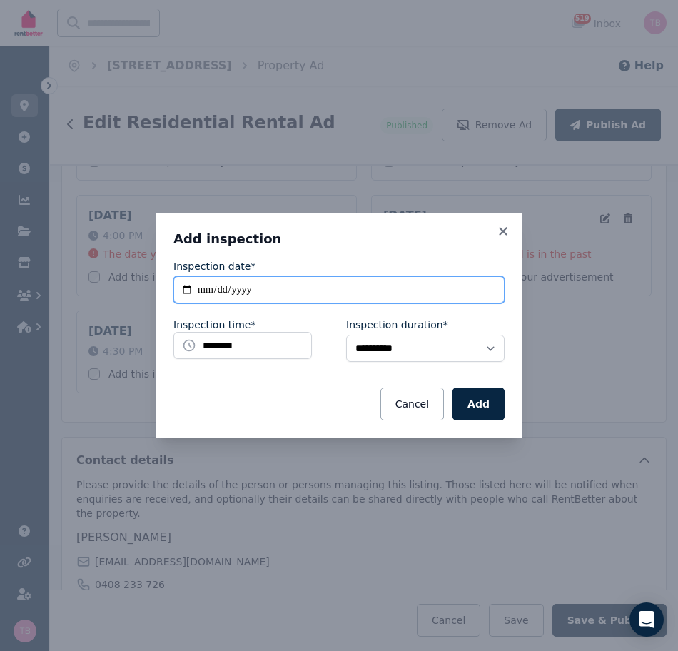
click at [186, 289] on input "**********" at bounding box center [338, 289] width 331 height 27
type input "**********"
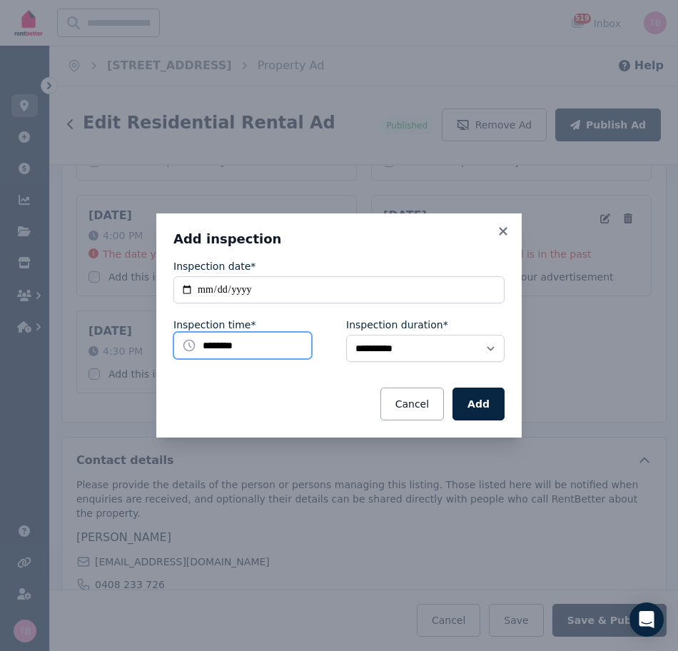
click at [273, 350] on input "********" at bounding box center [242, 345] width 138 height 27
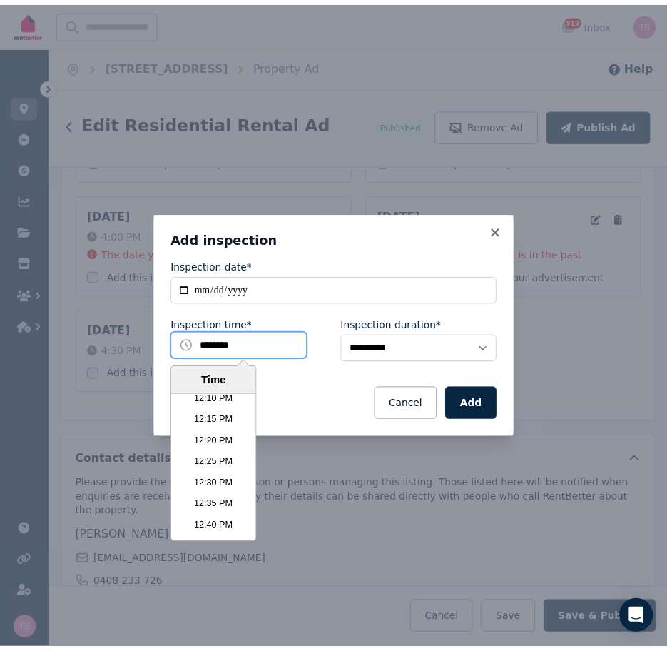
scroll to position [3134, 0]
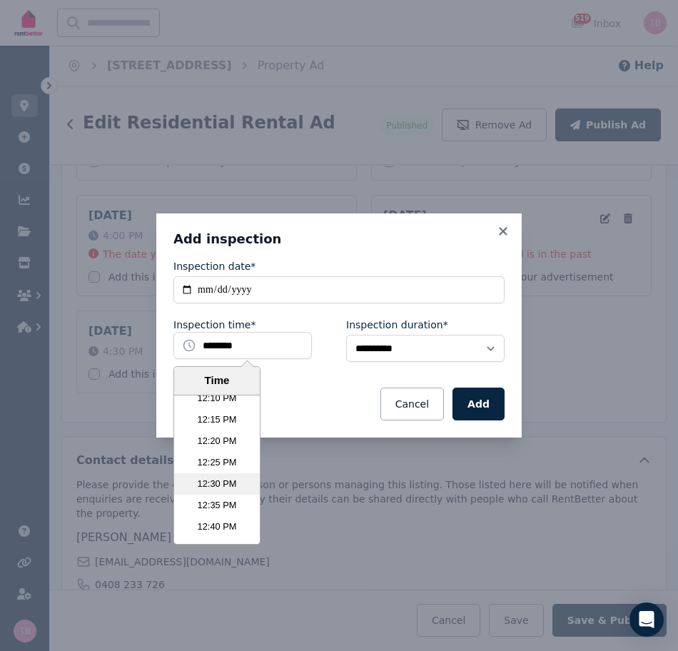
click at [207, 486] on li "12:30 PM" at bounding box center [217, 483] width 86 height 21
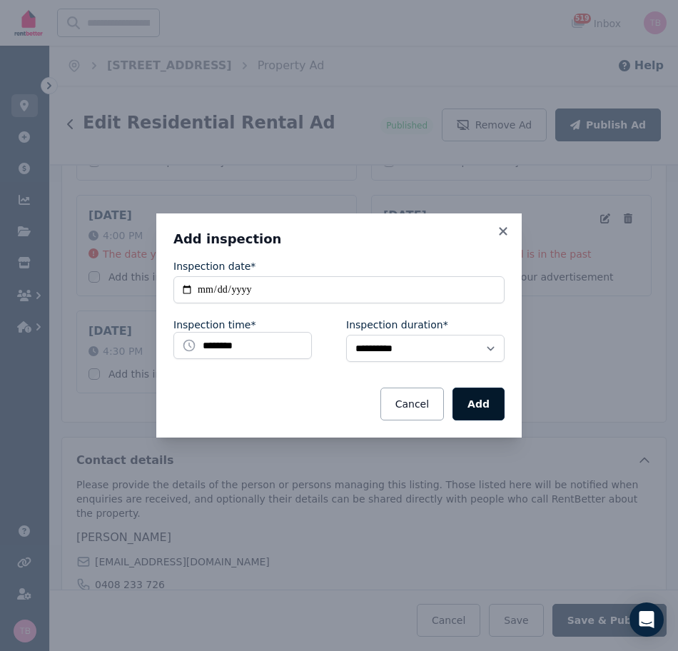
click at [487, 406] on button "Add" at bounding box center [479, 404] width 52 height 33
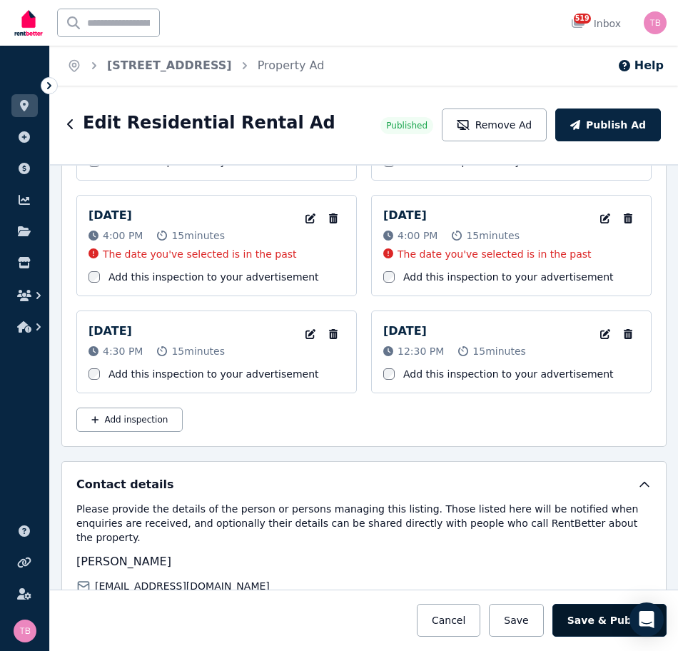
click at [601, 625] on button "Save & Publish" at bounding box center [609, 620] width 114 height 33
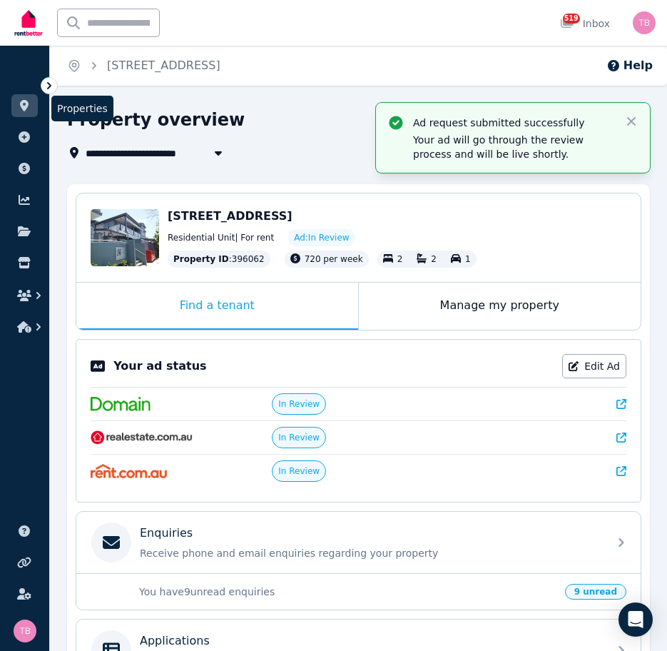
click at [26, 108] on icon at bounding box center [24, 105] width 9 height 11
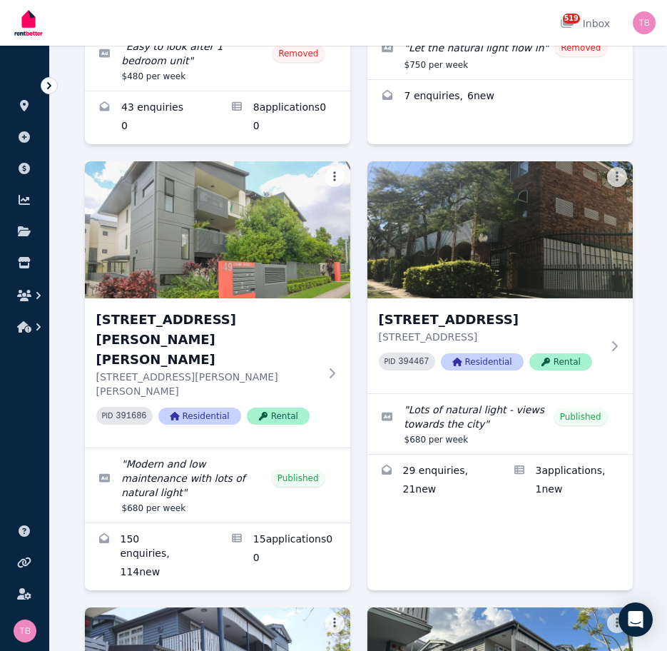
scroll to position [2284, 0]
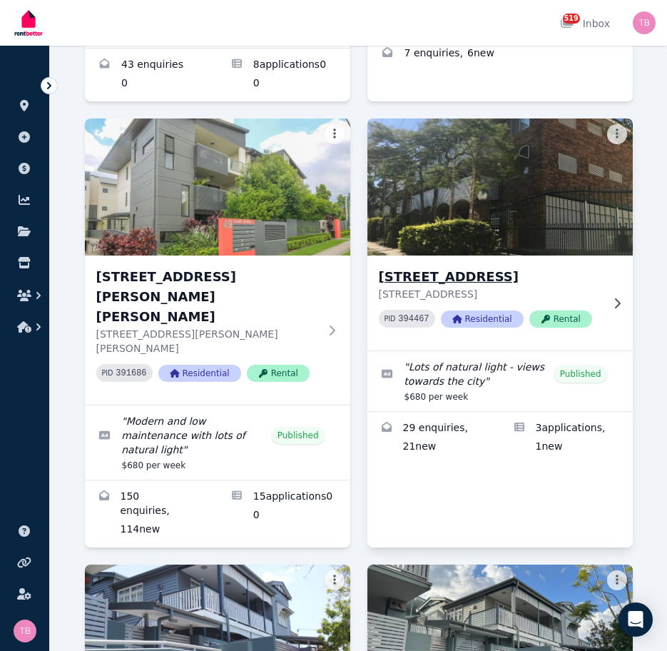
click at [434, 267] on h3 "[STREET_ADDRESS]" at bounding box center [490, 277] width 223 height 20
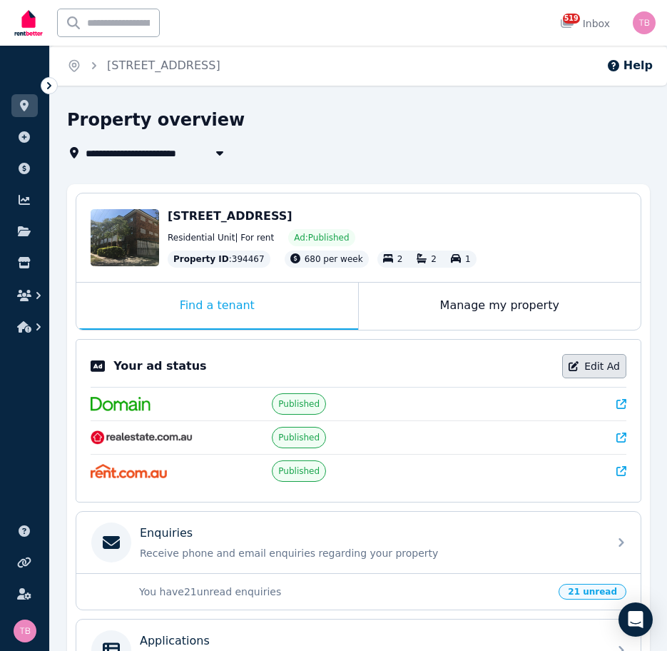
click at [600, 363] on link "Edit Ad" at bounding box center [594, 366] width 64 height 24
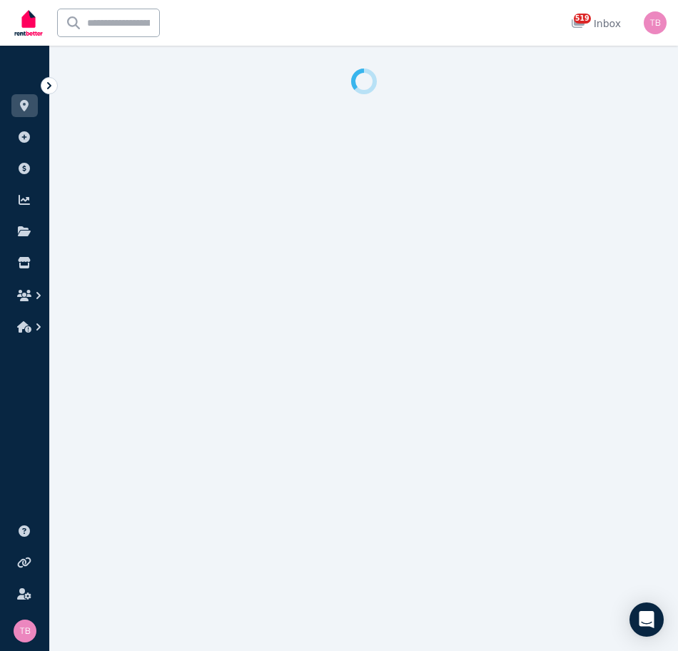
select select "**********"
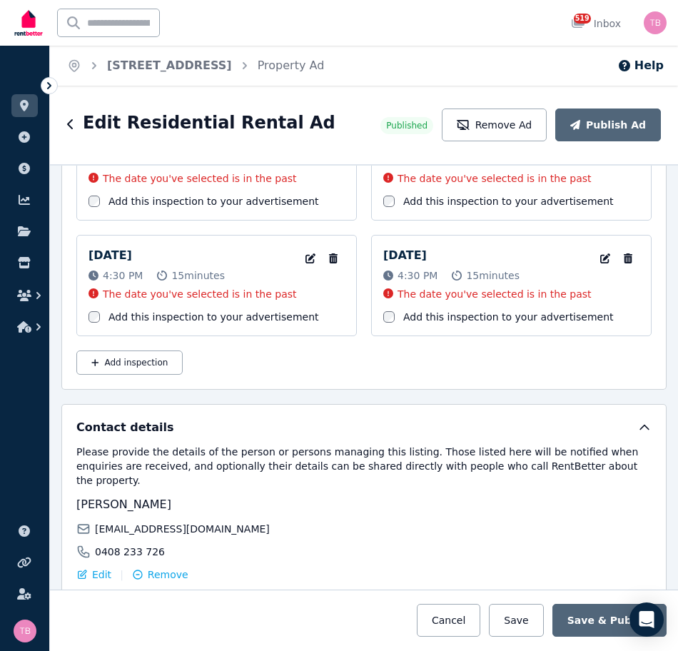
scroll to position [2857, 0]
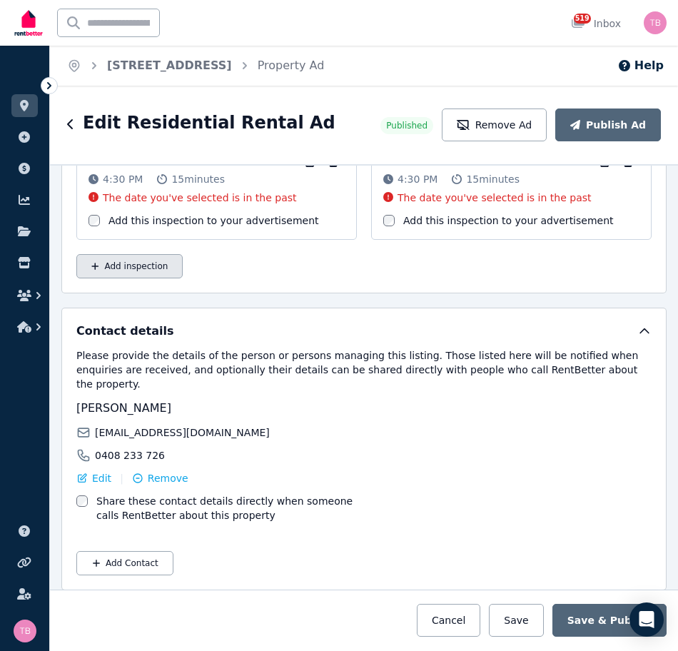
click at [128, 267] on button "Add inspection" at bounding box center [129, 266] width 106 height 24
select select "**"
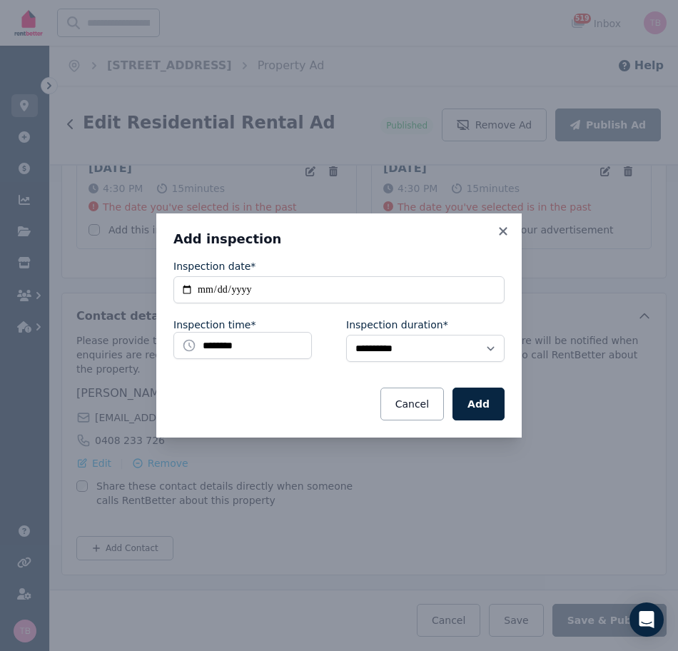
scroll to position [2833, 0]
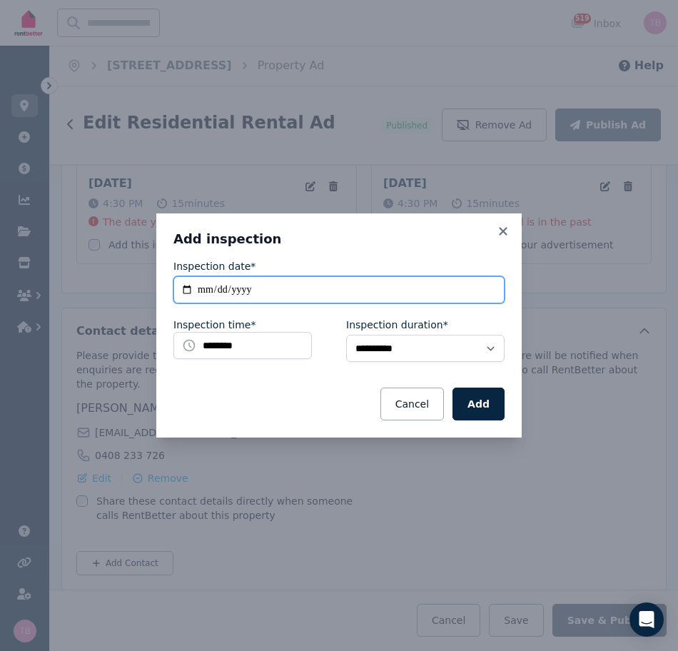
click at [187, 290] on input "**********" at bounding box center [338, 289] width 331 height 27
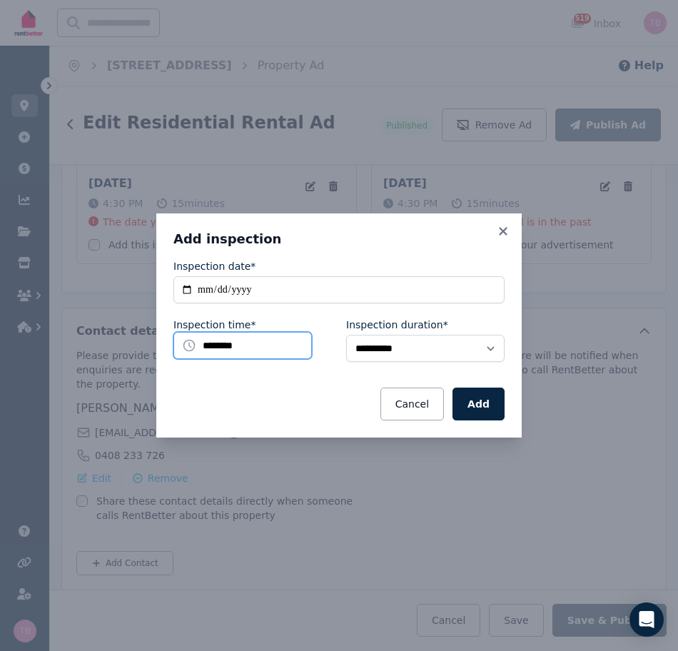
click at [221, 345] on input "********" at bounding box center [242, 345] width 138 height 27
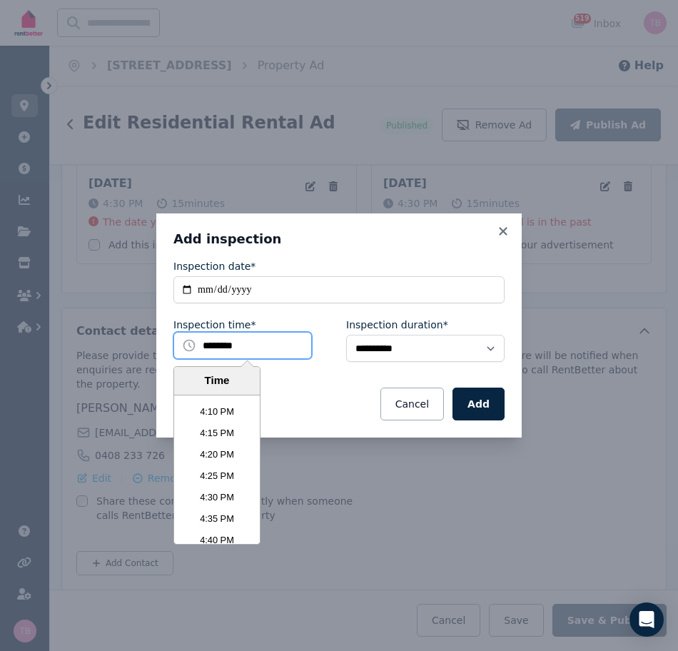
scroll to position [4205, 0]
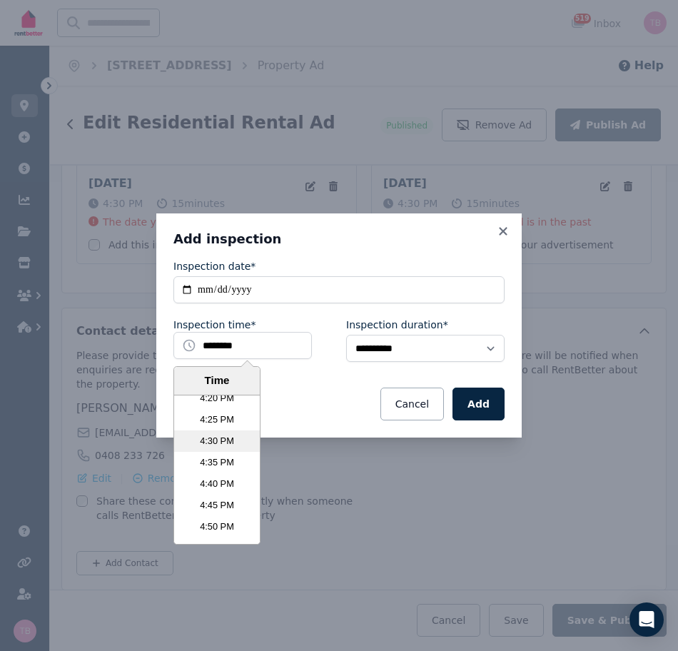
click at [201, 438] on li "4:30 PM" at bounding box center [217, 440] width 86 height 21
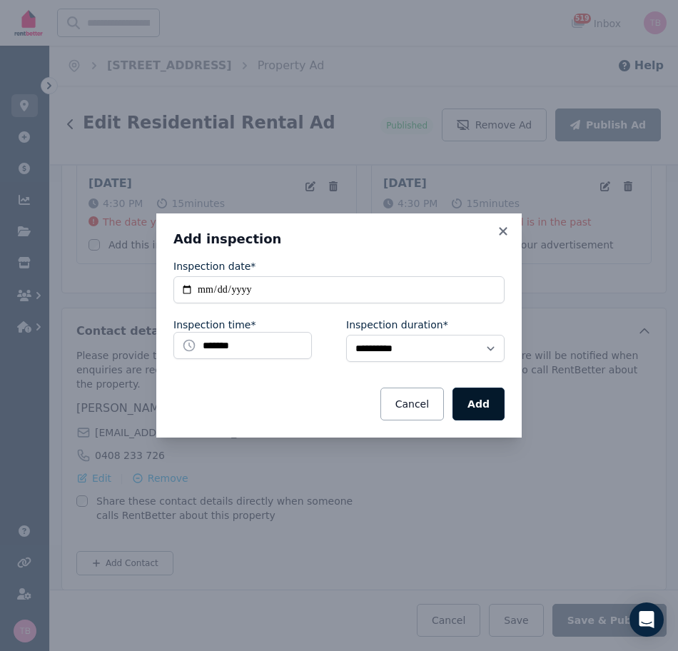
click at [482, 403] on button "Add" at bounding box center [479, 404] width 52 height 33
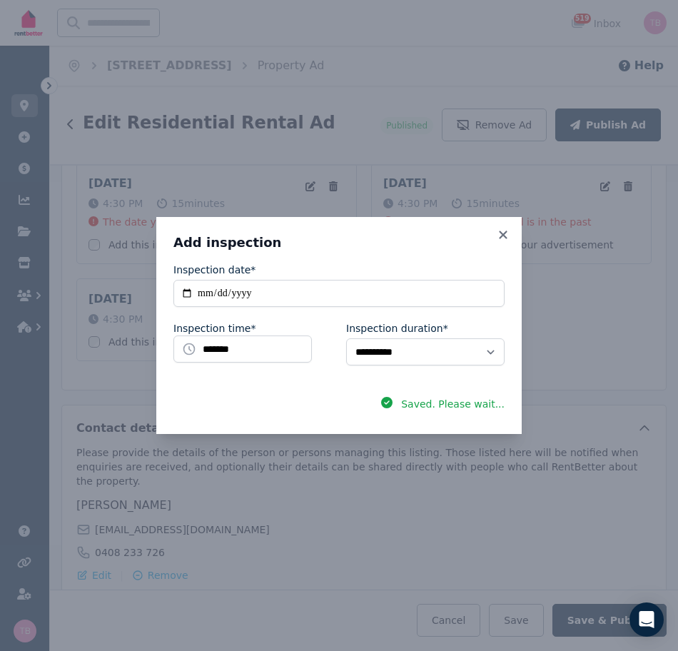
scroll to position [2857, 0]
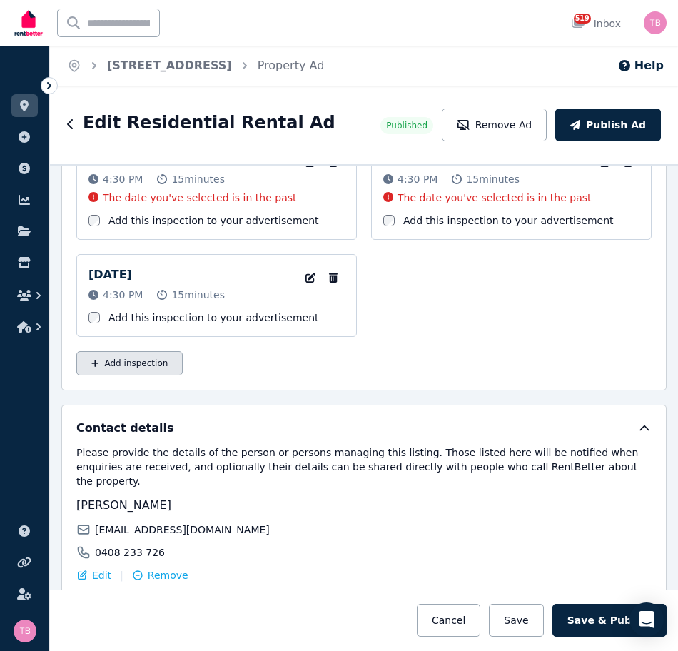
click at [141, 365] on button "Add inspection" at bounding box center [129, 363] width 106 height 24
select select "**"
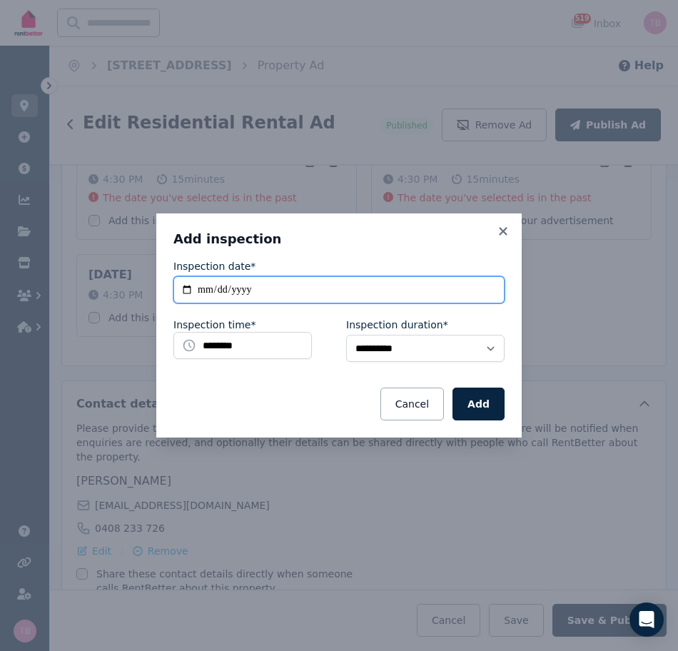
click at [188, 291] on input "**********" at bounding box center [338, 289] width 331 height 27
type input "**********"
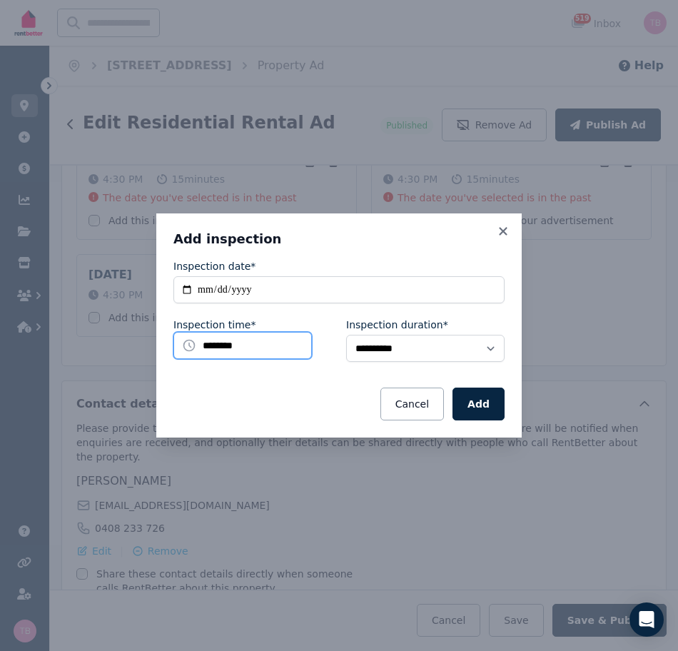
click at [259, 351] on input "********" at bounding box center [242, 345] width 138 height 27
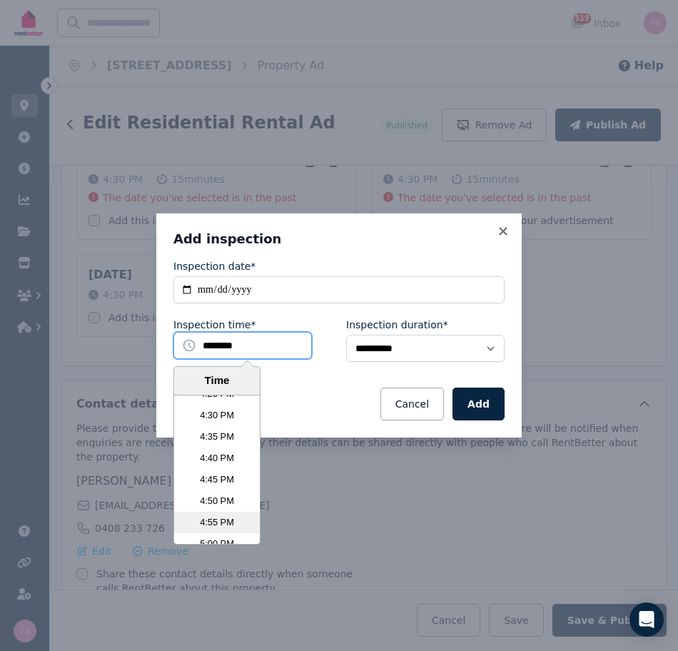
scroll to position [4205, 0]
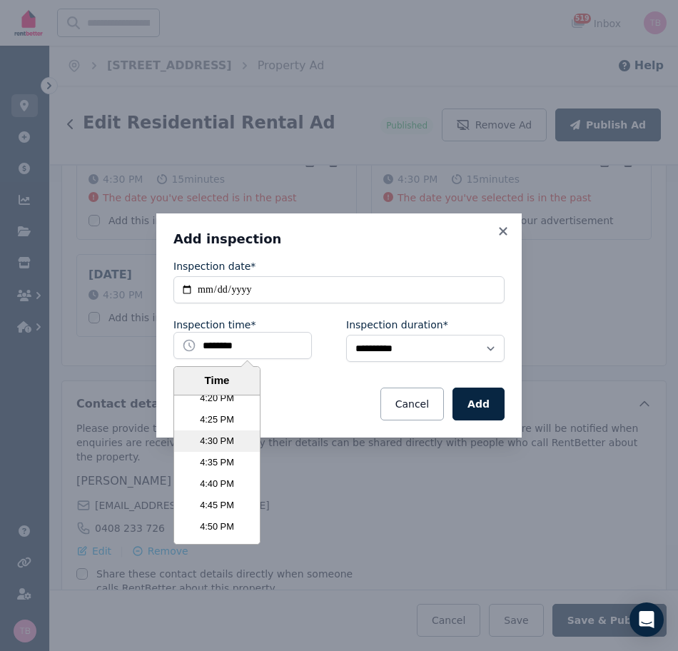
click at [207, 443] on li "4:30 PM" at bounding box center [217, 440] width 86 height 21
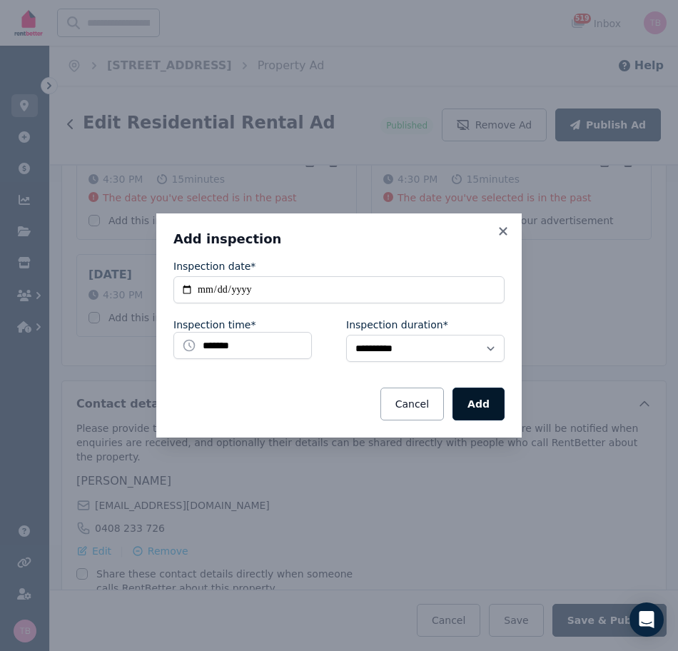
click at [487, 407] on button "Add" at bounding box center [479, 404] width 52 height 33
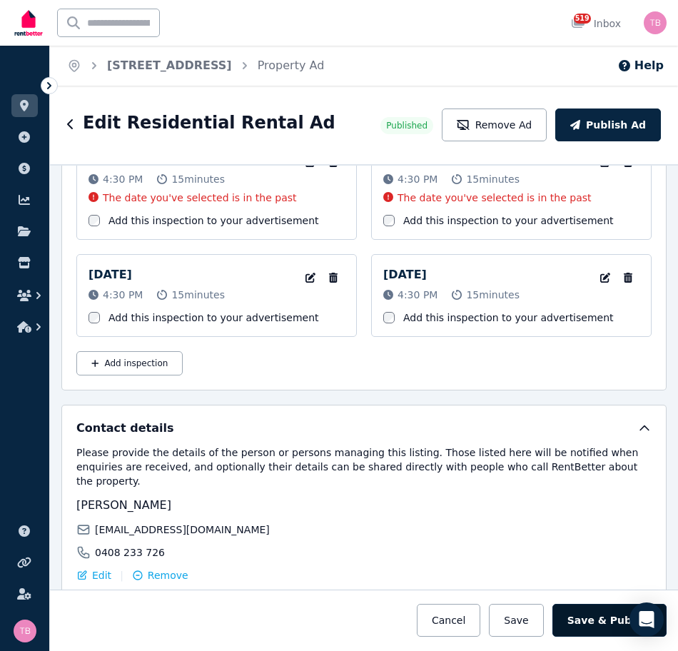
click at [594, 620] on button "Save & Publish" at bounding box center [609, 620] width 114 height 33
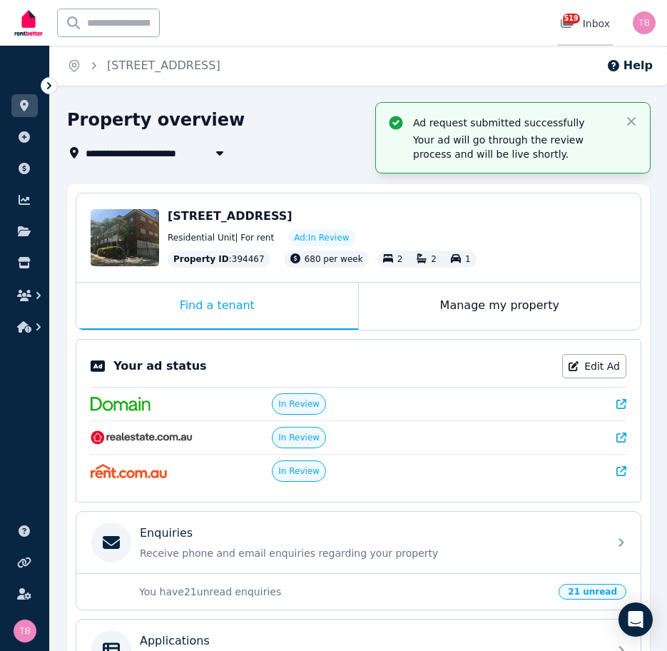
click at [572, 21] on span "519" at bounding box center [571, 19] width 17 height 10
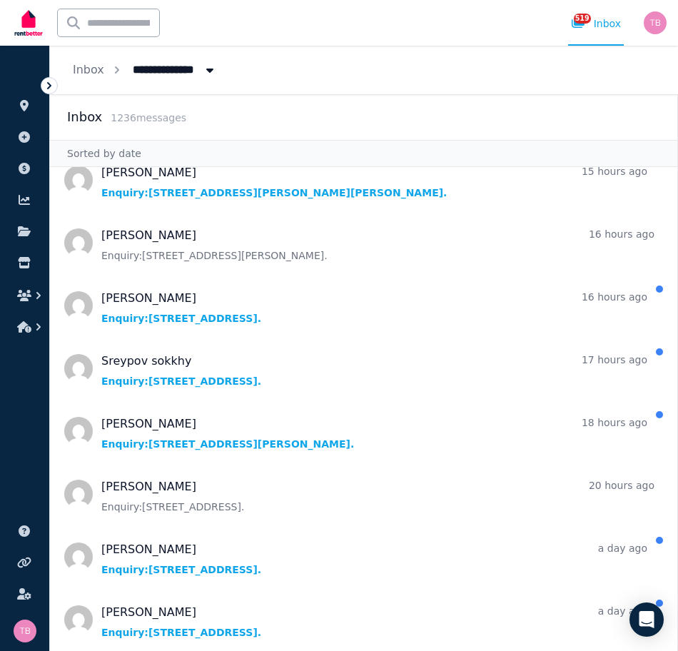
scroll to position [214, 0]
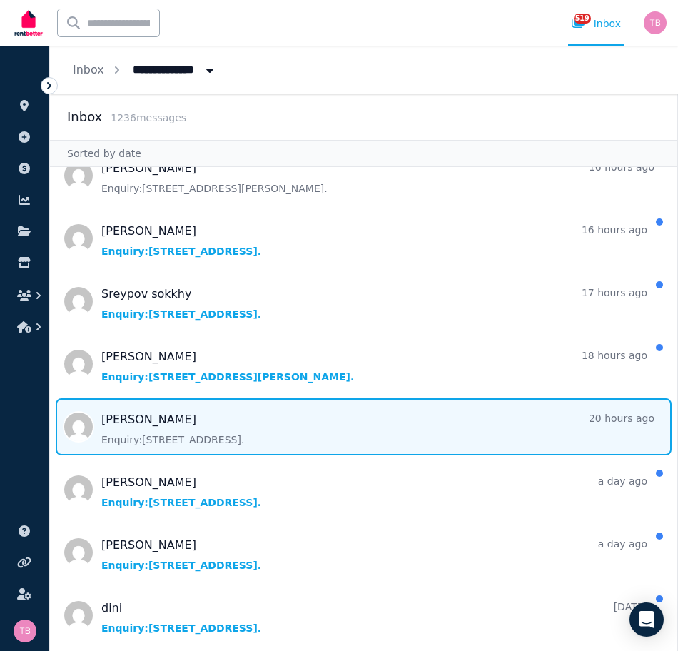
click at [120, 423] on span "Message list" at bounding box center [363, 426] width 627 height 57
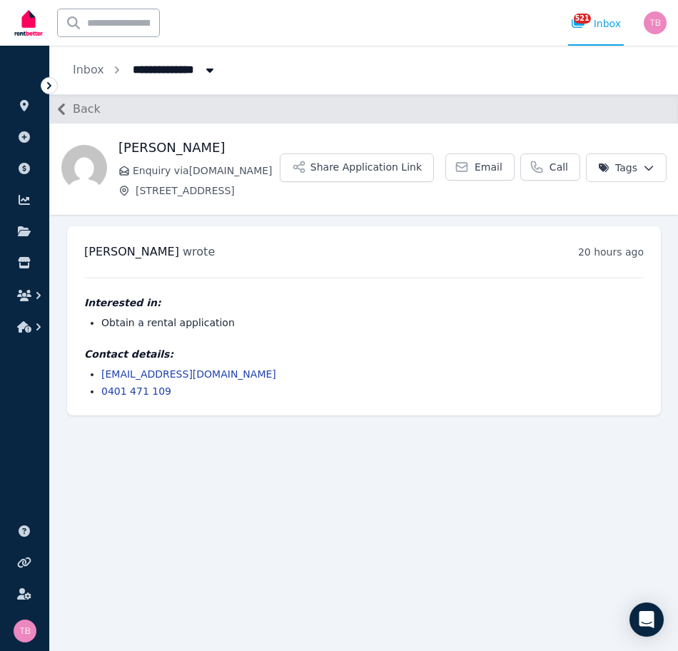
click at [59, 108] on icon "button" at bounding box center [61, 108] width 7 height 11
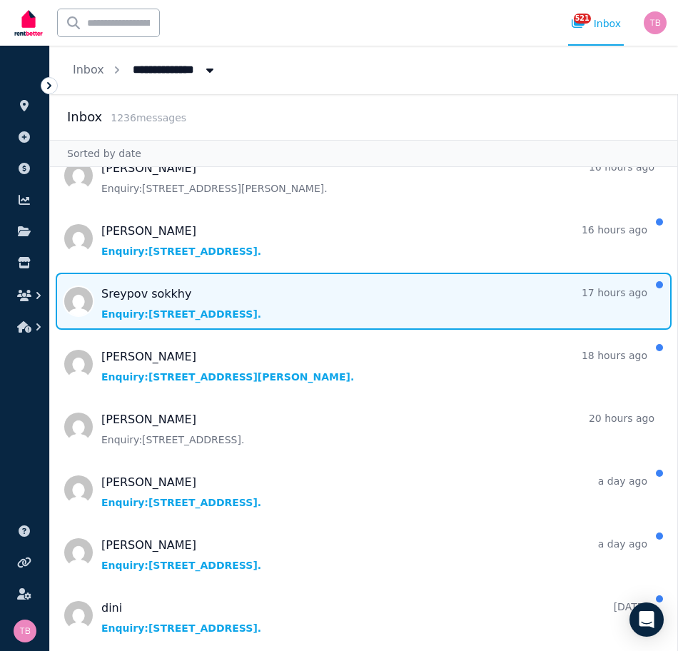
click at [138, 294] on span "Message list" at bounding box center [363, 301] width 627 height 57
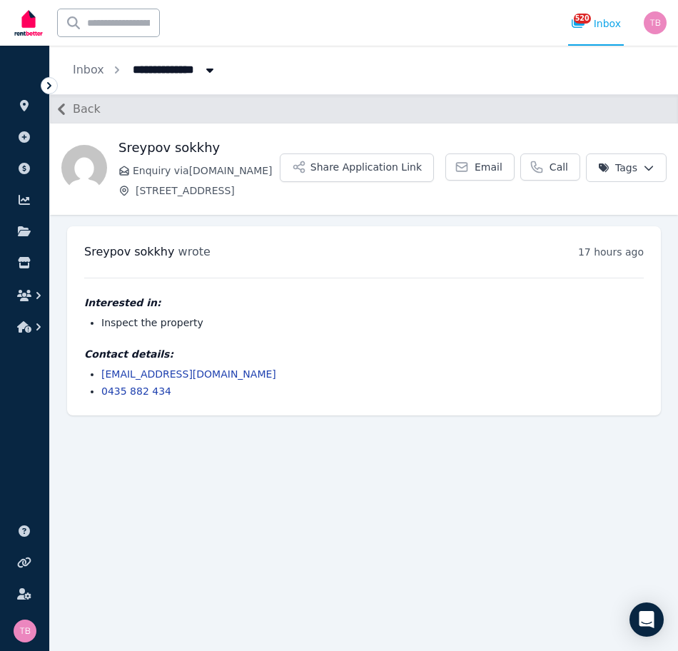
click at [60, 107] on icon "button" at bounding box center [61, 108] width 7 height 11
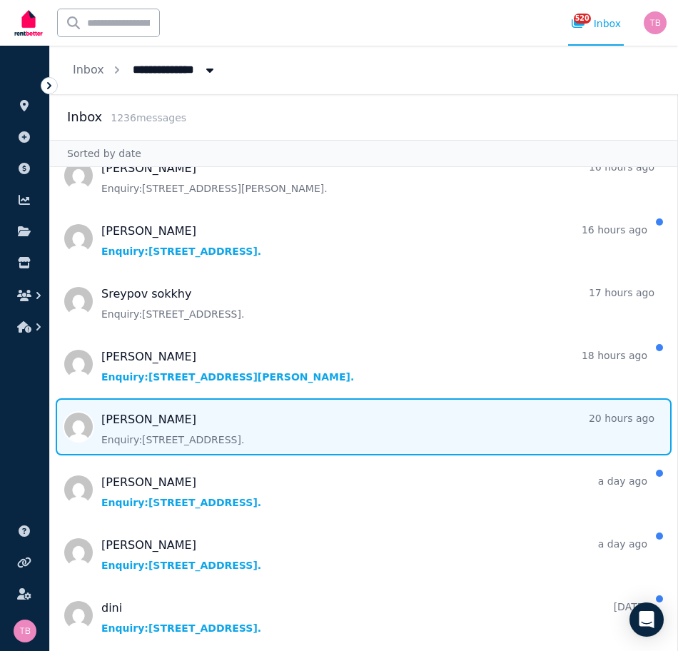
click at [119, 423] on span "Message list" at bounding box center [363, 426] width 627 height 57
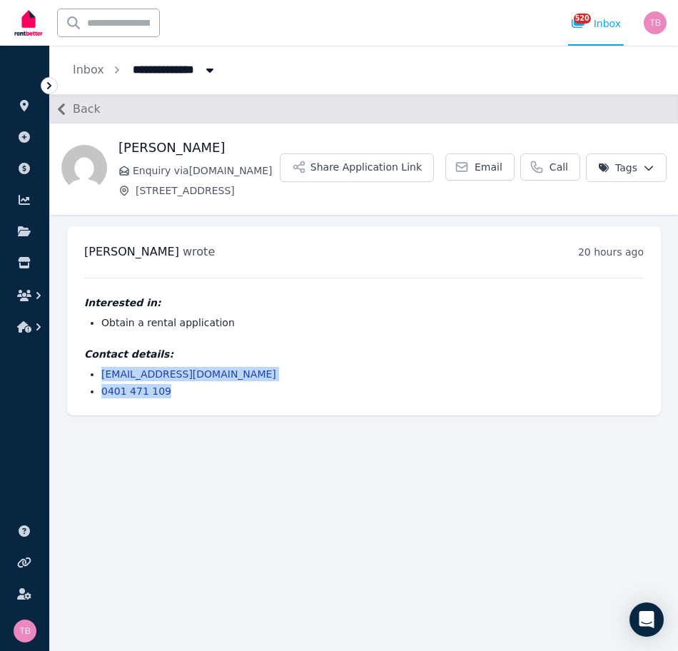
drag, startPoint x: 164, startPoint y: 389, endPoint x: 86, endPoint y: 375, distance: 79.0
click at [86, 375] on ul "[EMAIL_ADDRESS][DOMAIN_NAME] 0401 471 109" at bounding box center [364, 382] width 560 height 31
copy ul "[EMAIL_ADDRESS][DOMAIN_NAME] 0401 471 109"
click at [62, 106] on icon "button" at bounding box center [61, 108] width 7 height 11
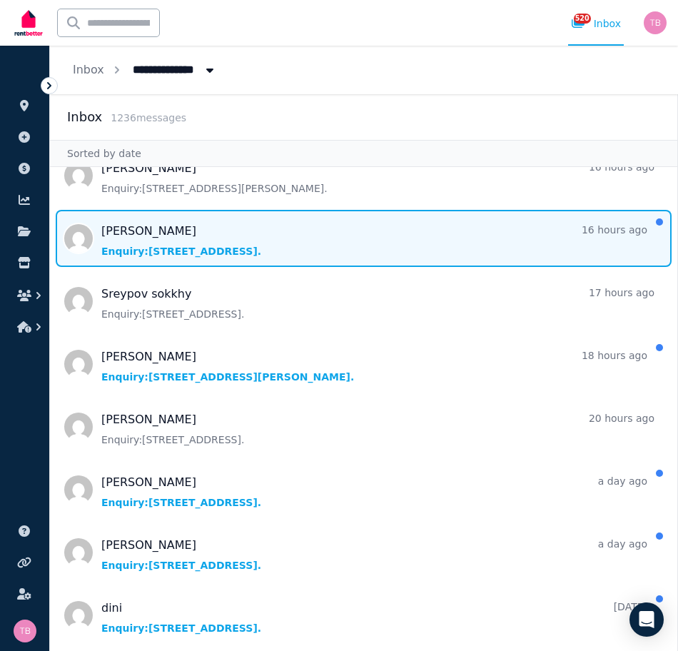
click at [113, 231] on span "Message list" at bounding box center [363, 238] width 627 height 57
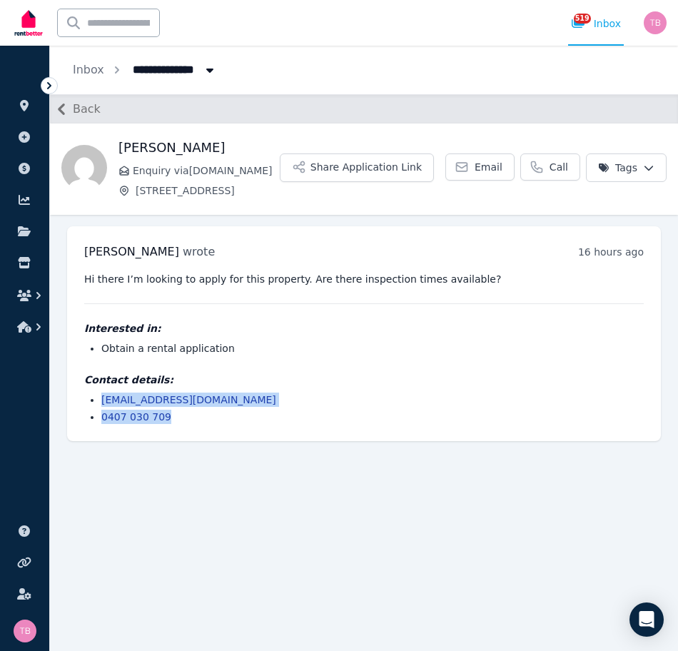
drag, startPoint x: 171, startPoint y: 415, endPoint x: 97, endPoint y: 403, distance: 74.5
click at [97, 403] on ul "[EMAIL_ADDRESS][DOMAIN_NAME] 0407 030 709" at bounding box center [364, 408] width 560 height 31
copy ul "[EMAIL_ADDRESS][DOMAIN_NAME] 0407 030 709"
click at [61, 109] on icon "button" at bounding box center [61, 108] width 7 height 11
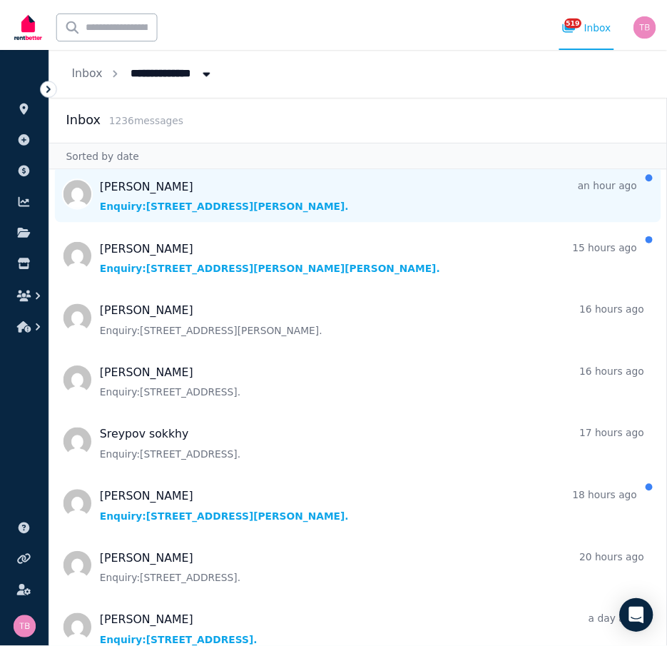
scroll to position [143, 0]
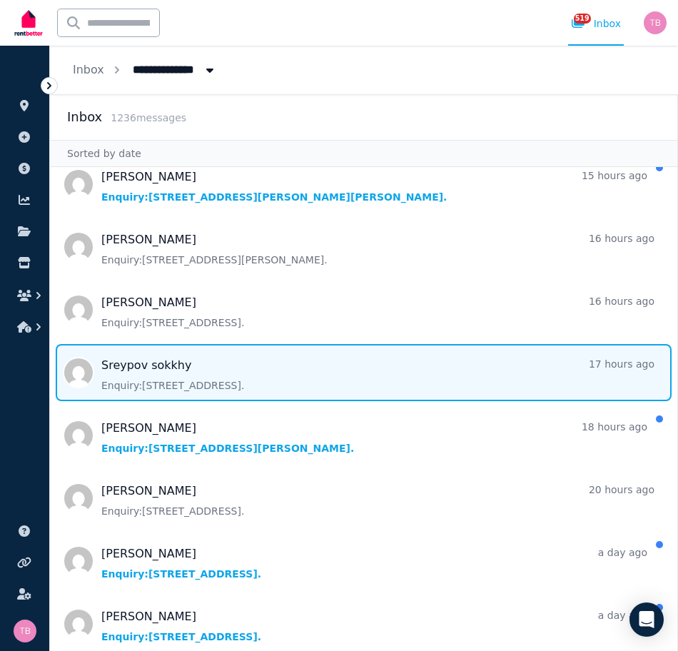
click at [147, 365] on span "Message list" at bounding box center [363, 372] width 627 height 57
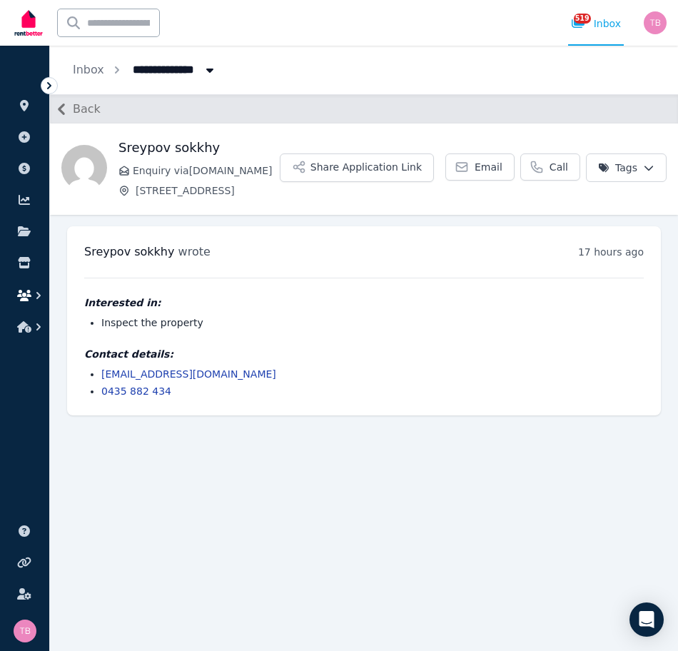
click at [29, 293] on icon "button" at bounding box center [24, 295] width 14 height 11
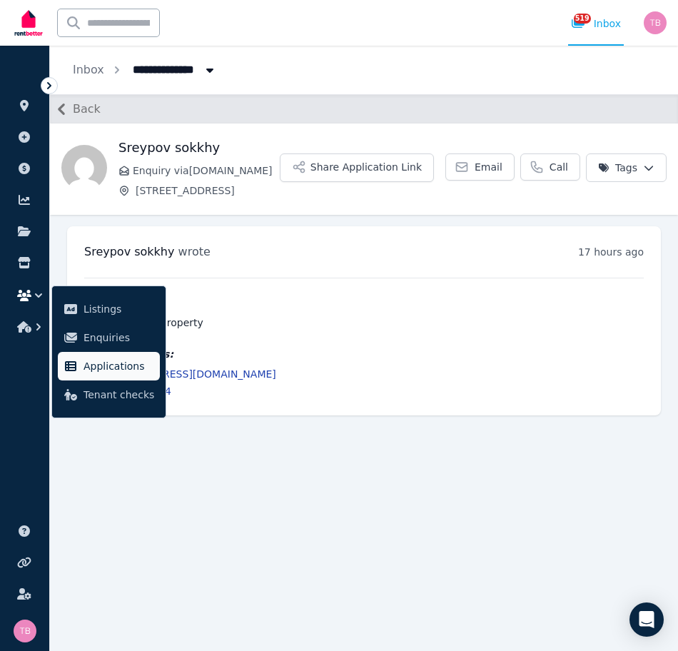
click at [106, 370] on span "Applications" at bounding box center [119, 366] width 71 height 17
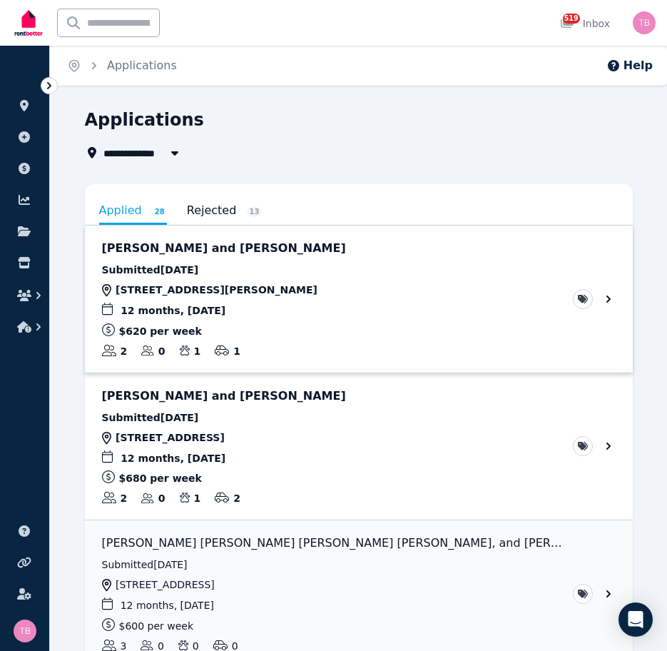
click at [610, 297] on link "View application: Lillie Taylor and Blake MacDonald" at bounding box center [359, 299] width 548 height 147
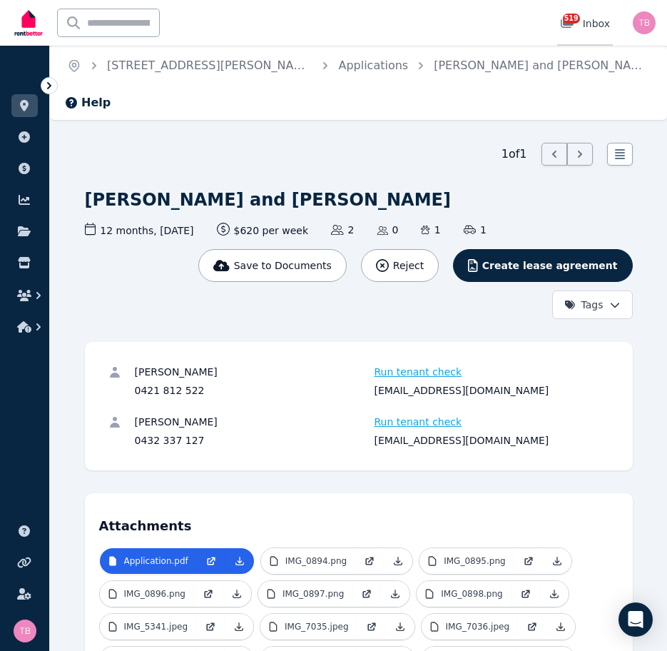
click at [570, 18] on span "519" at bounding box center [571, 19] width 17 height 10
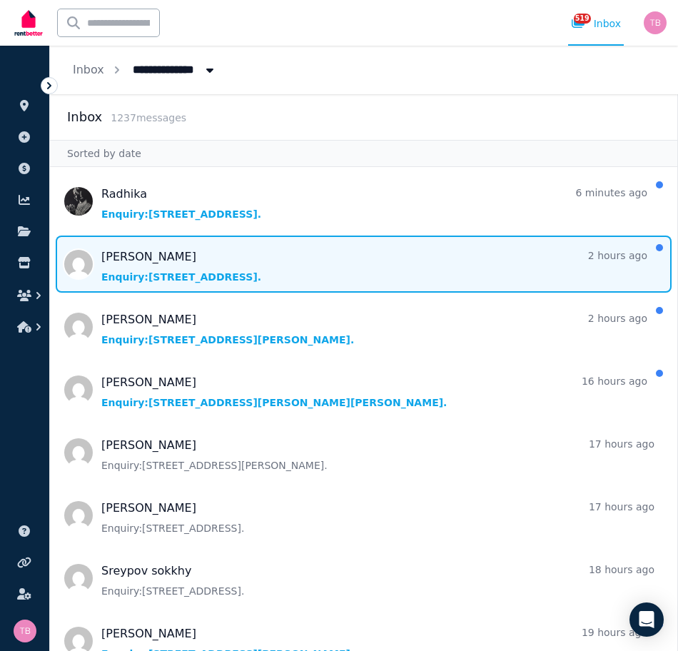
click at [115, 257] on span "Message list" at bounding box center [363, 264] width 627 height 57
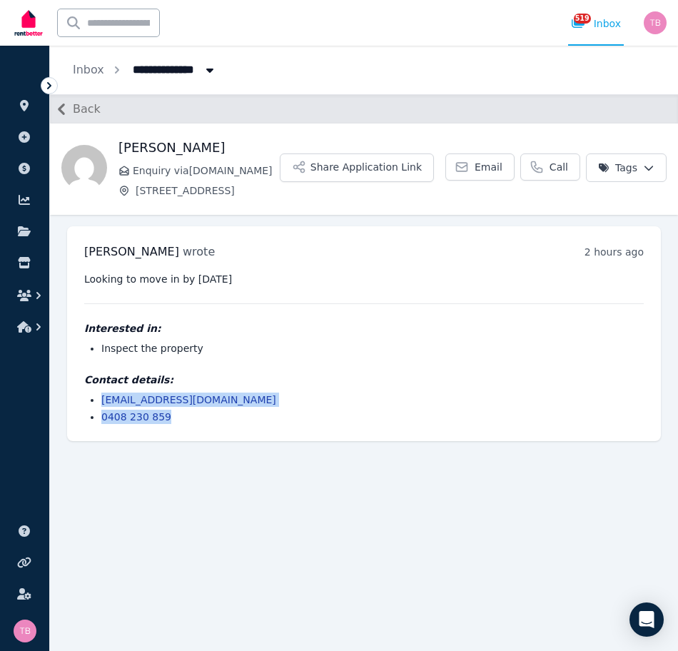
drag, startPoint x: 167, startPoint y: 411, endPoint x: 88, endPoint y: 404, distance: 79.5
click at [88, 404] on ul "[EMAIL_ADDRESS][DOMAIN_NAME] 0408 230 859" at bounding box center [364, 408] width 560 height 31
copy ul "[EMAIL_ADDRESS][DOMAIN_NAME] 0408 230 859"
click at [63, 108] on icon "button" at bounding box center [61, 109] width 23 height 23
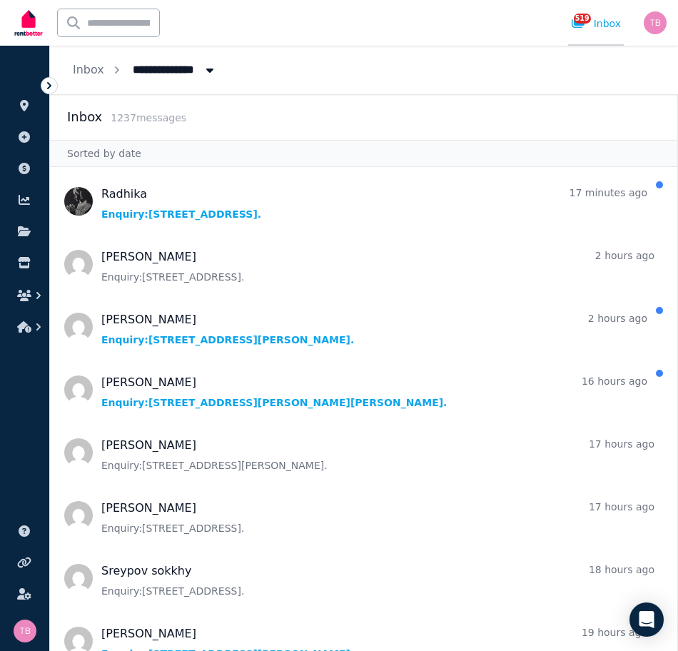
click at [585, 20] on span "519" at bounding box center [582, 19] width 17 height 10
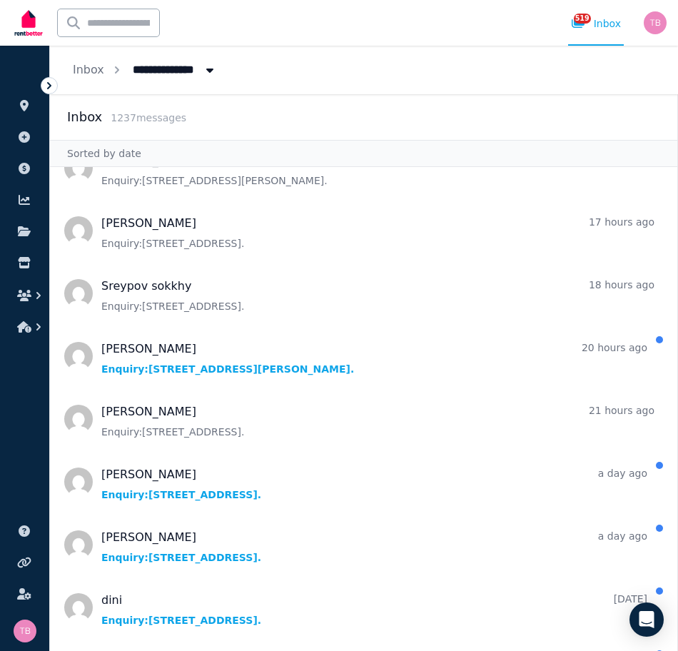
scroll to position [285, 0]
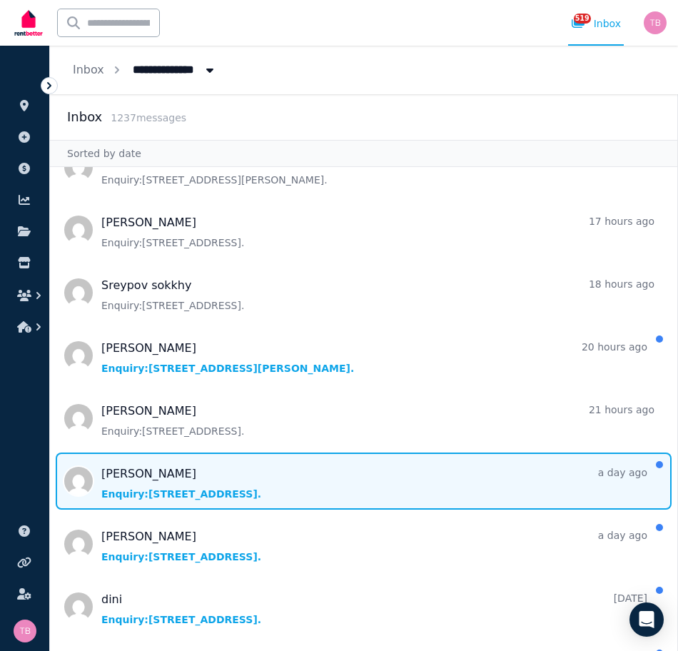
click at [165, 475] on span "Message list" at bounding box center [363, 481] width 627 height 57
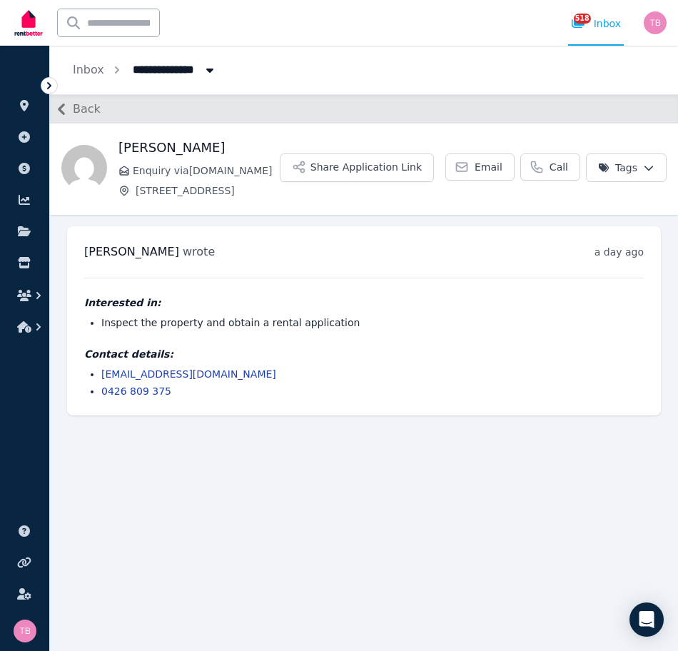
click at [61, 107] on icon "button" at bounding box center [61, 108] width 7 height 11
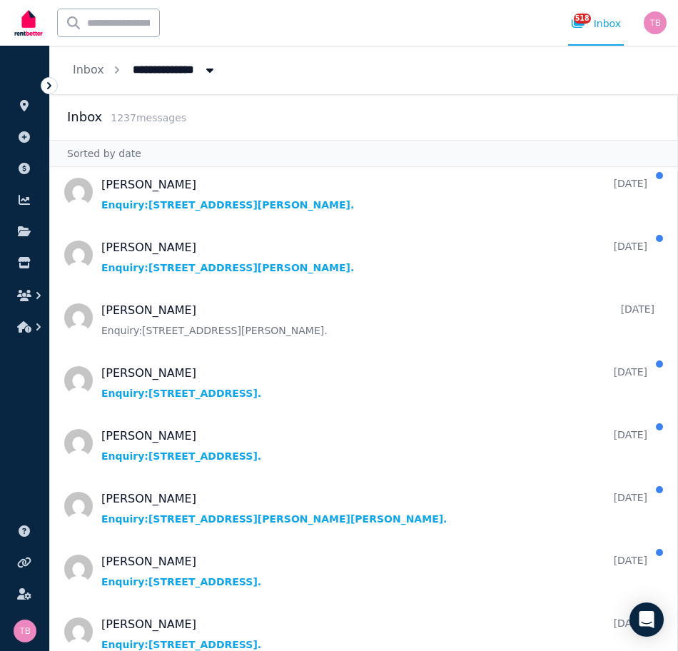
scroll to position [928, 0]
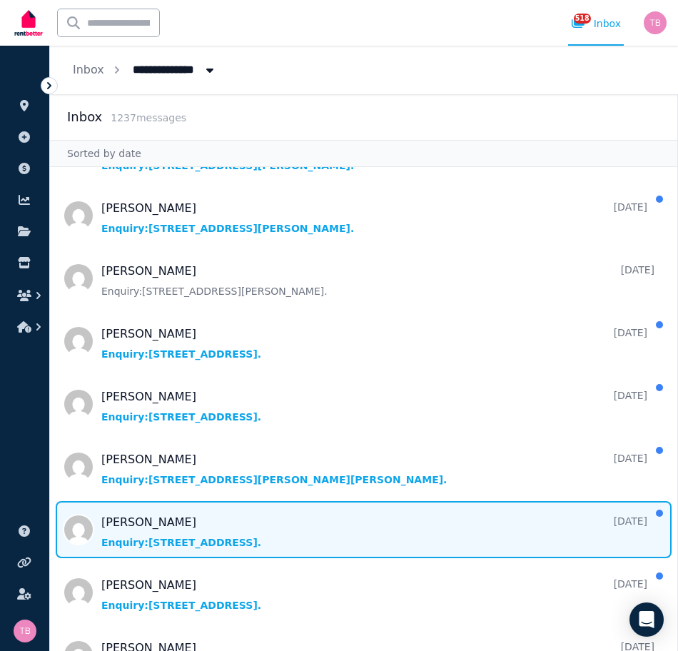
click at [133, 526] on span "Message list" at bounding box center [363, 529] width 627 height 57
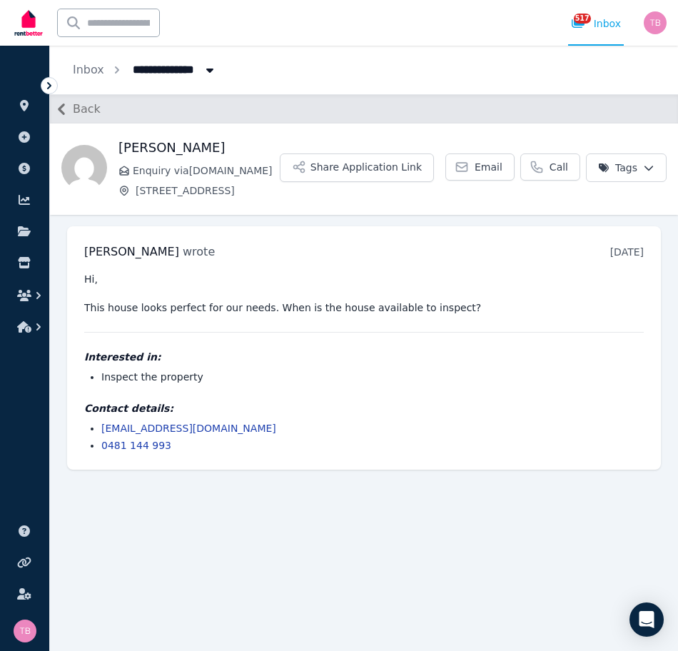
click at [59, 107] on icon "button" at bounding box center [61, 109] width 23 height 23
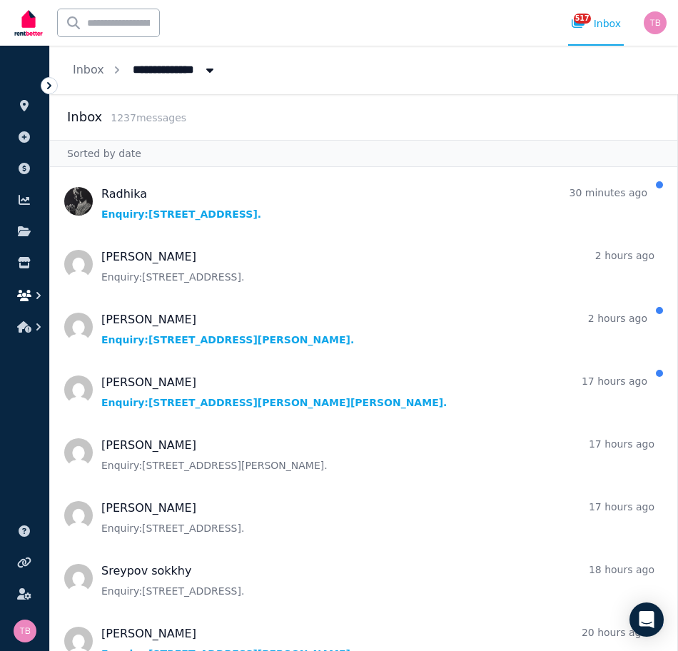
click at [22, 298] on icon "button" at bounding box center [24, 295] width 14 height 11
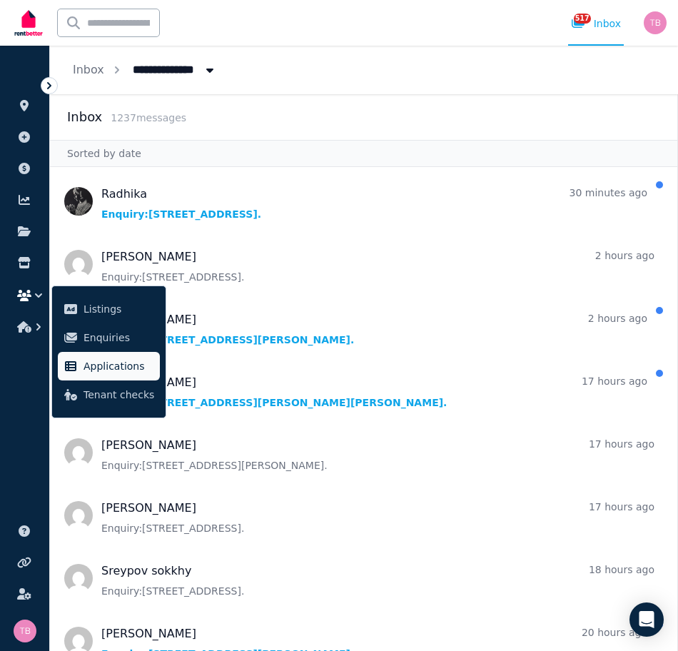
click at [94, 364] on span "Applications" at bounding box center [119, 366] width 71 height 17
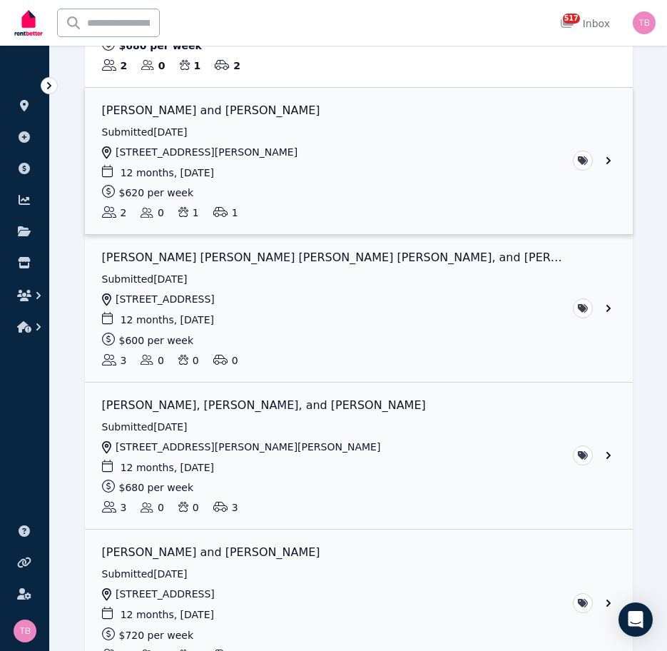
scroll to position [357, 0]
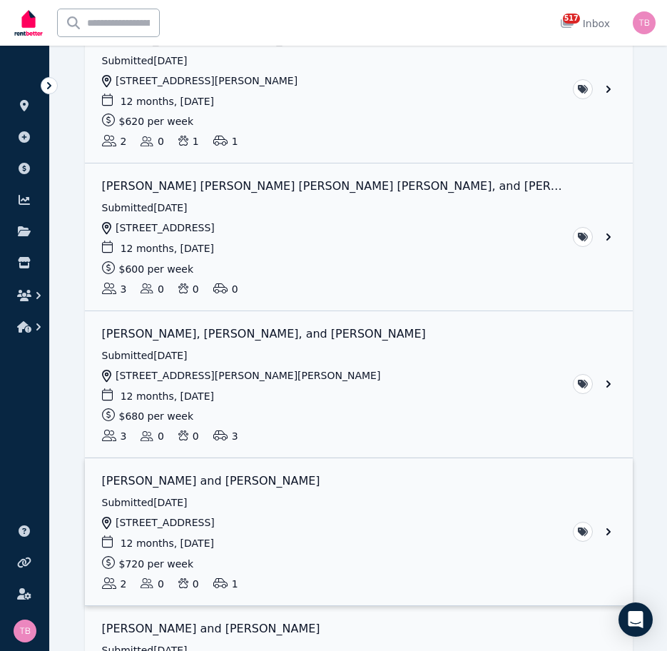
click at [605, 532] on link "View application: Courtney Jansz and Crystal McKendrick" at bounding box center [359, 531] width 548 height 147
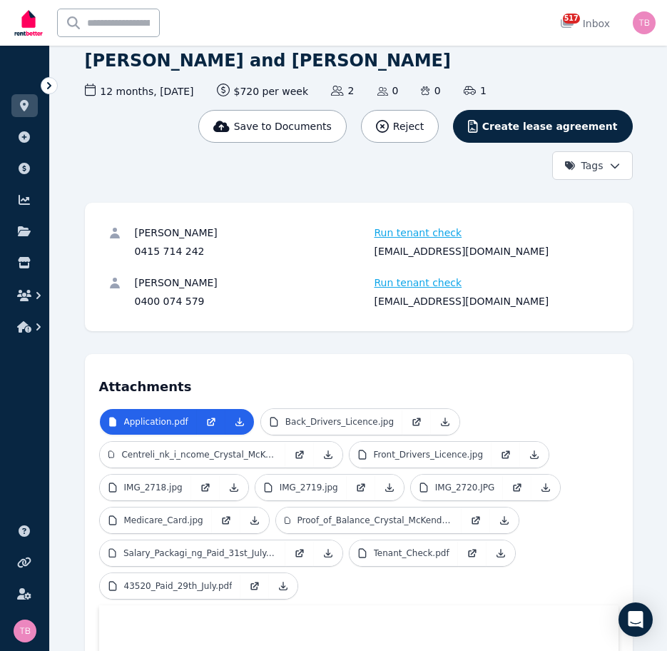
scroll to position [71, 0]
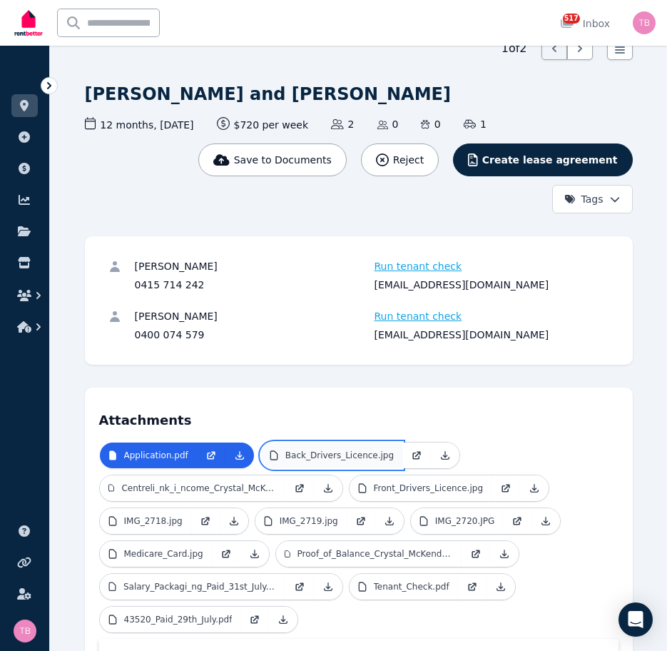
click at [297, 457] on p "Back_Drivers_Licence.jpg" at bounding box center [339, 455] width 108 height 11
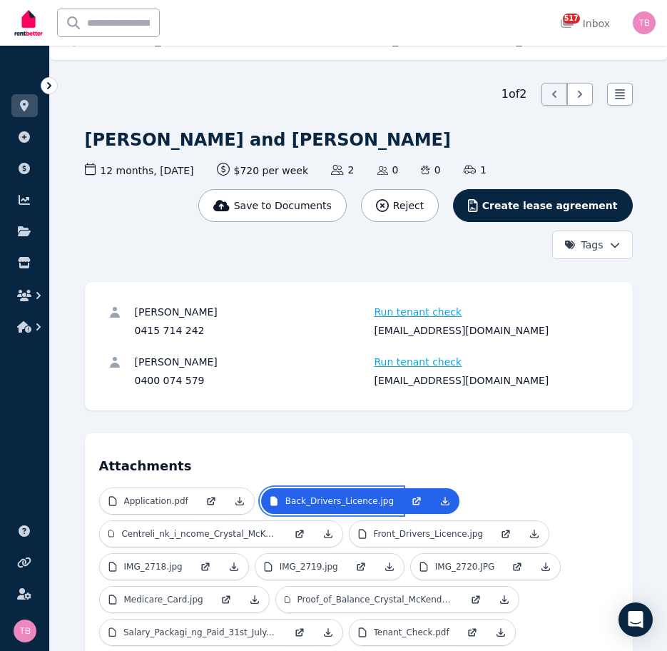
scroll to position [22, 0]
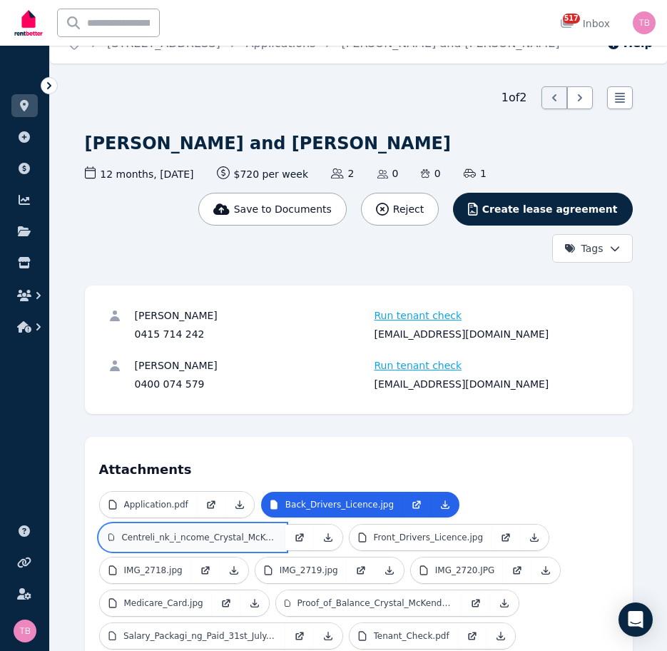
click at [175, 540] on p "Centreli_nk_i_ncome_Crystal_McKendrick.pdf" at bounding box center [198, 537] width 155 height 11
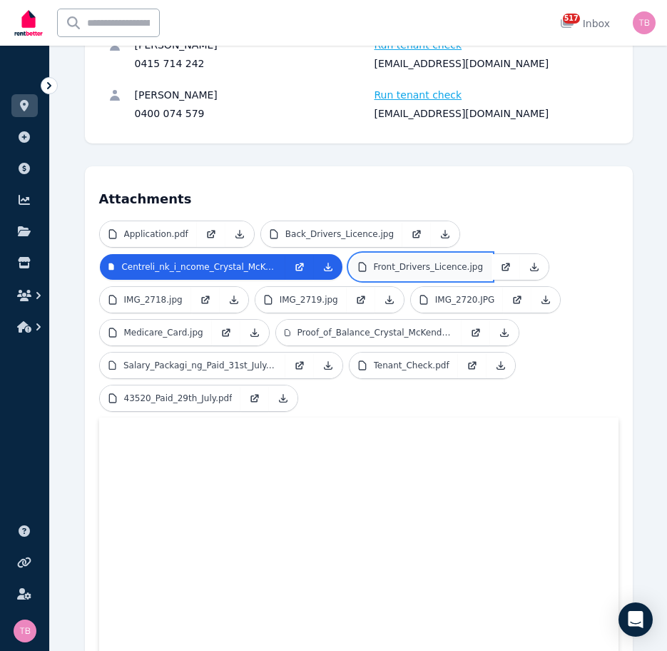
click at [416, 268] on p "Front_Drivers_Licence.jpg" at bounding box center [429, 266] width 110 height 11
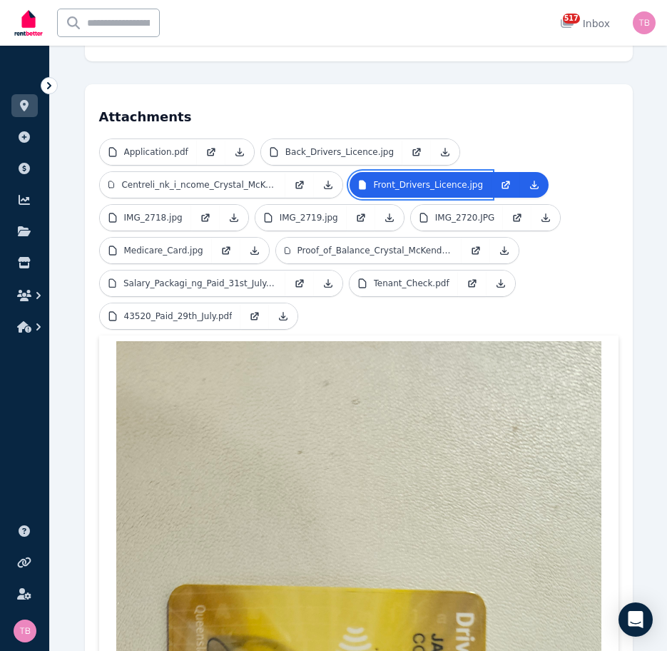
scroll to position [364, 0]
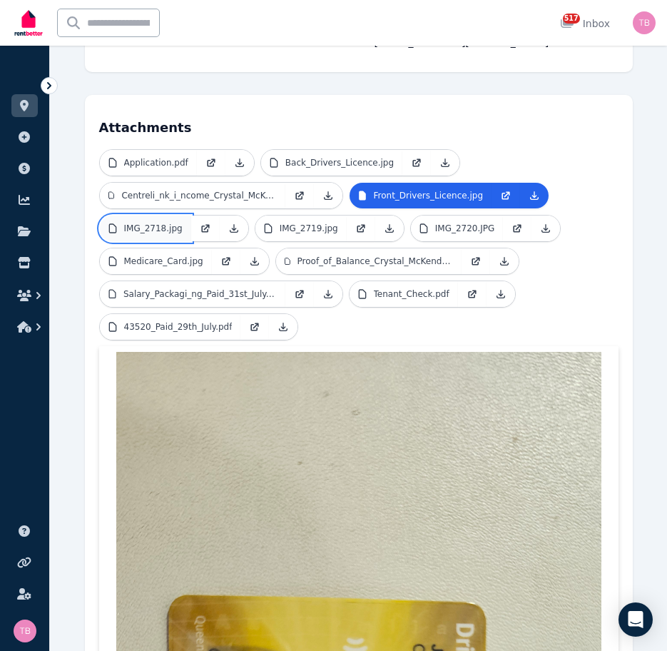
click at [138, 229] on p "IMG_2718.jpg" at bounding box center [153, 228] width 59 height 11
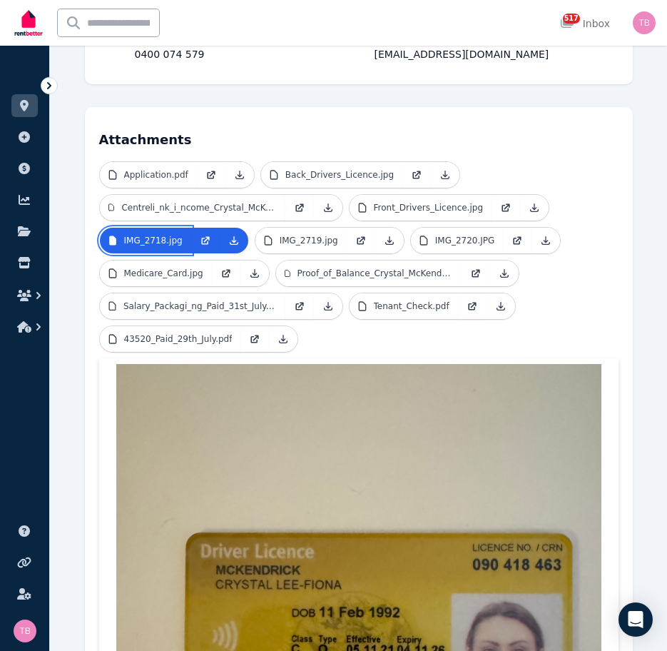
scroll to position [150, 0]
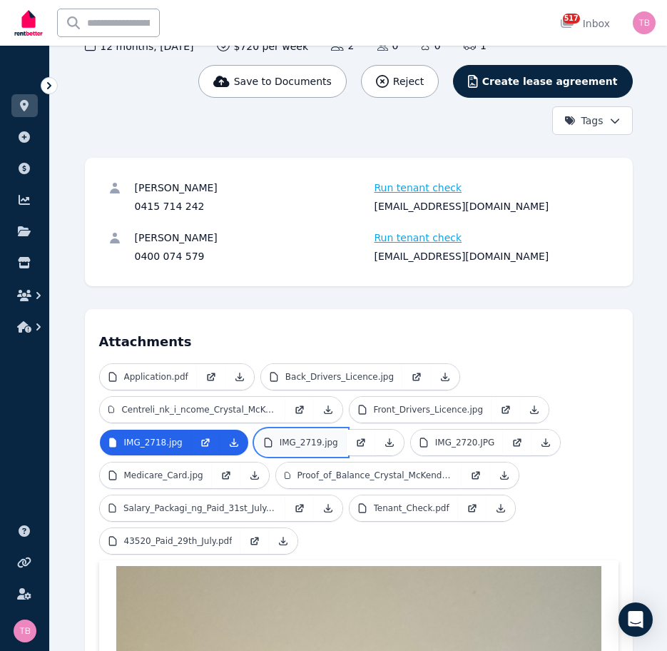
click at [296, 449] on link "IMG_2719.jpg" at bounding box center [301, 443] width 91 height 26
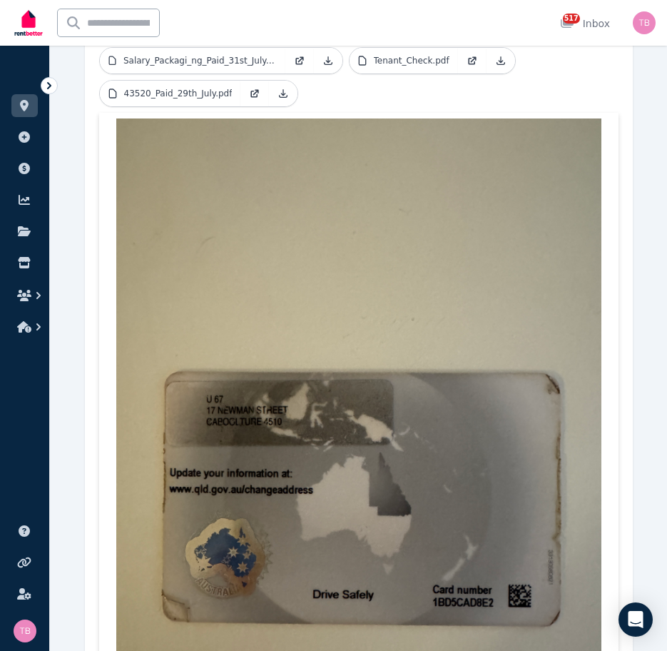
scroll to position [221, 0]
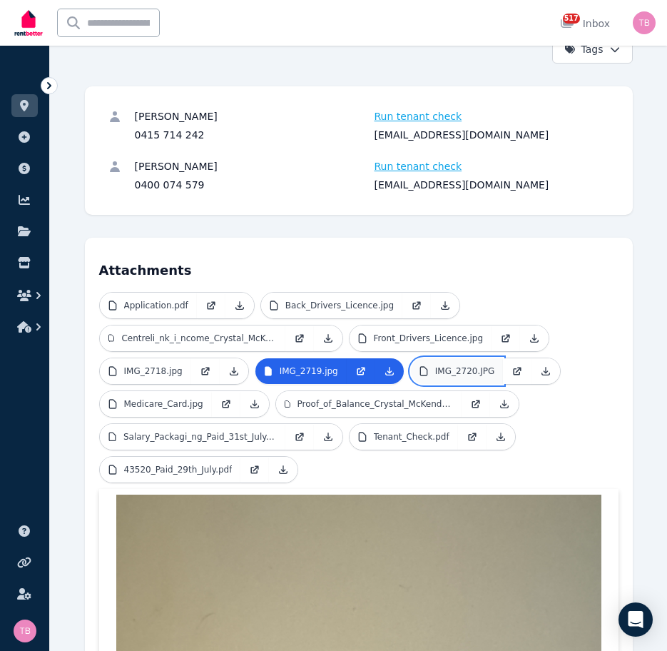
click at [435, 369] on p "IMG_2720.JPG" at bounding box center [465, 370] width 60 height 11
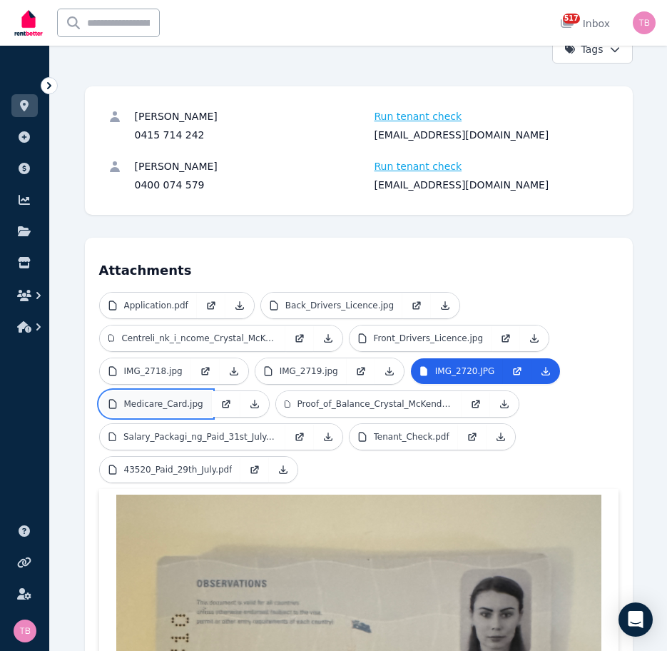
click at [169, 400] on p "Medicare_Card.jpg" at bounding box center [163, 403] width 79 height 11
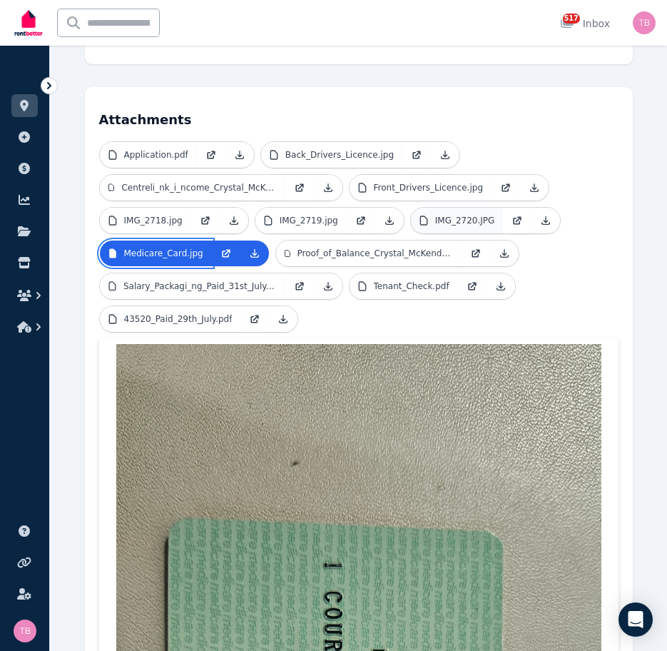
scroll to position [150, 0]
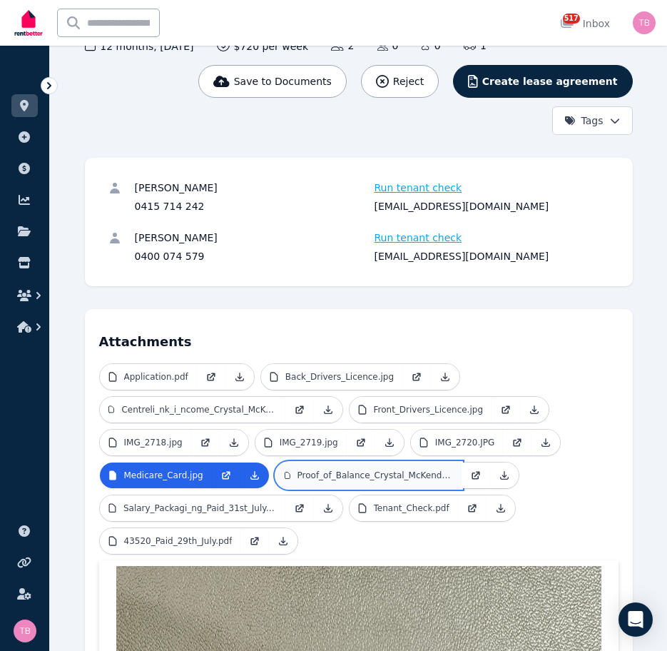
click at [323, 477] on p "Proof_of_Balance_Crystal_McKendrick_[DATE].pdf" at bounding box center [376, 475] width 156 height 11
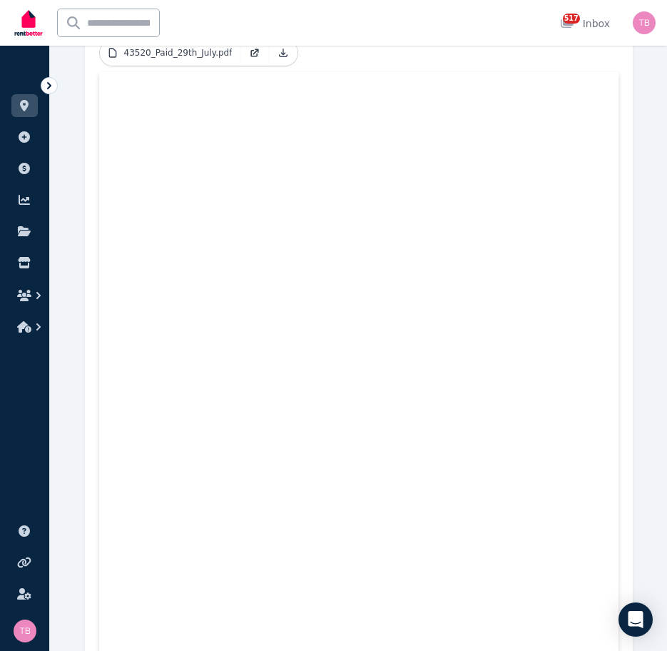
scroll to position [210, 0]
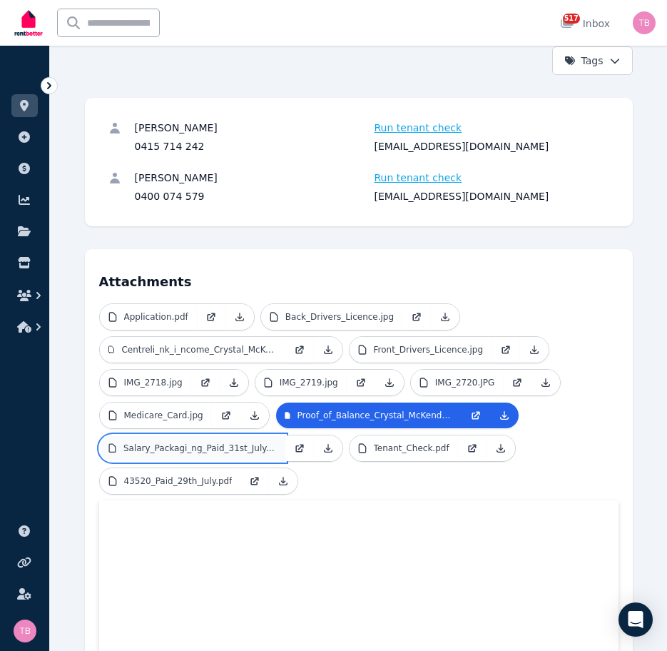
click at [192, 447] on p "Salary_Packagi_ng_Paid_31st_July.pdf" at bounding box center [199, 448] width 153 height 11
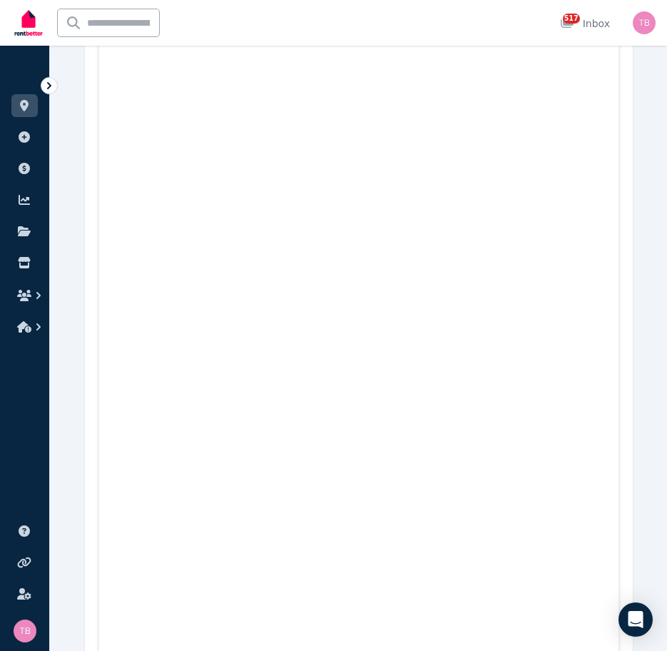
scroll to position [281, 0]
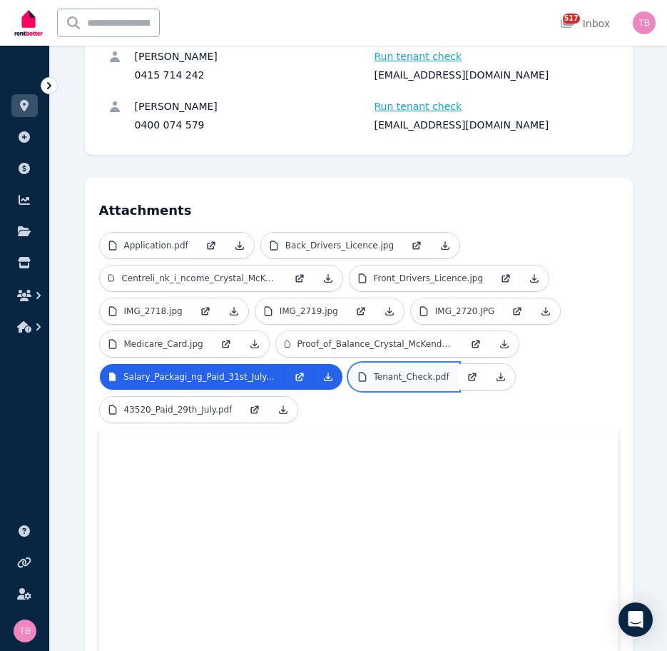
click at [385, 380] on p "Tenant_Check.pdf" at bounding box center [412, 376] width 76 height 11
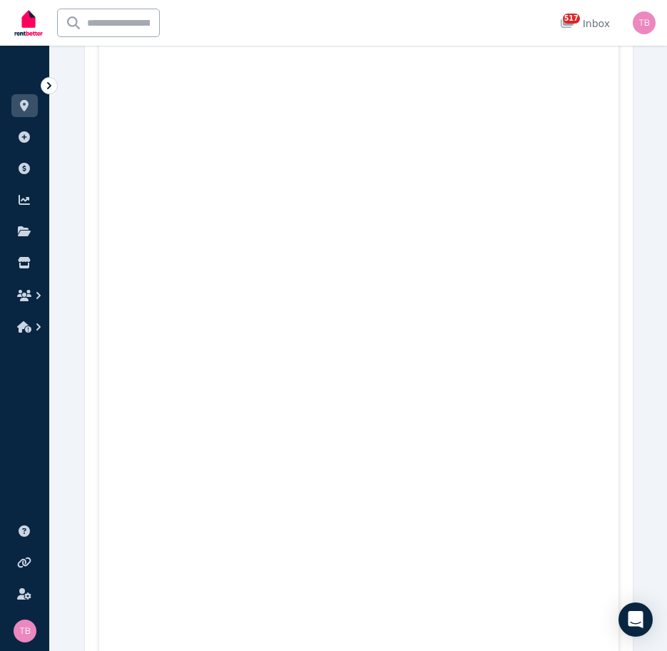
scroll to position [138, 0]
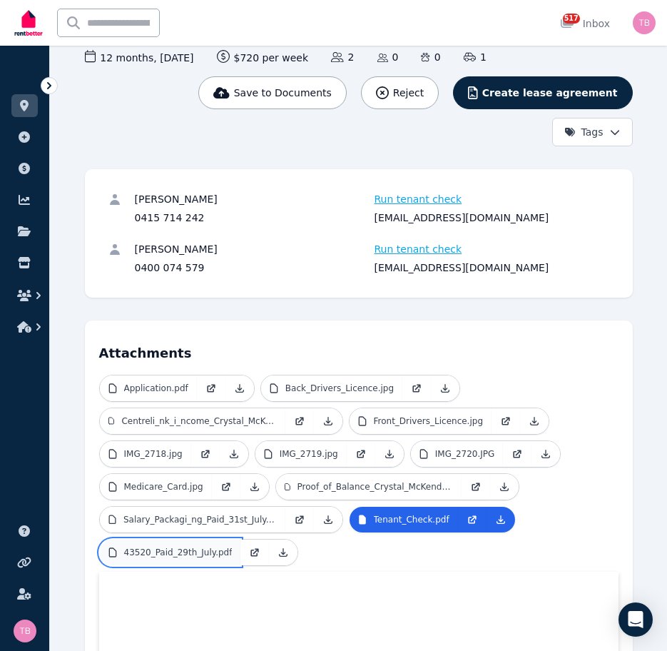
click at [141, 551] on p "43520_Paid_29th_July.pdf" at bounding box center [178, 552] width 108 height 11
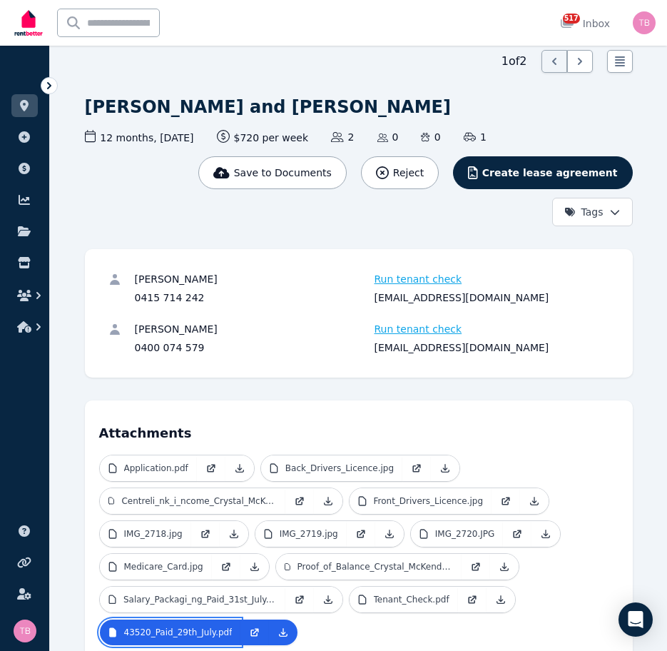
scroll to position [0, 0]
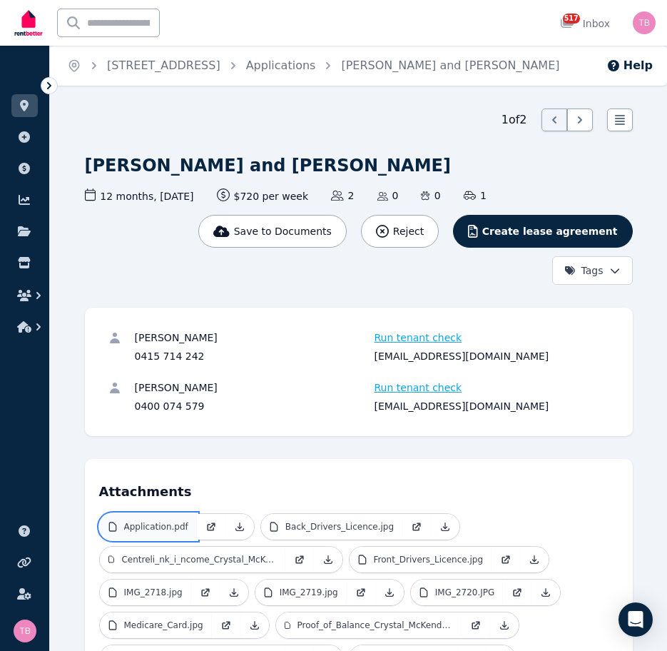
click at [144, 527] on p "Application.pdf" at bounding box center [156, 526] width 64 height 11
click at [234, 525] on icon at bounding box center [239, 526] width 11 height 11
click at [236, 526] on icon at bounding box center [239, 526] width 11 height 11
click at [591, 22] on div "517 Inbox" at bounding box center [585, 23] width 50 height 14
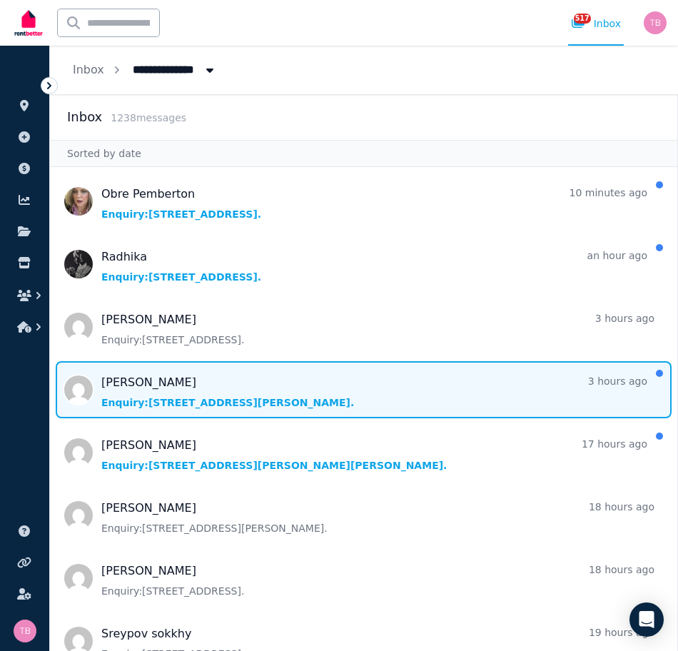
click at [115, 384] on span "Message list" at bounding box center [363, 389] width 627 height 57
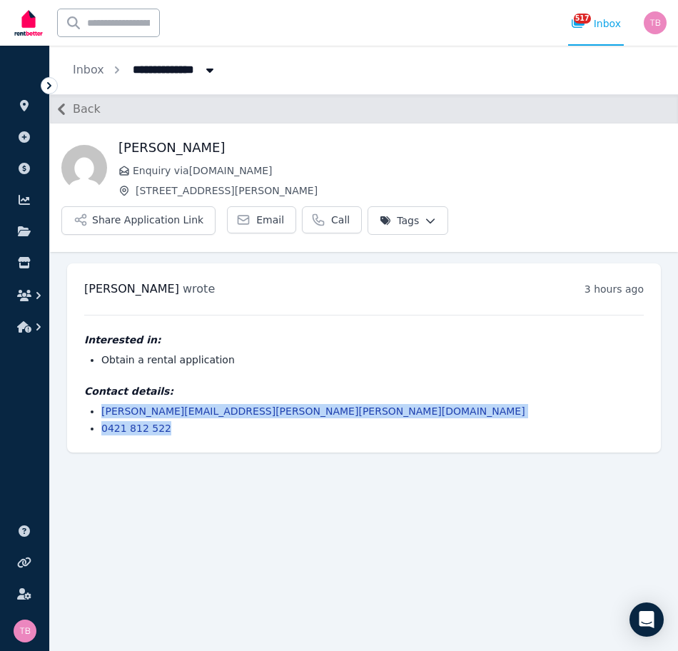
drag, startPoint x: 166, startPoint y: 388, endPoint x: 85, endPoint y: 378, distance: 81.2
click at [85, 404] on ul "[PERSON_NAME][EMAIL_ADDRESS][PERSON_NAME][PERSON_NAME][DOMAIN_NAME] 0421 812 522" at bounding box center [364, 419] width 560 height 31
copy ul "[PERSON_NAME][EMAIL_ADDRESS][PERSON_NAME][PERSON_NAME][DOMAIN_NAME] 0421 812 522"
click at [31, 293] on icon "button" at bounding box center [24, 295] width 14 height 11
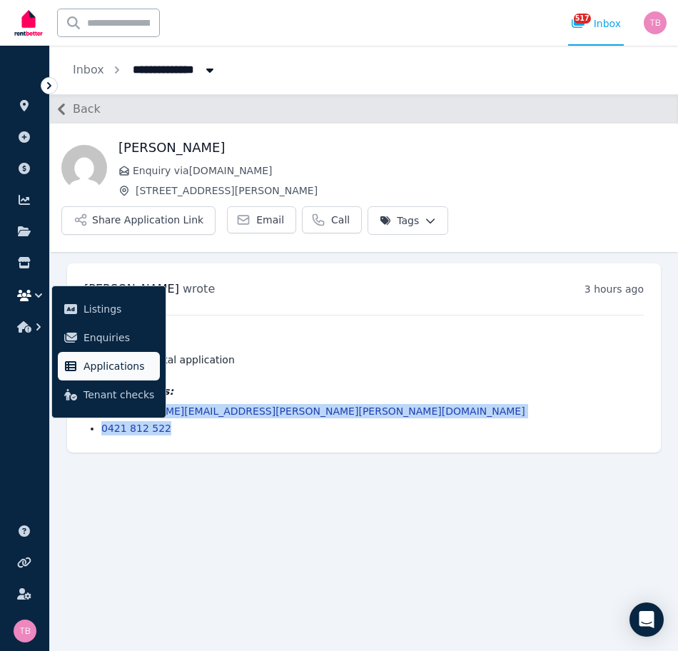
click at [103, 367] on span "Applications" at bounding box center [119, 366] width 71 height 17
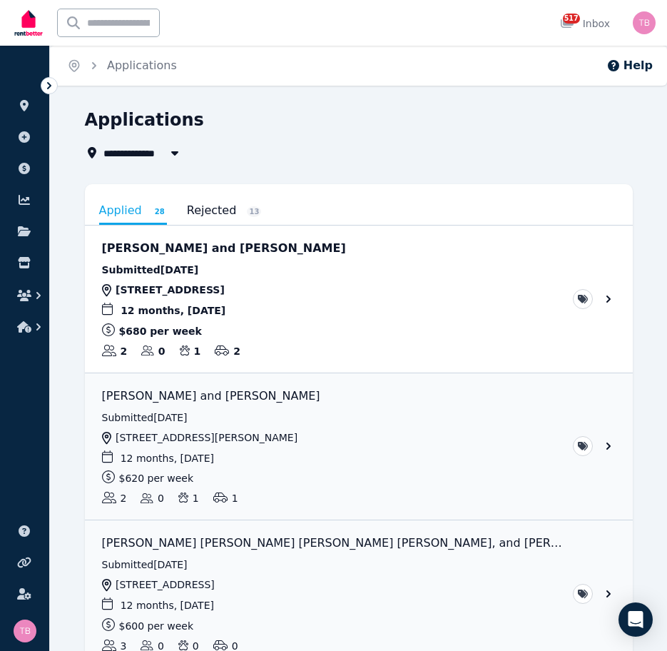
click at [144, 148] on span "All Properties" at bounding box center [149, 152] width 92 height 17
type input "**********"
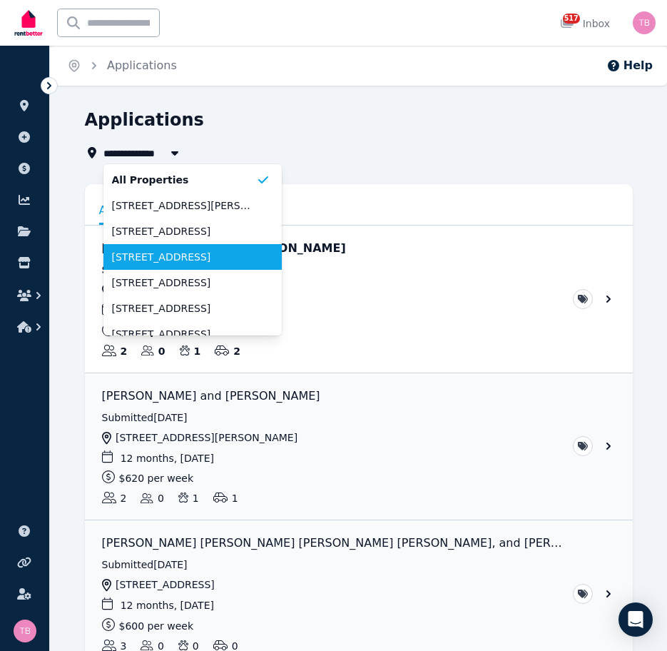
click at [145, 256] on span "[STREET_ADDRESS]" at bounding box center [184, 257] width 144 height 14
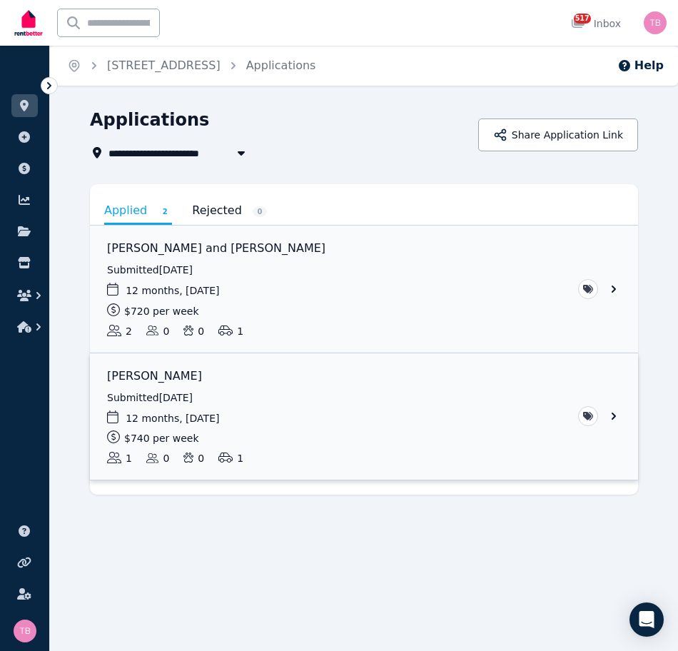
click at [612, 414] on link "View application: Jacquin Mifsud" at bounding box center [364, 416] width 548 height 127
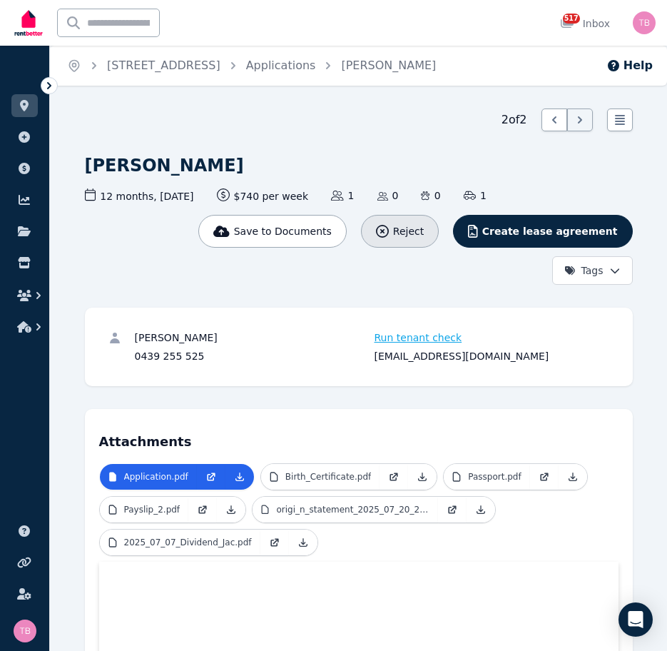
click at [424, 232] on span "Reject" at bounding box center [408, 231] width 31 height 14
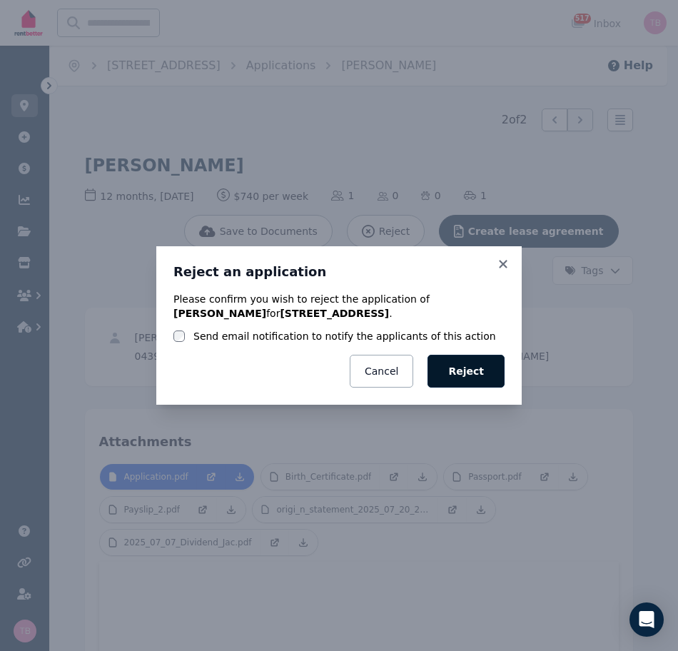
click at [469, 370] on button "Reject" at bounding box center [466, 371] width 77 height 33
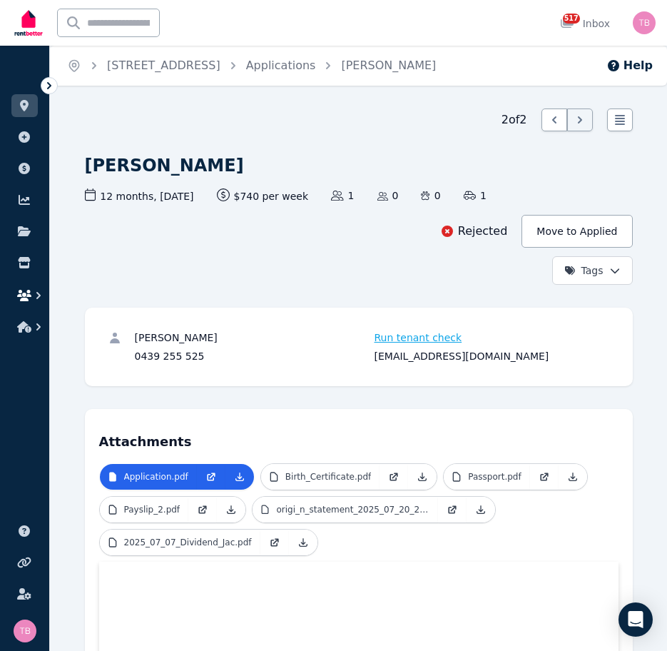
click at [25, 288] on button "button" at bounding box center [24, 296] width 26 height 26
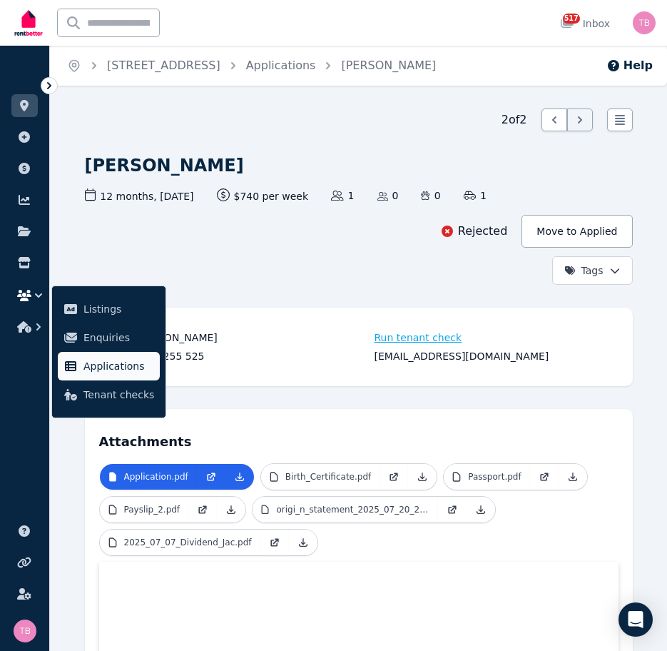
click at [121, 368] on span "Applications" at bounding box center [119, 366] width 71 height 17
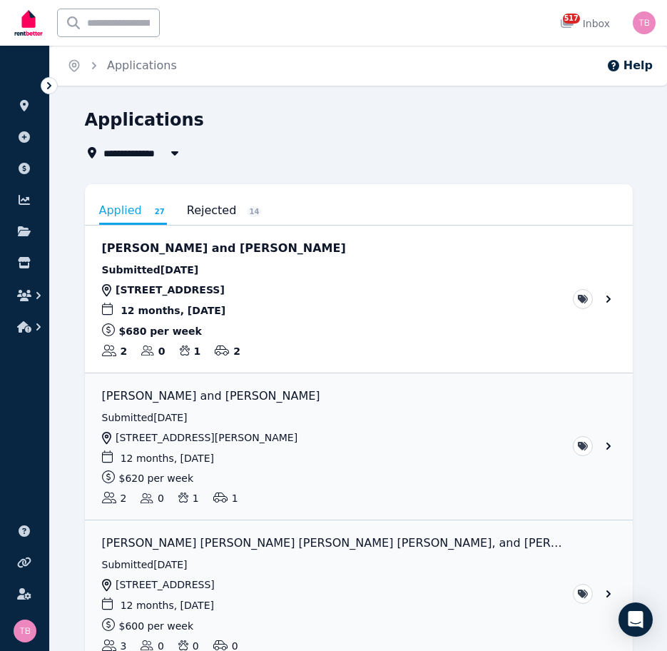
click at [144, 153] on span "All Properties" at bounding box center [149, 152] width 92 height 17
type input "**********"
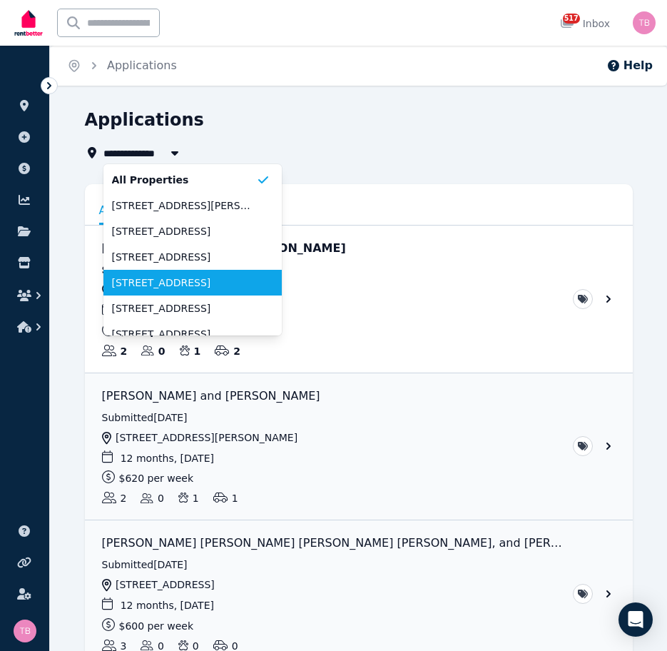
scroll to position [71, 0]
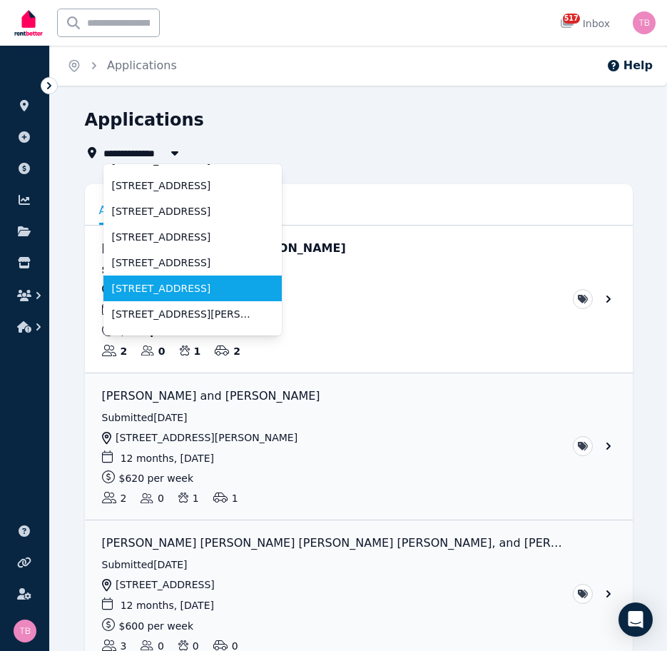
click at [148, 288] on span "[STREET_ADDRESS]" at bounding box center [184, 288] width 144 height 14
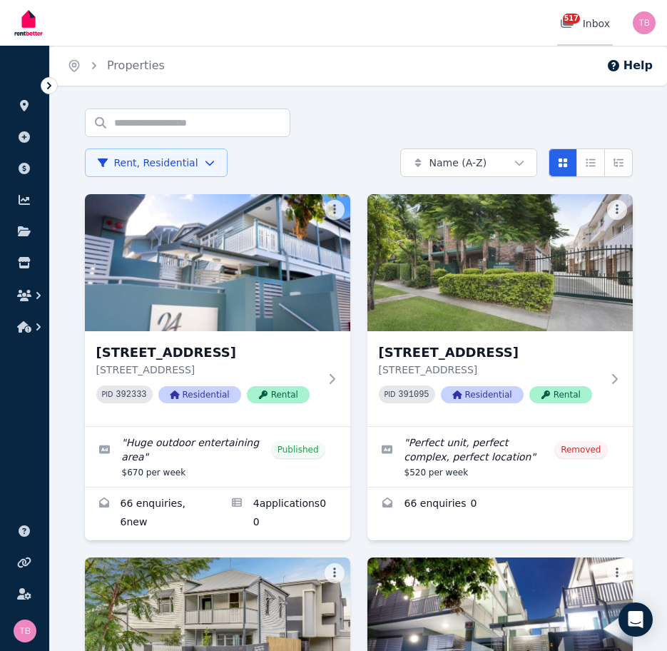
click at [603, 20] on div "517 Inbox" at bounding box center [585, 23] width 50 height 14
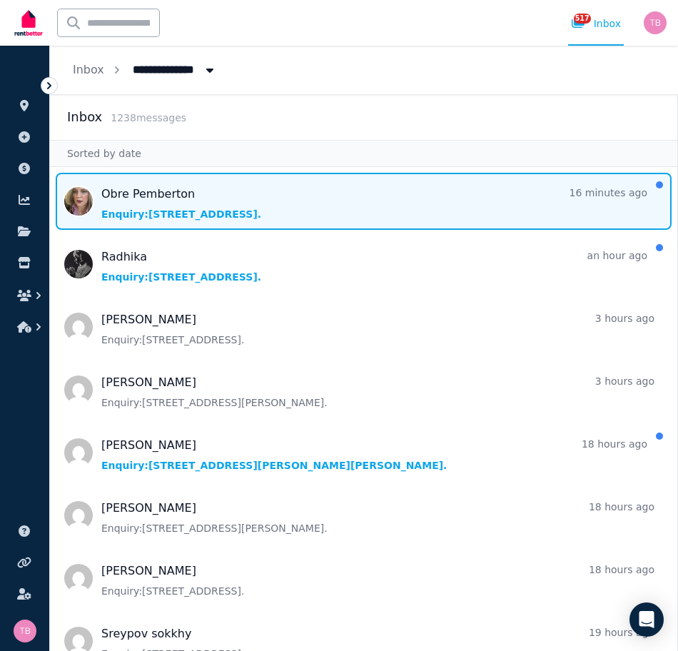
click at [179, 192] on span "Message list" at bounding box center [363, 201] width 627 height 57
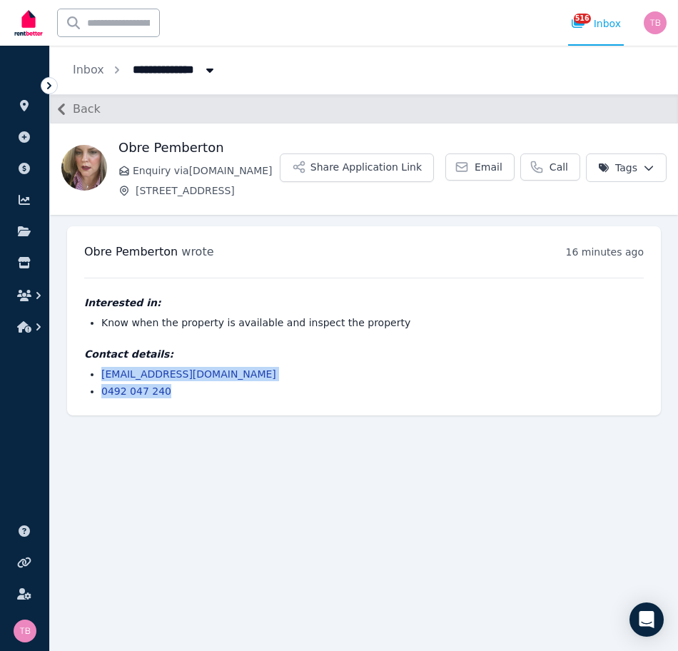
drag, startPoint x: 162, startPoint y: 390, endPoint x: 95, endPoint y: 375, distance: 68.7
click at [95, 375] on ul "o4obre@msn.com 0492 047 240" at bounding box center [364, 382] width 560 height 31
copy ul "o4obre@msn.com 0492 047 240"
click at [24, 292] on icon "button" at bounding box center [24, 295] width 14 height 11
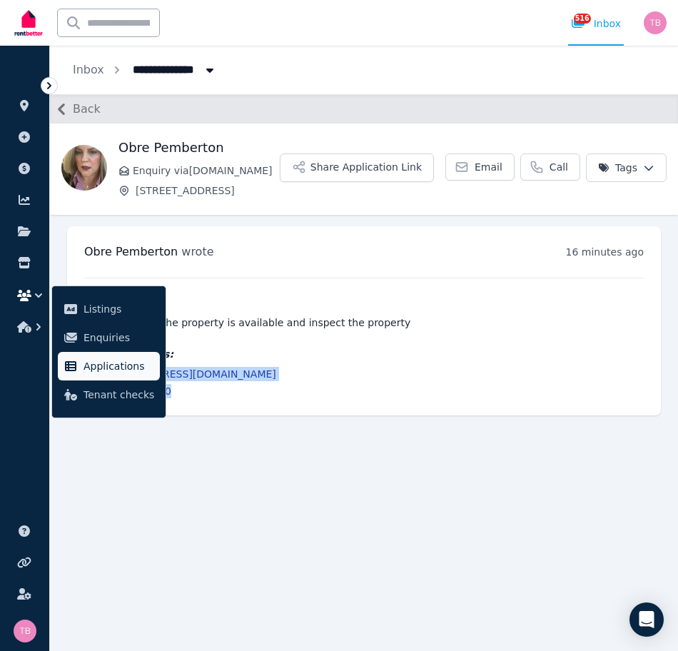
click at [101, 368] on span "Applications" at bounding box center [119, 366] width 71 height 17
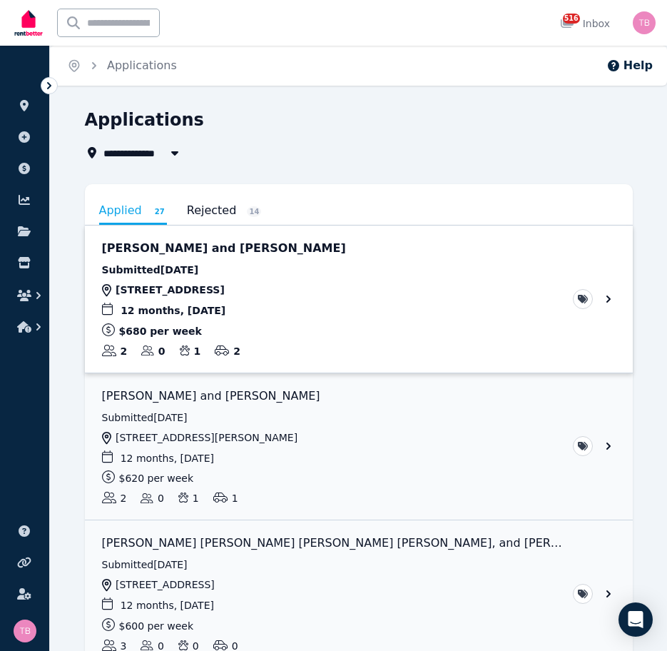
click at [607, 296] on link "View application: Lucindah Currie and Max Doyle" at bounding box center [359, 299] width 548 height 147
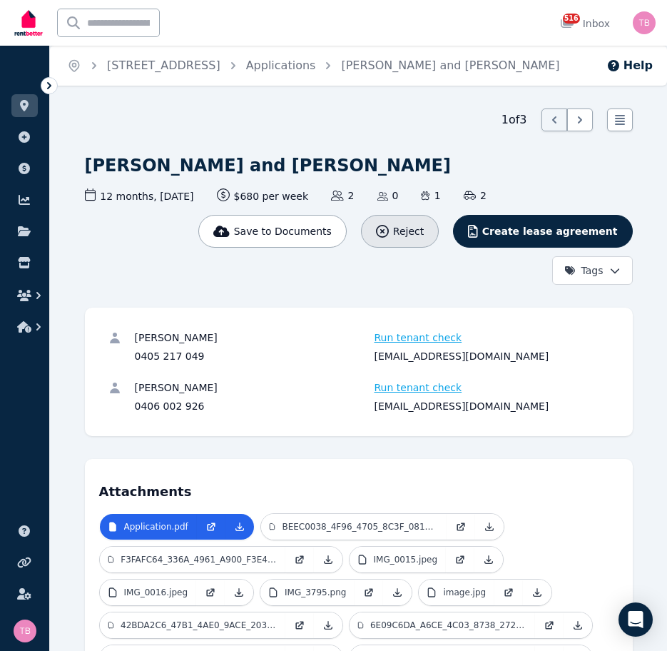
click at [424, 231] on span "Reject" at bounding box center [408, 231] width 31 height 14
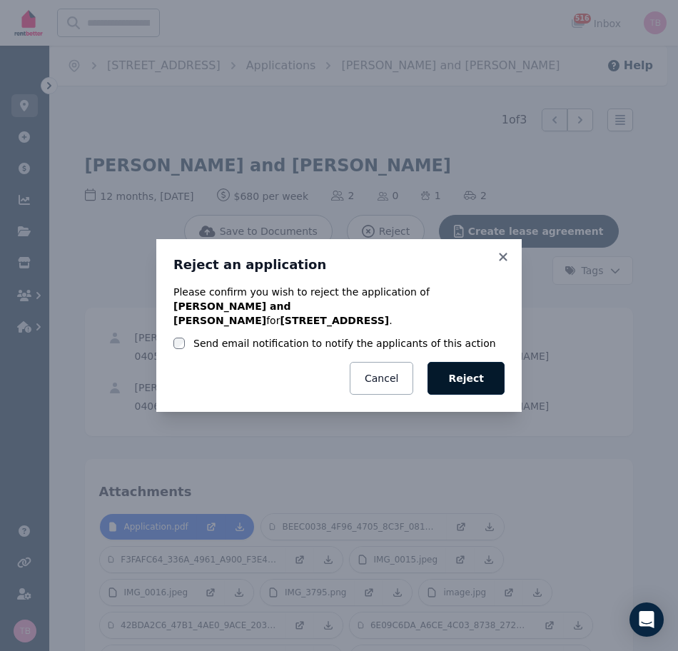
click at [466, 366] on button "Reject" at bounding box center [466, 378] width 77 height 33
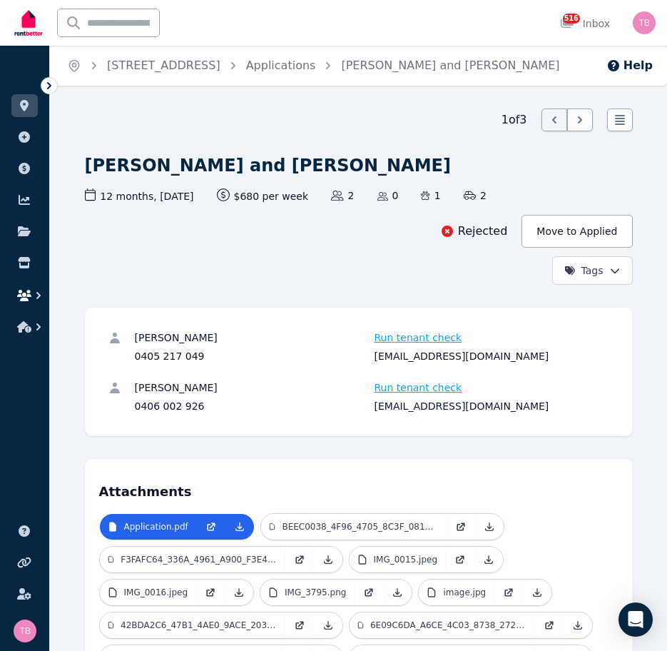
click at [24, 293] on icon "button" at bounding box center [24, 295] width 14 height 11
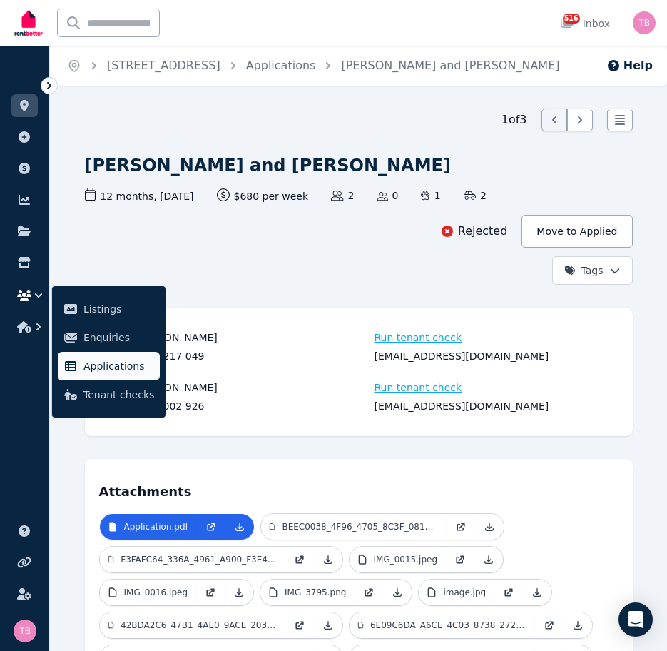
click at [103, 367] on span "Applications" at bounding box center [119, 366] width 71 height 17
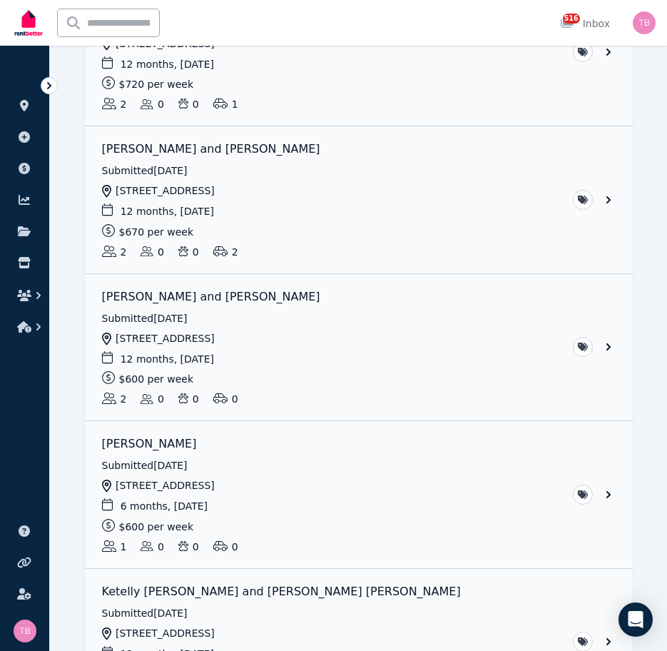
scroll to position [714, 0]
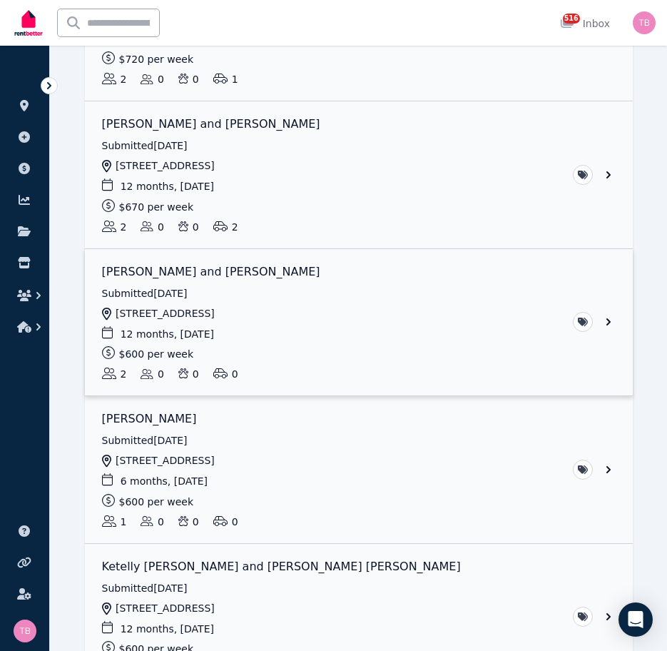
click at [607, 321] on link "View application: Yejun Lee and Harrison Price" at bounding box center [359, 322] width 548 height 147
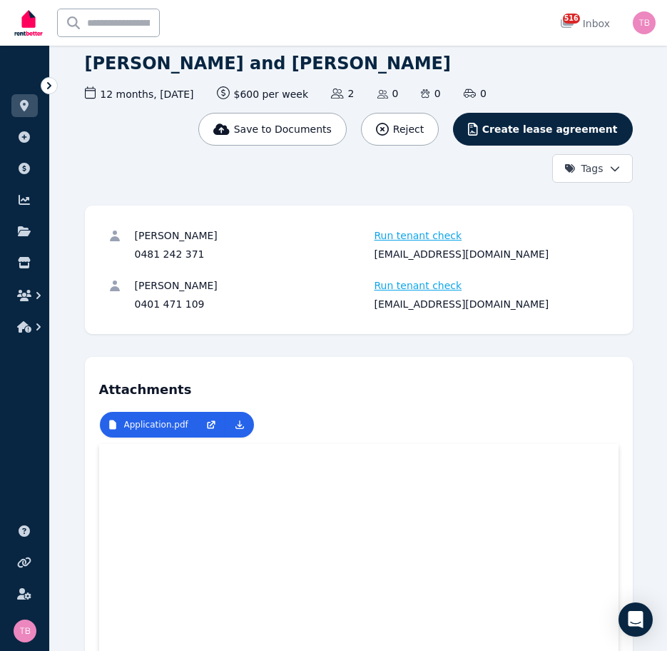
scroll to position [36, 0]
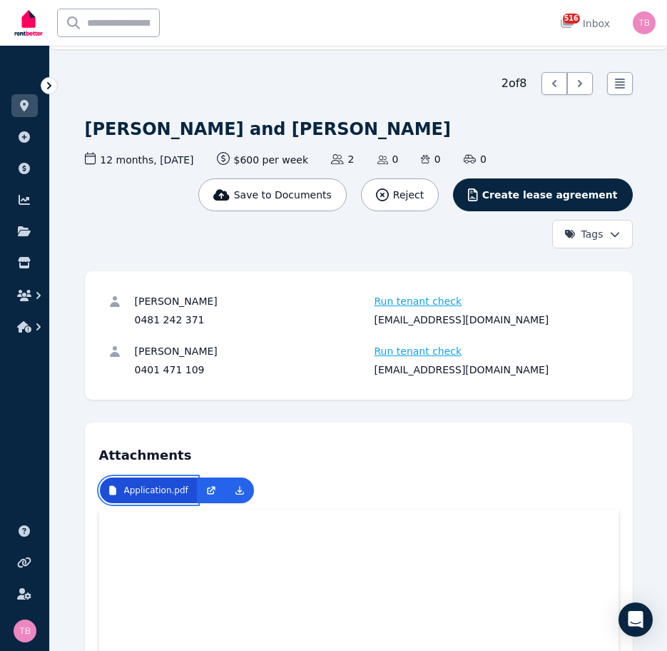
click at [157, 491] on p "Application.pdf" at bounding box center [156, 490] width 64 height 11
click at [235, 493] on icon at bounding box center [239, 490] width 11 height 11
